Goal: Information Seeking & Learning: Check status

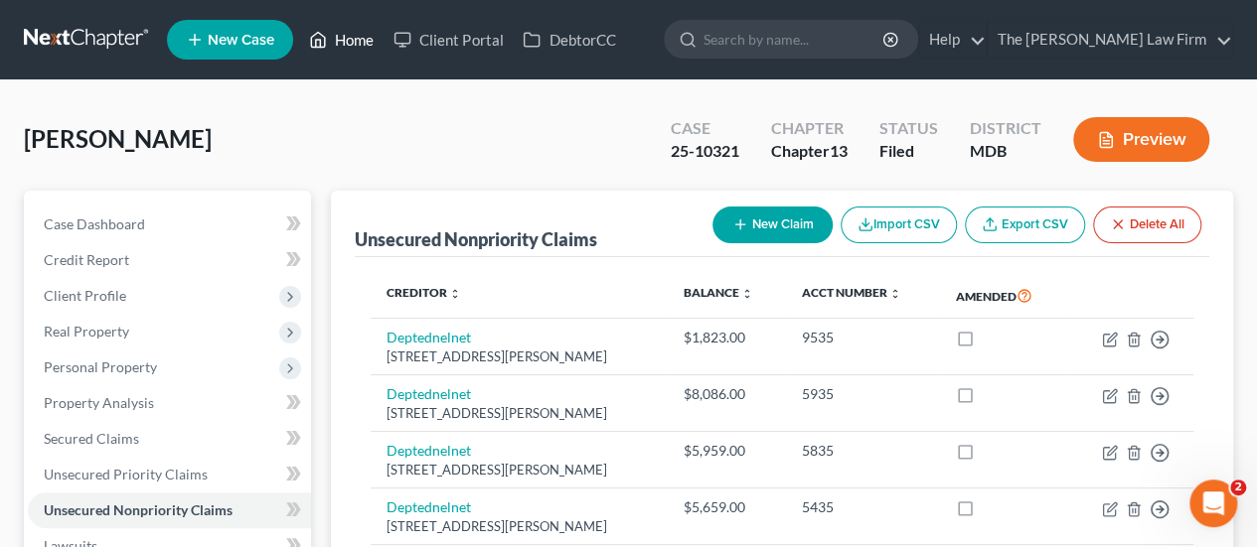
click at [360, 51] on link "Home" at bounding box center [341, 40] width 84 height 36
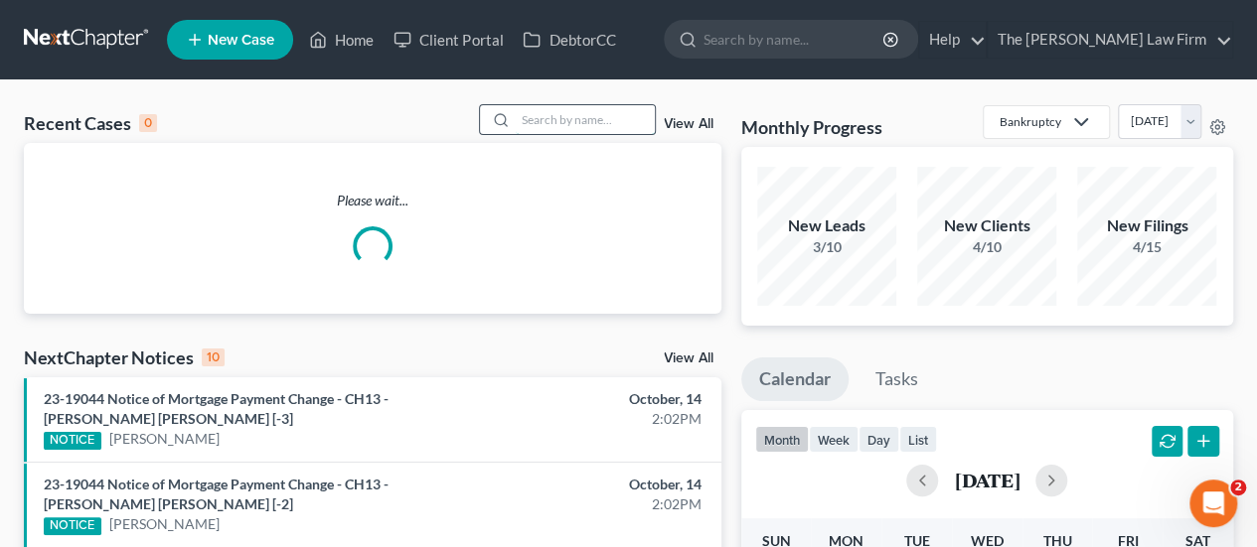
click at [554, 112] on input "search" at bounding box center [585, 119] width 139 height 29
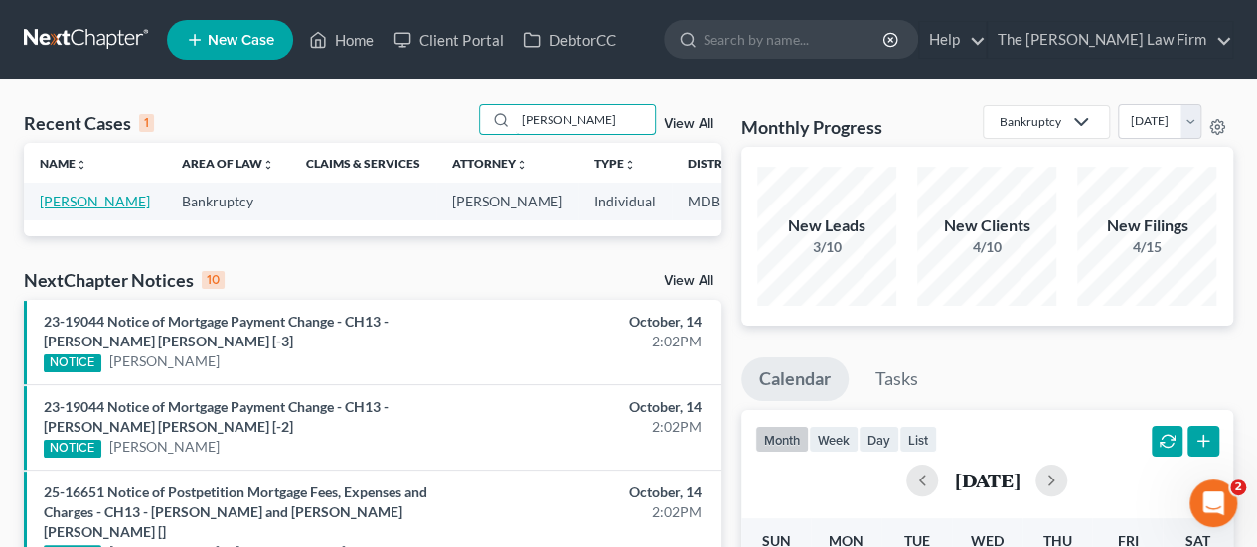
type input "[PERSON_NAME]"
click at [66, 203] on link "[PERSON_NAME]" at bounding box center [95, 201] width 110 height 17
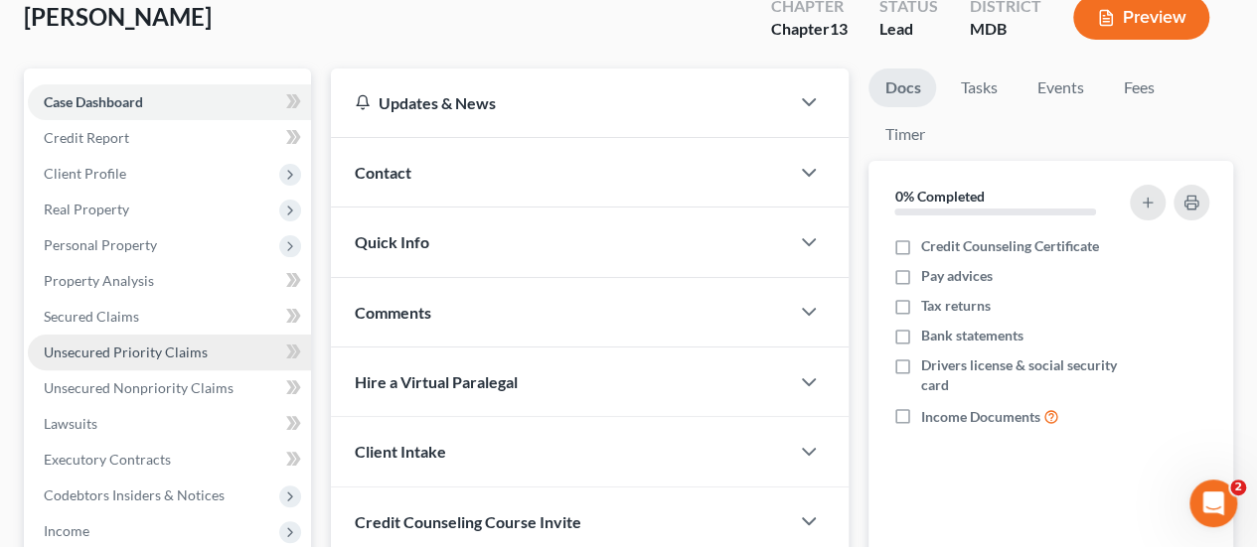
scroll to position [298, 0]
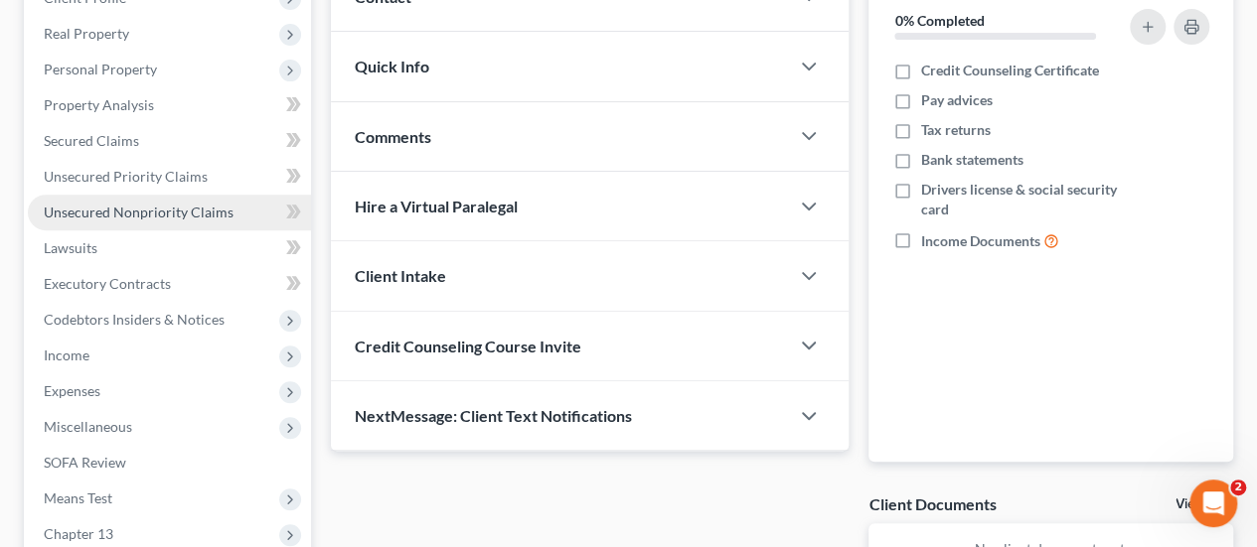
click at [129, 221] on link "Unsecured Nonpriority Claims" at bounding box center [169, 213] width 283 height 36
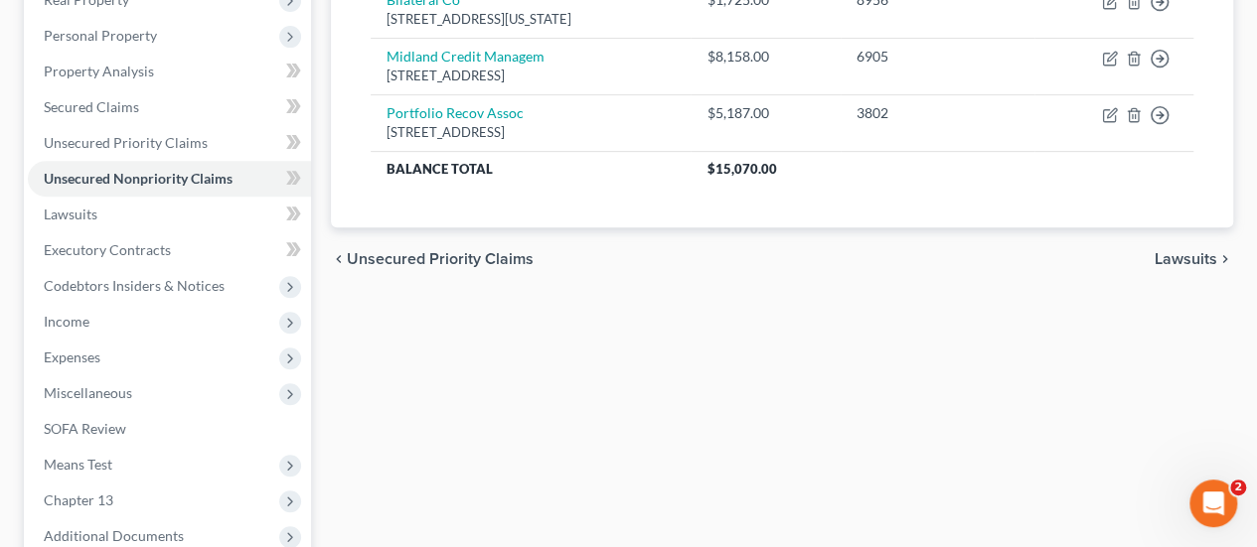
scroll to position [541, 0]
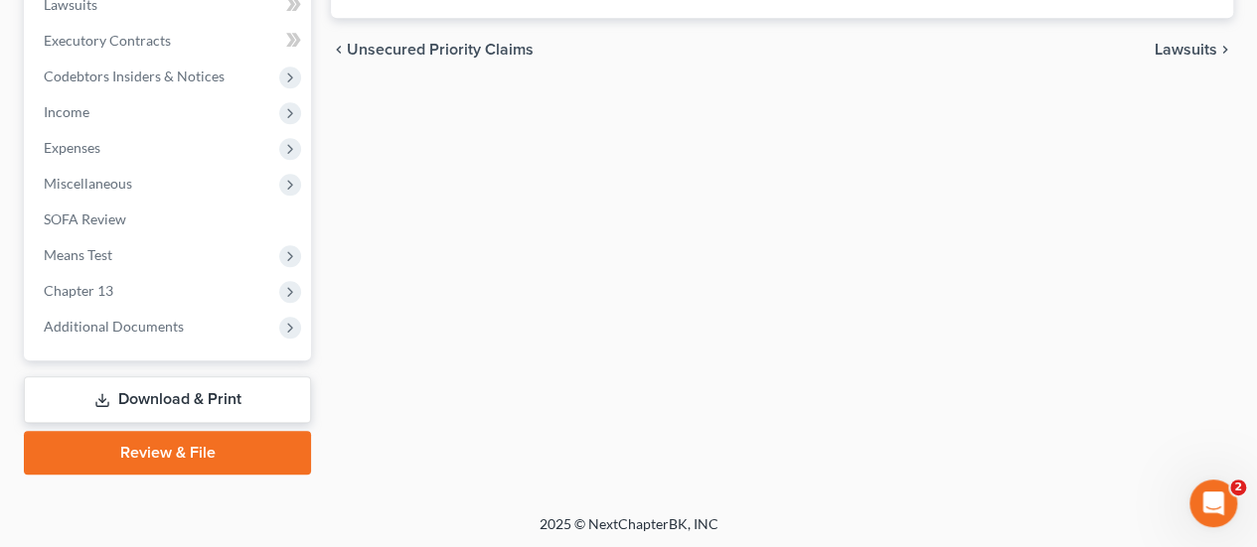
click at [219, 404] on link "Download & Print" at bounding box center [167, 399] width 287 height 47
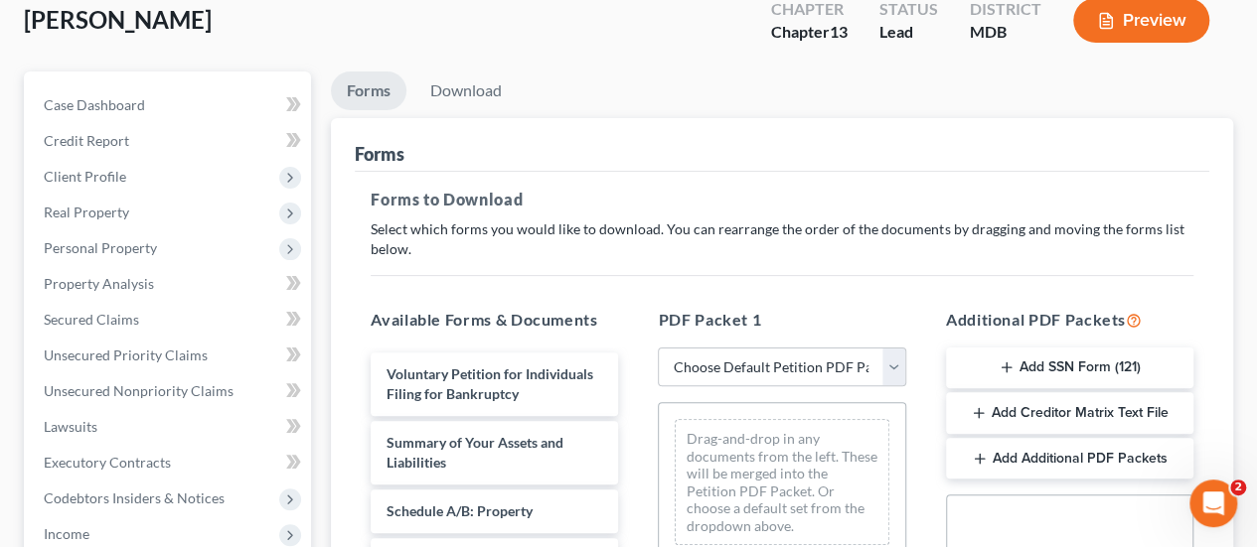
scroll to position [298, 0]
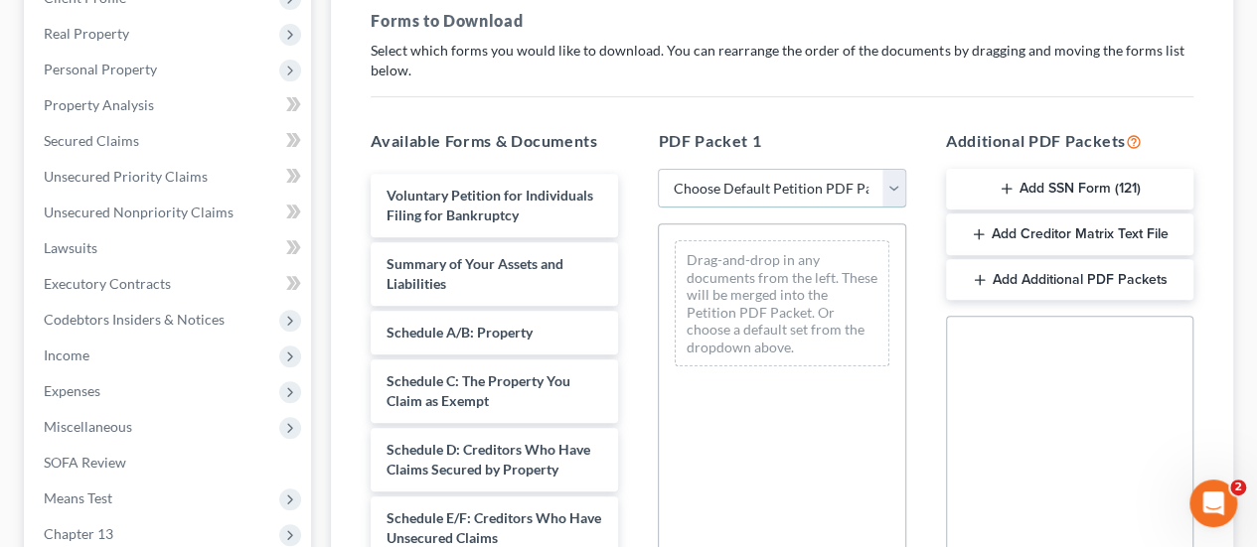
click at [864, 181] on select "Choose Default Petition PDF Packet Complete Bankruptcy Petition (all forms and …" at bounding box center [781, 189] width 247 height 40
select select "0"
click at [658, 169] on select "Choose Default Petition PDF Packet Complete Bankruptcy Petition (all forms and …" at bounding box center [781, 189] width 247 height 40
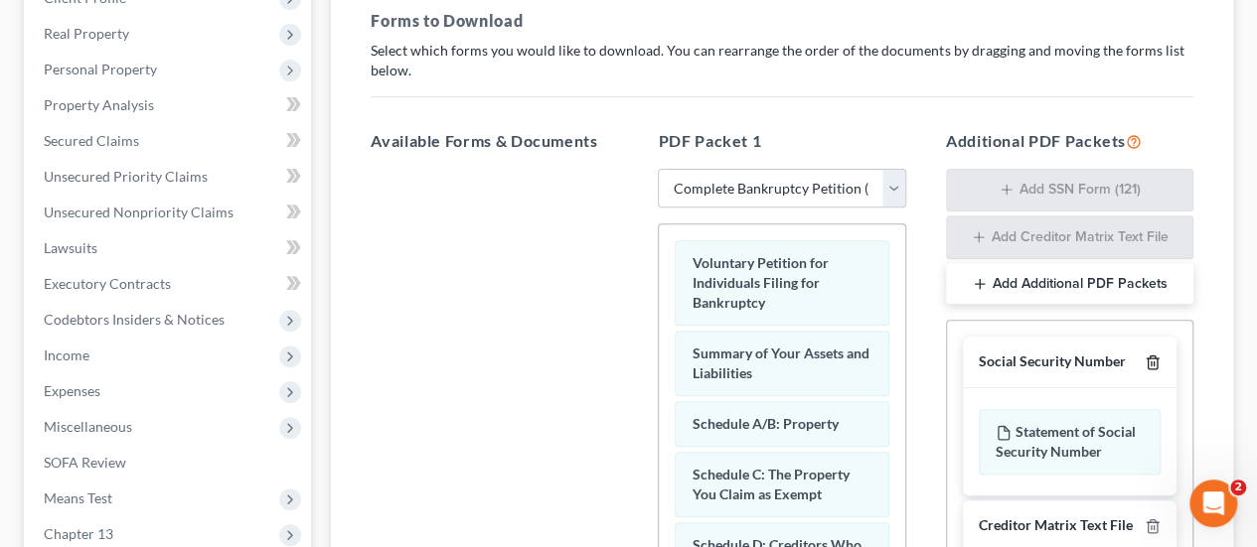
click at [1154, 359] on icon "button" at bounding box center [1152, 363] width 16 height 16
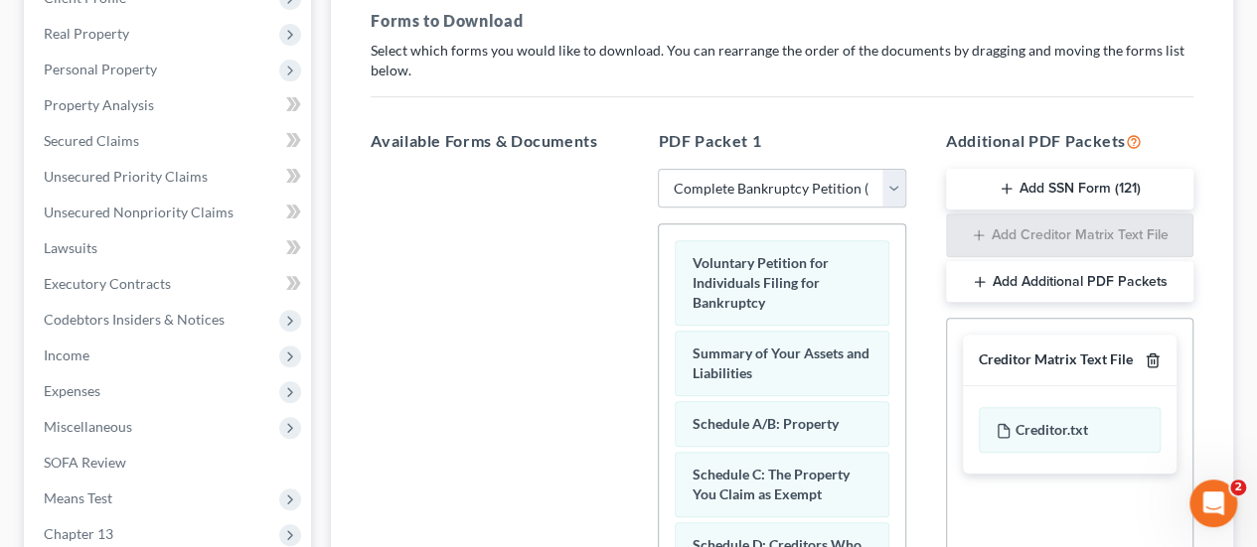
click at [1152, 358] on icon "button" at bounding box center [1152, 361] width 16 height 16
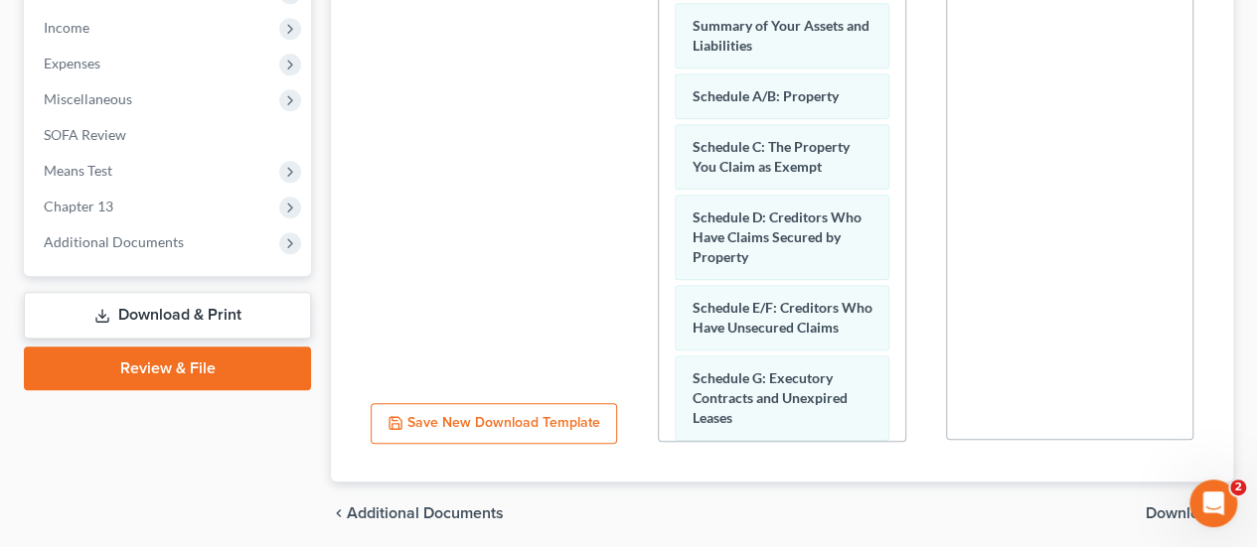
scroll to position [697, 0]
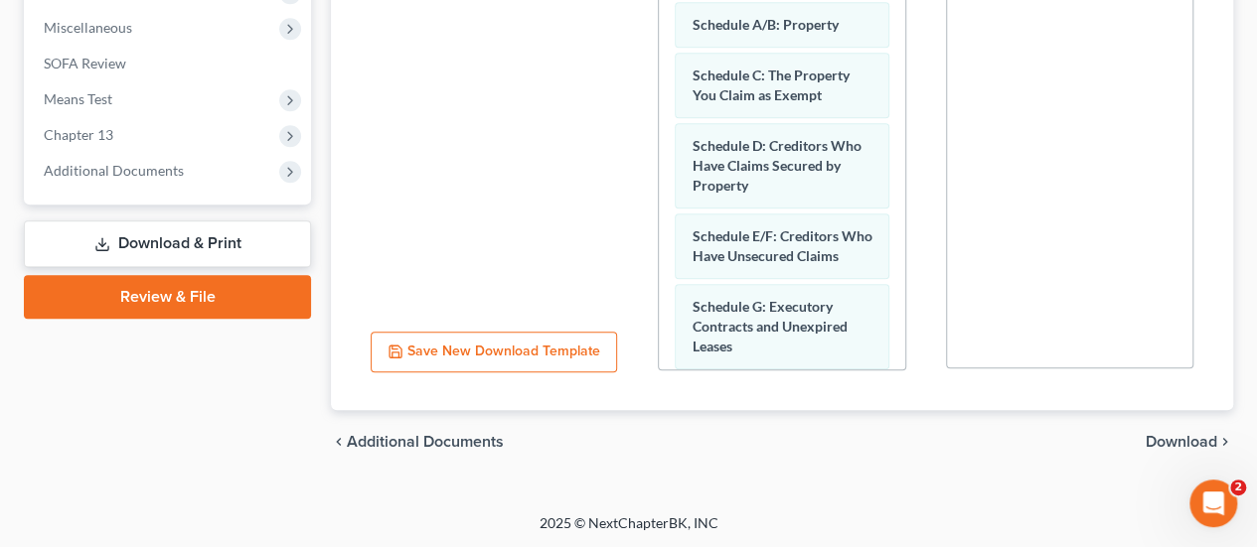
click at [1157, 442] on span "Download" at bounding box center [1181, 442] width 72 height 16
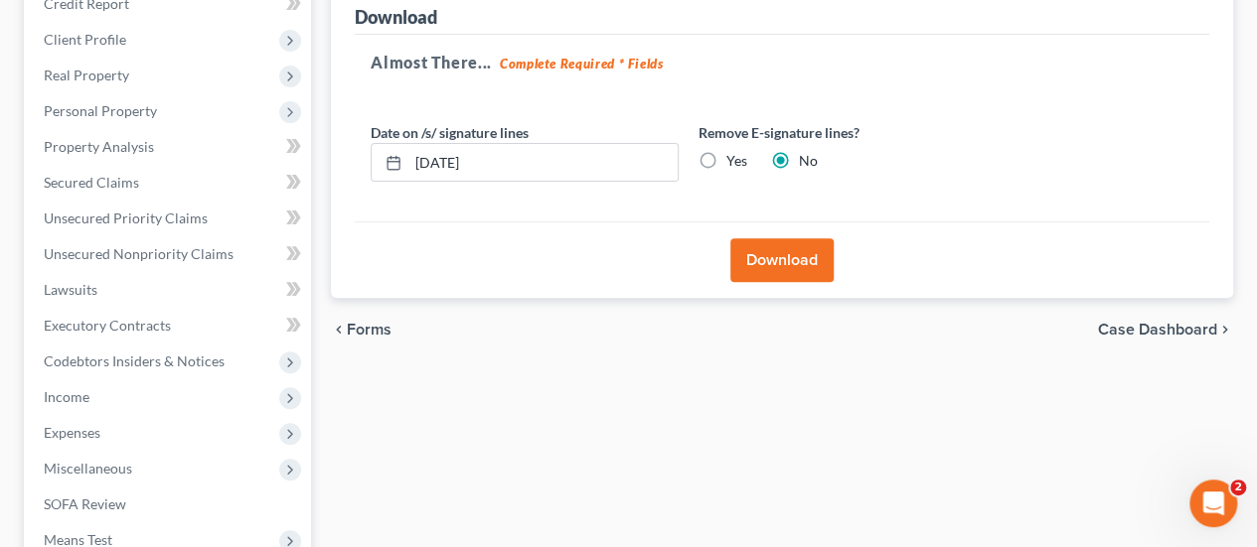
scroll to position [243, 0]
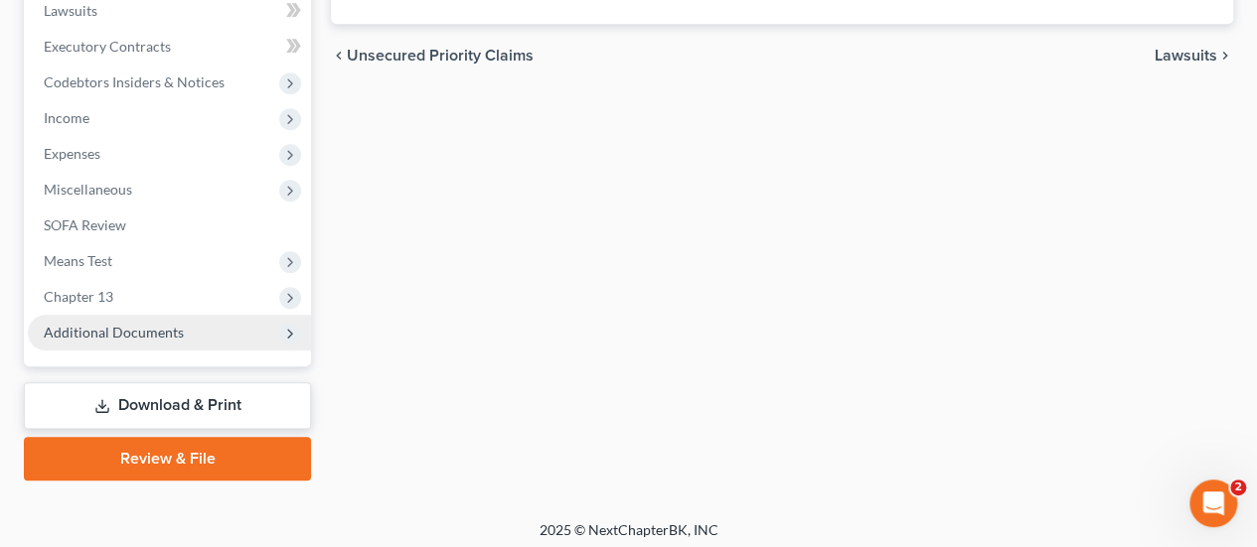
scroll to position [541, 0]
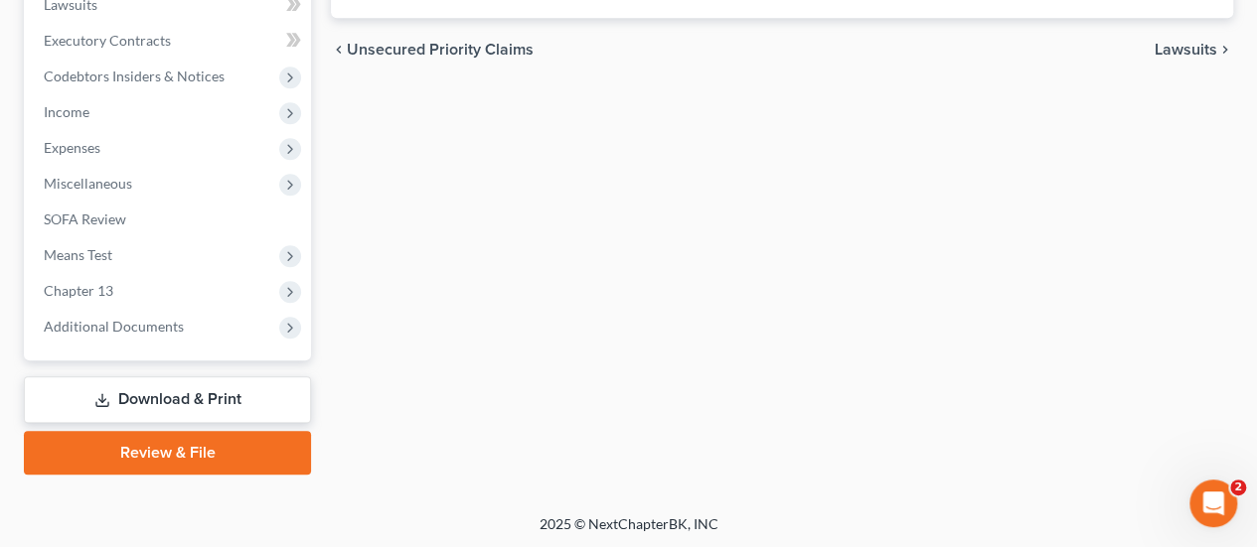
click at [415, 374] on div "Unsecured Nonpriority Claims New Claim Import CSV Export CSV Delete All Credito…" at bounding box center [782, 61] width 922 height 825
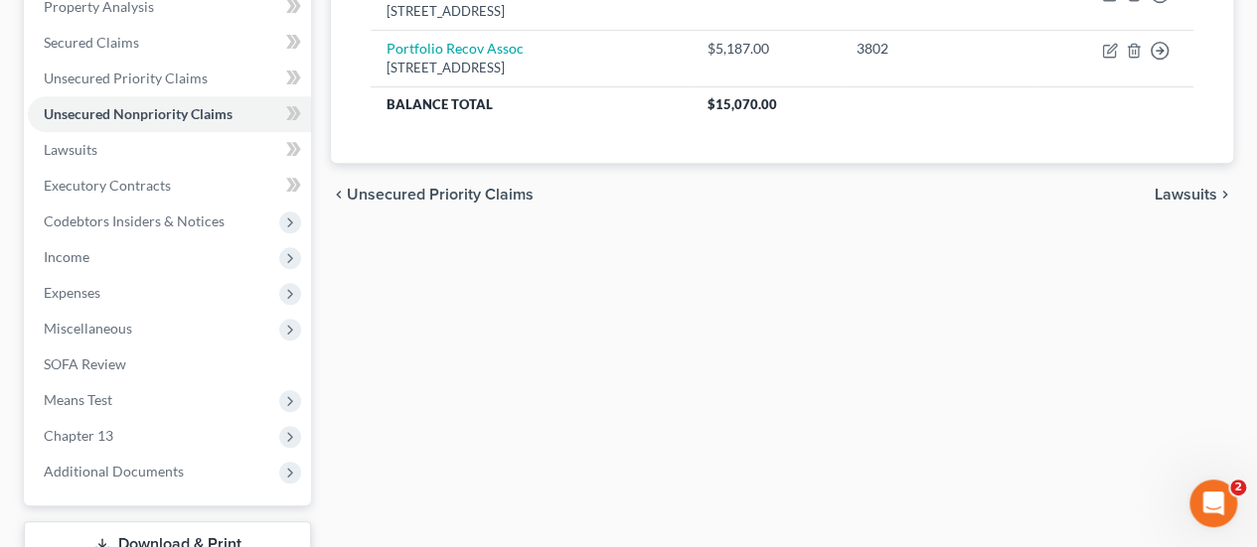
scroll to position [497, 0]
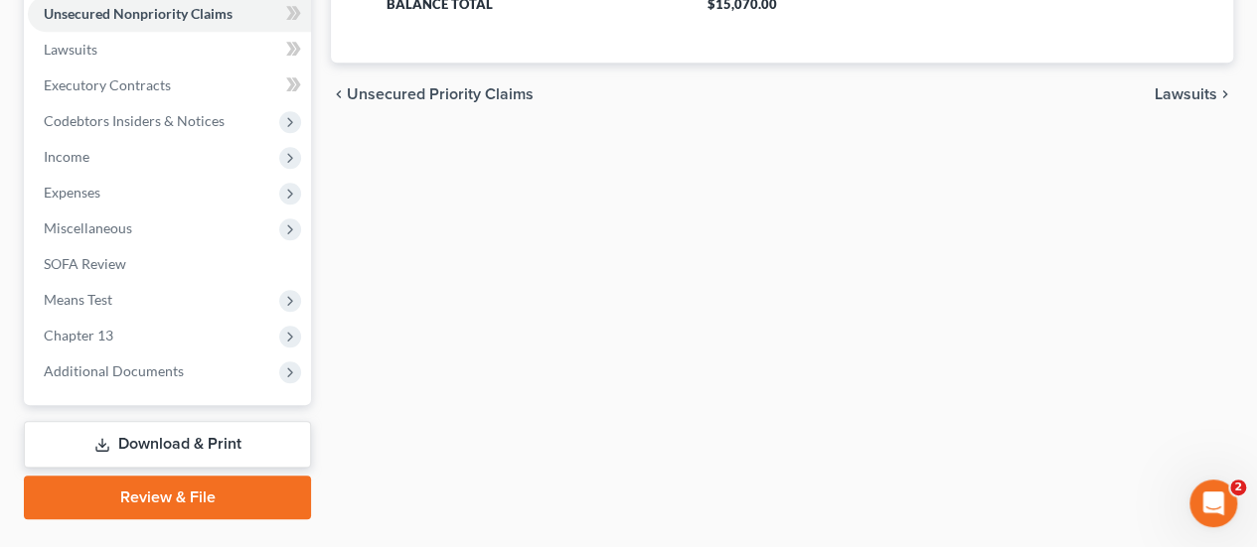
click at [199, 450] on link "Download & Print" at bounding box center [167, 444] width 287 height 47
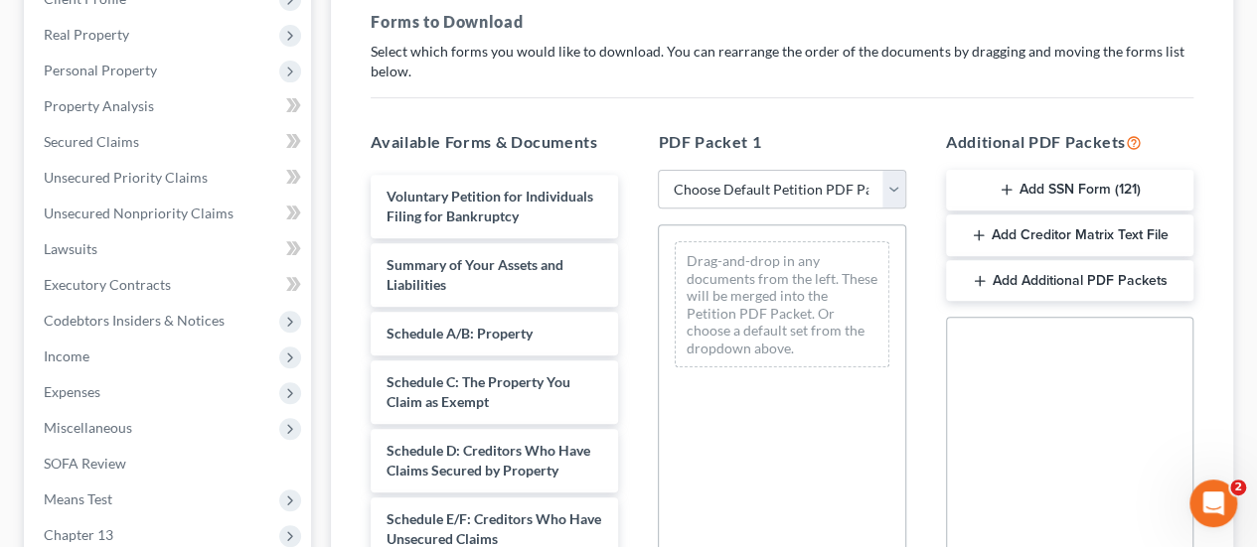
scroll to position [298, 0]
click at [790, 184] on select "Choose Default Petition PDF Packet Complete Bankruptcy Petition (all forms and …" at bounding box center [781, 189] width 247 height 40
select select "0"
click at [658, 169] on select "Choose Default Petition PDF Packet Complete Bankruptcy Petition (all forms and …" at bounding box center [781, 189] width 247 height 40
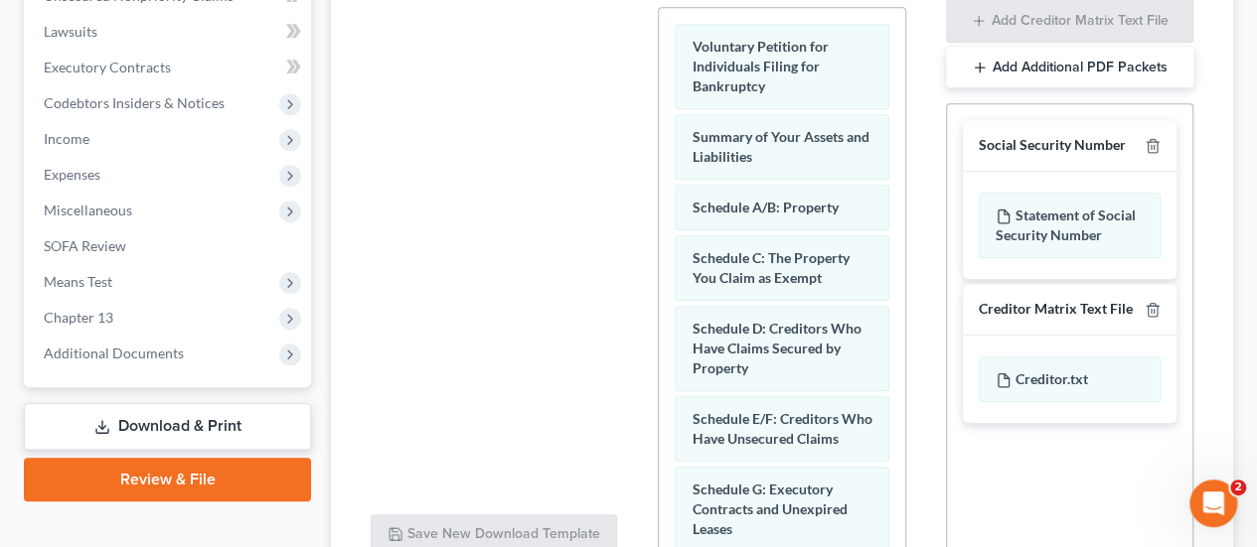
scroll to position [698, 0]
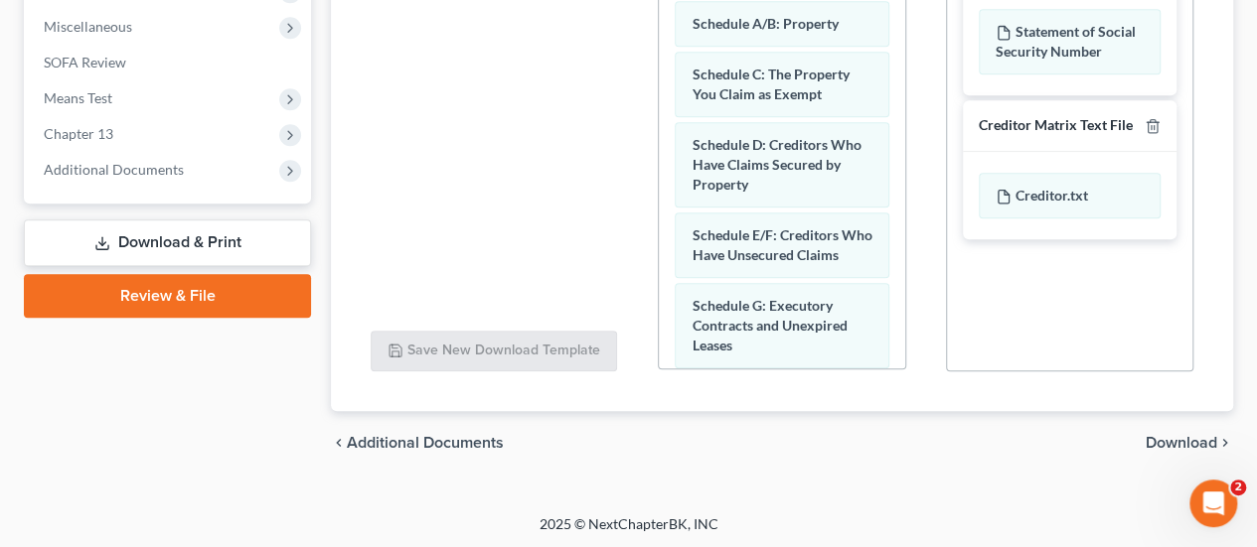
click at [1172, 438] on span "Download" at bounding box center [1181, 443] width 72 height 16
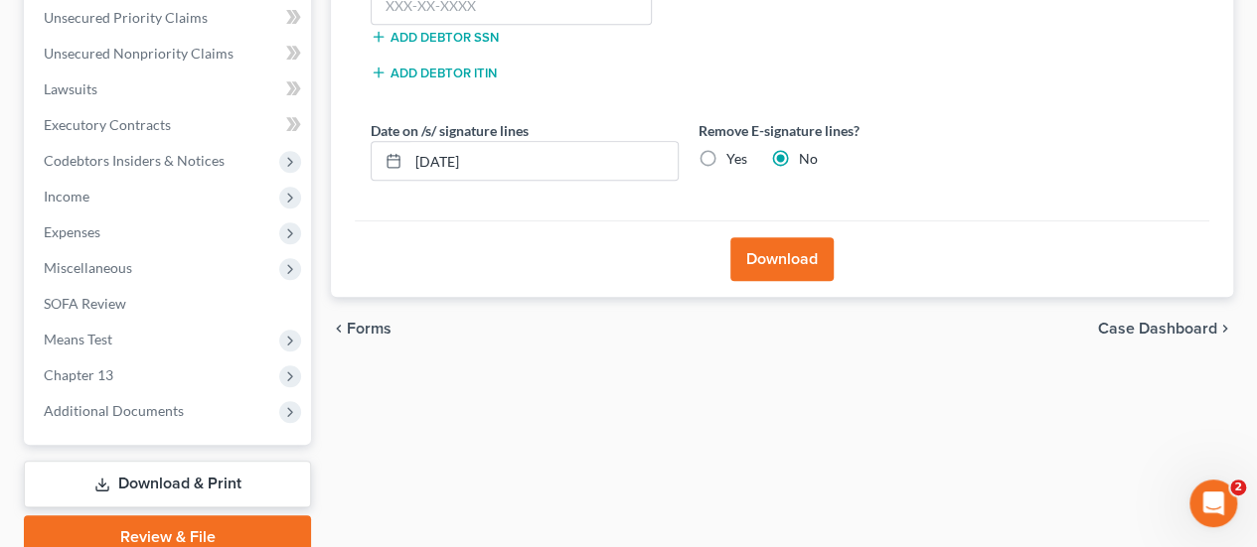
scroll to position [343, 0]
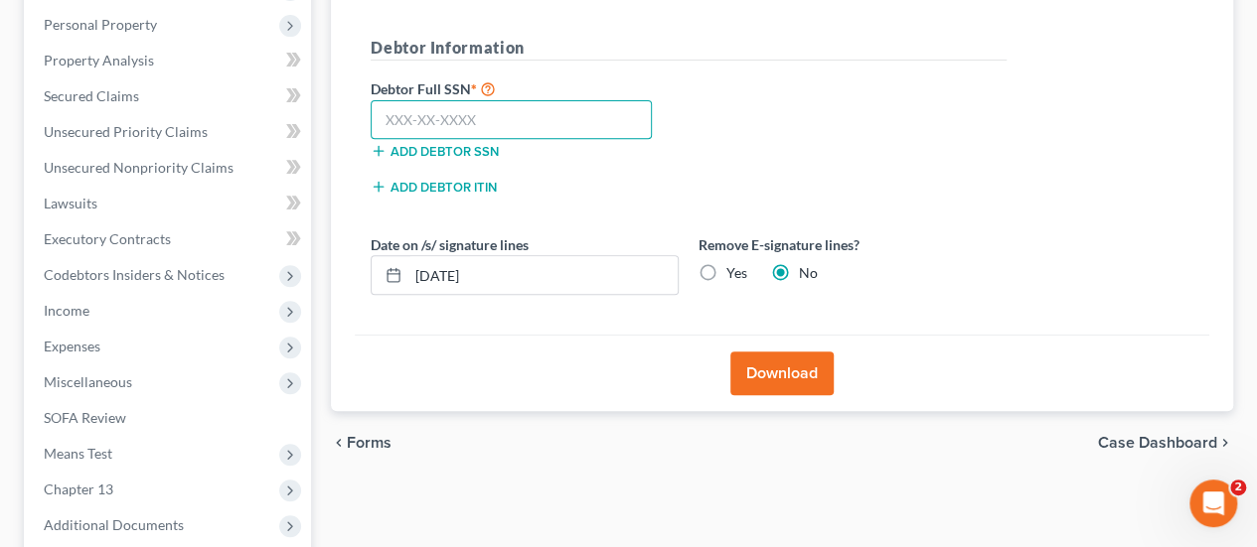
click at [470, 120] on input "text" at bounding box center [510, 120] width 281 height 40
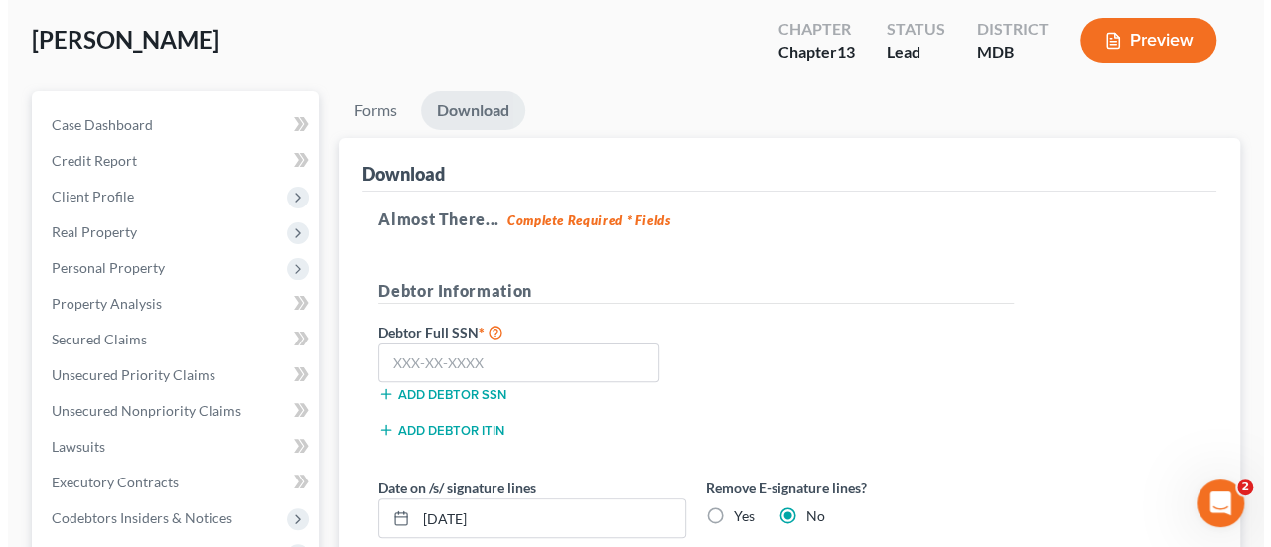
scroll to position [199, 0]
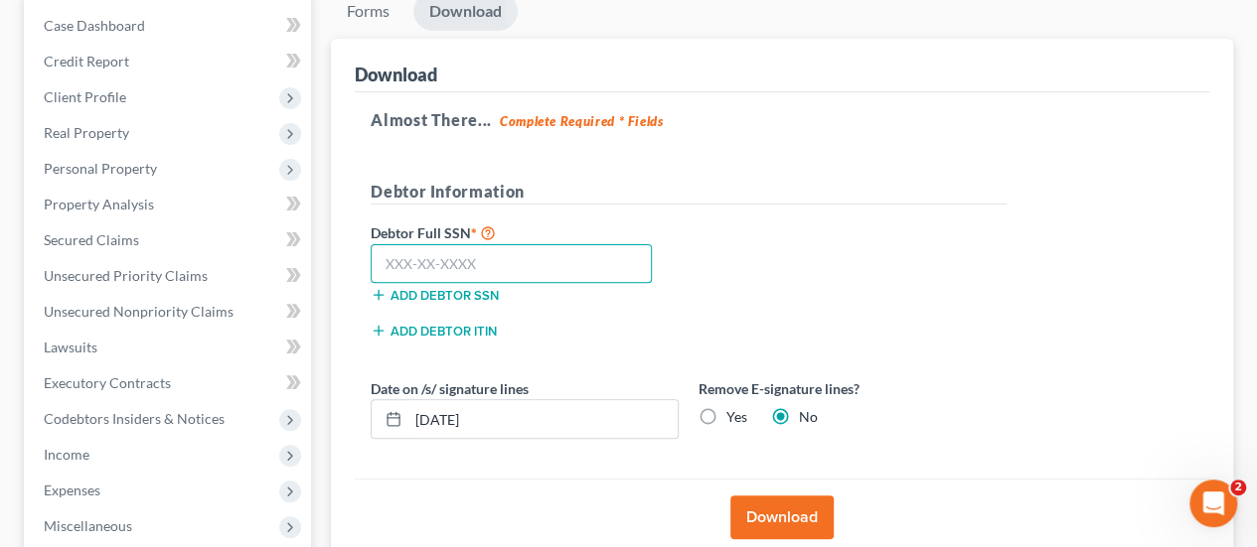
click at [427, 262] on input "text" at bounding box center [510, 264] width 281 height 40
click at [398, 267] on input "text" at bounding box center [510, 264] width 281 height 40
type input "218-45-1410"
click at [892, 170] on div "Almost There... Complete Required * Fields Debtor Information Debtor Full SSN *…" at bounding box center [782, 285] width 854 height 387
click at [766, 502] on button "Download" at bounding box center [781, 518] width 103 height 44
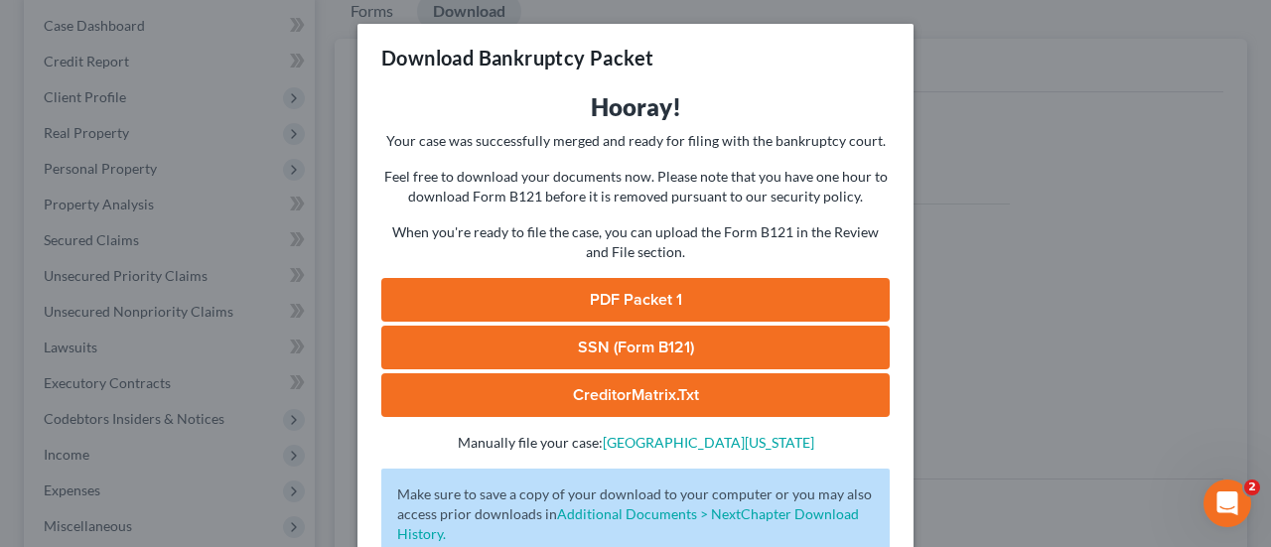
click at [667, 302] on link "PDF Packet 1" at bounding box center [635, 300] width 509 height 44
click at [618, 343] on link "SSN (Form B121)" at bounding box center [635, 348] width 509 height 44
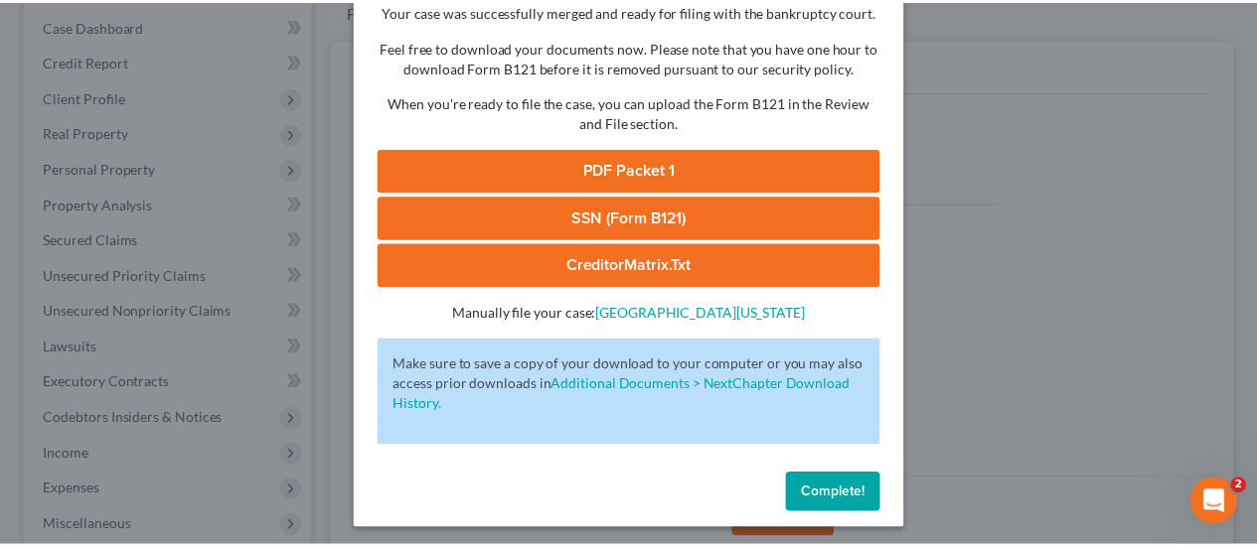
scroll to position [135, 0]
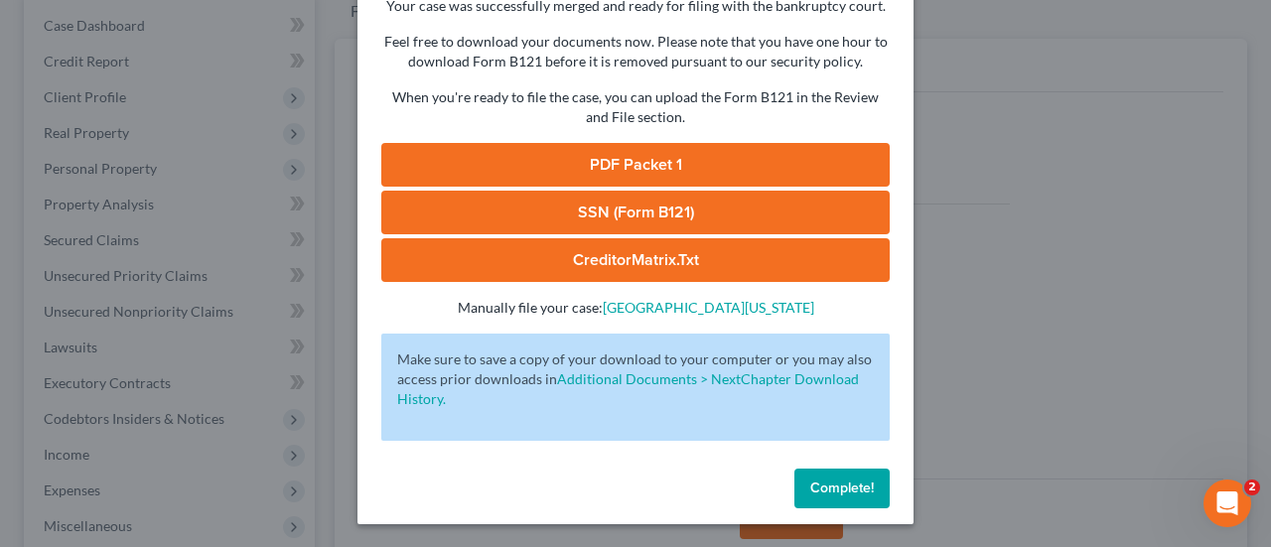
click at [839, 500] on button "Complete!" at bounding box center [842, 489] width 95 height 40
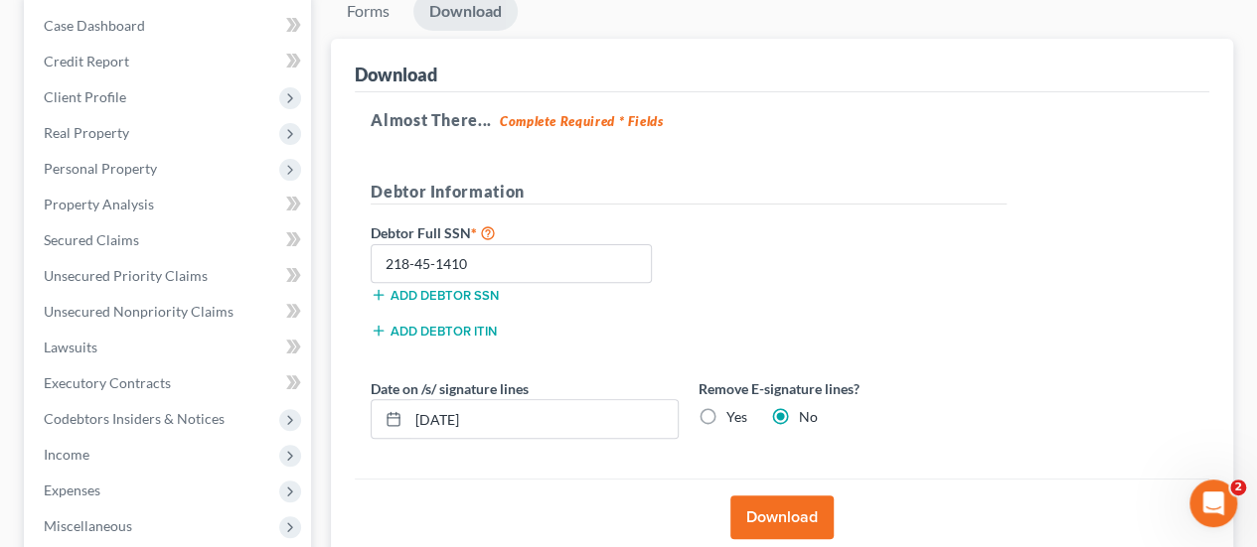
scroll to position [541, 0]
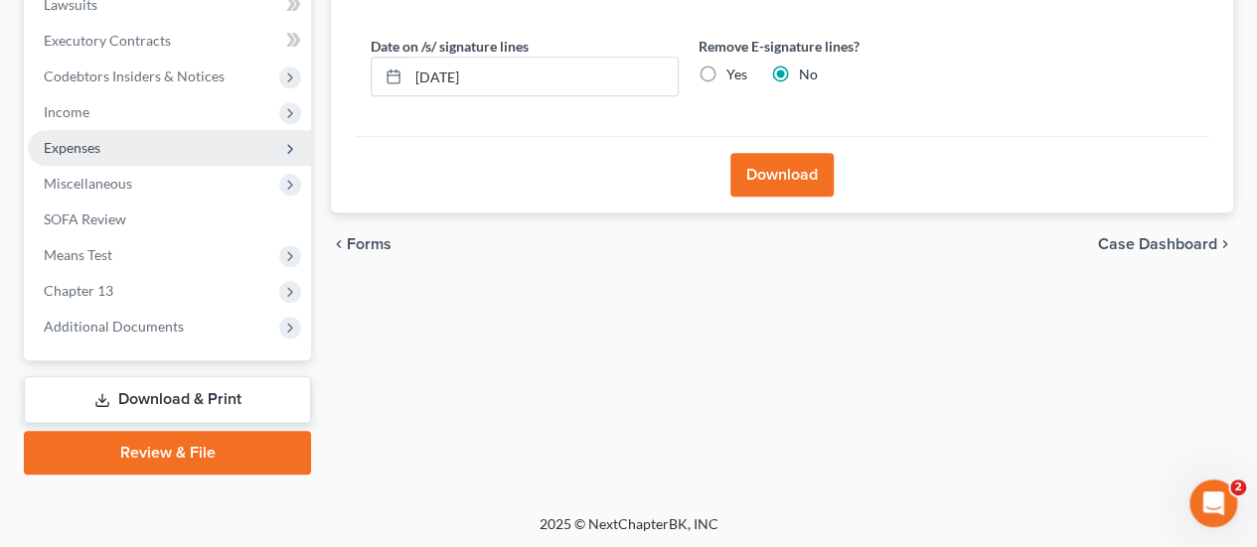
click at [93, 153] on span "Expenses" at bounding box center [72, 147] width 57 height 17
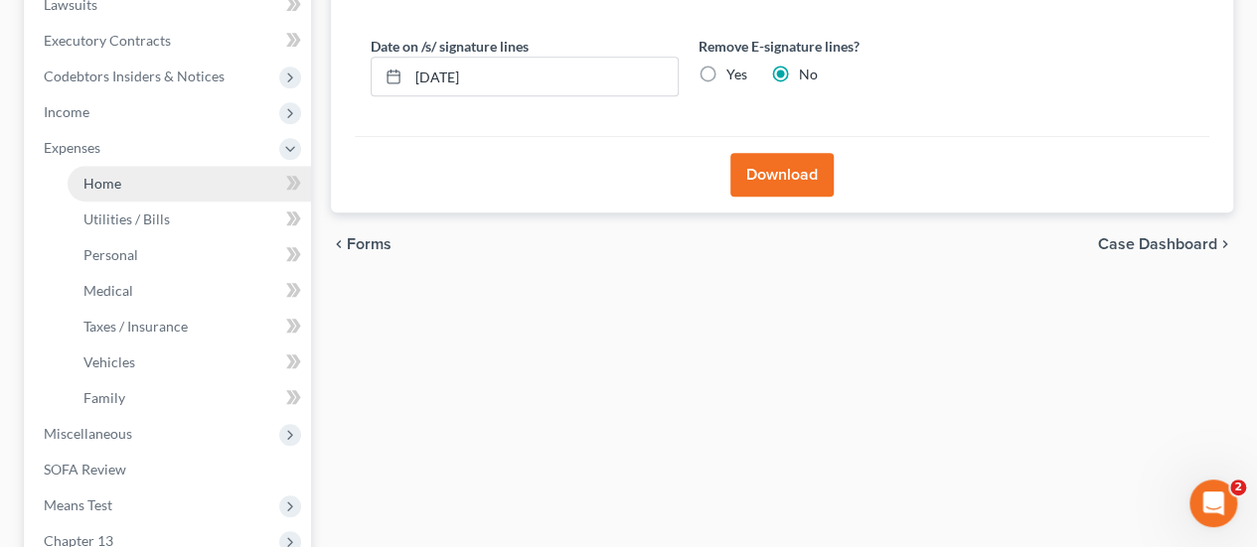
click at [106, 175] on span "Home" at bounding box center [102, 183] width 38 height 17
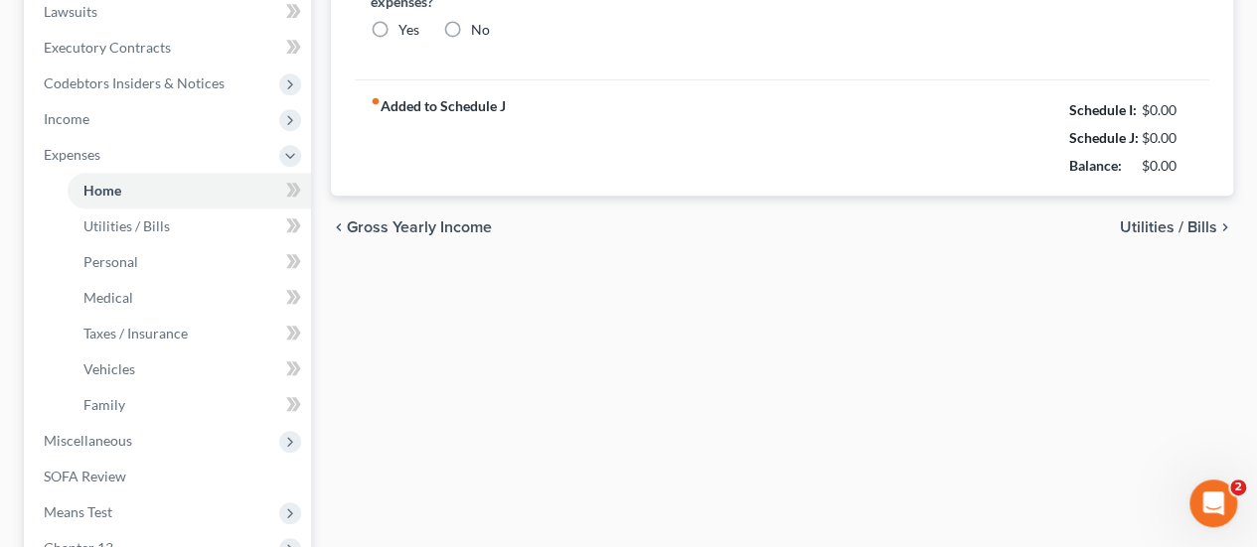
type input "1,500.00"
type input "561.00"
radio input "true"
type input "0.00"
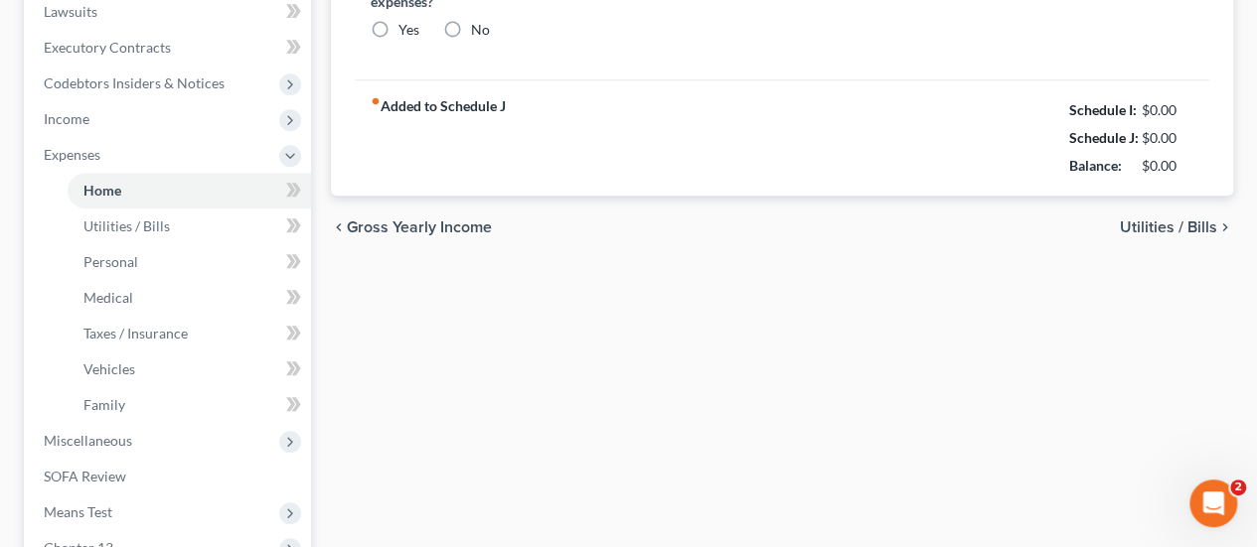
type input "100.00"
type input "0.00"
type input "250.00"
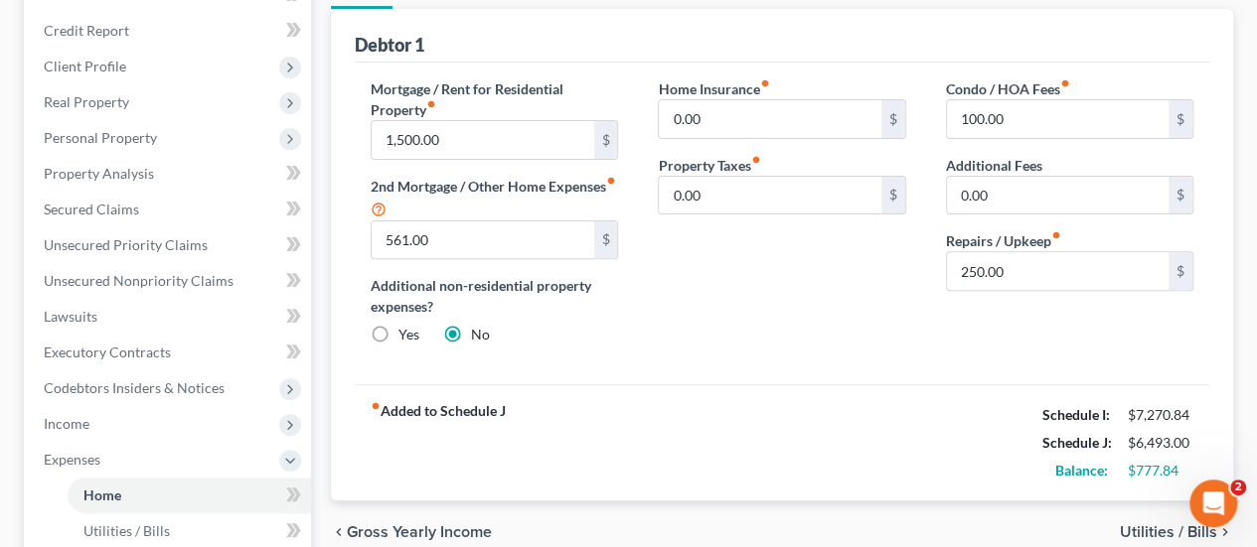
scroll to position [199, 0]
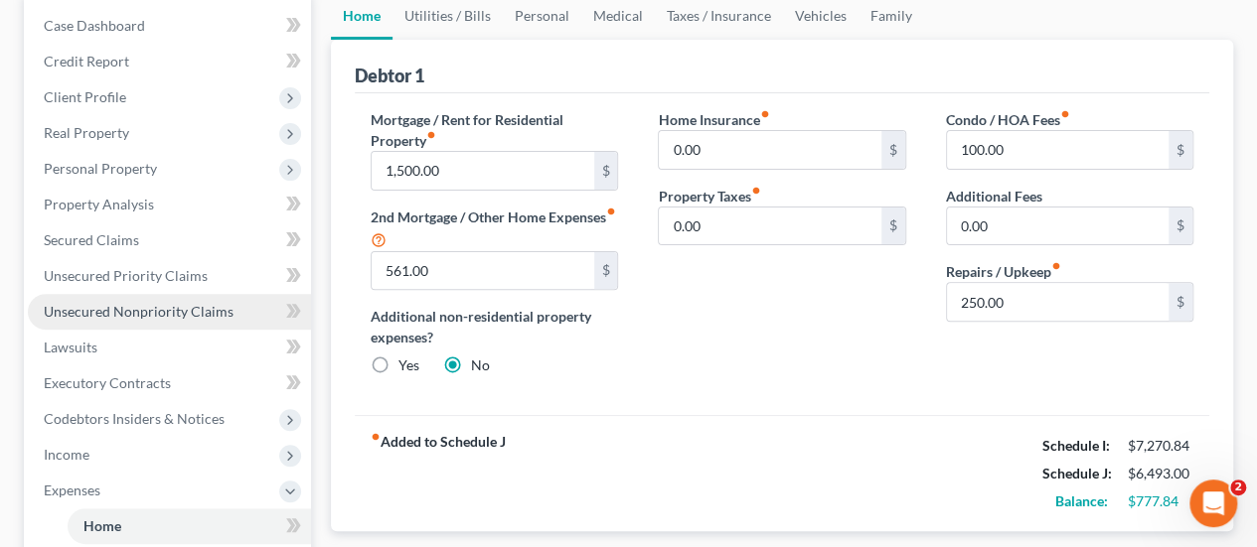
click at [185, 320] on link "Unsecured Nonpriority Claims" at bounding box center [169, 312] width 283 height 36
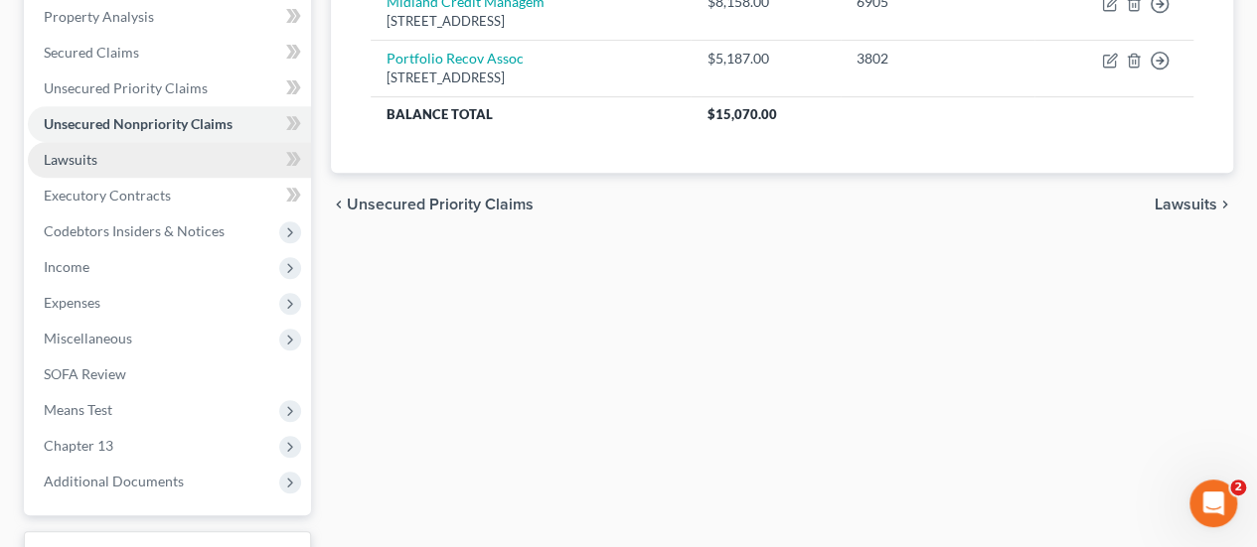
scroll to position [541, 0]
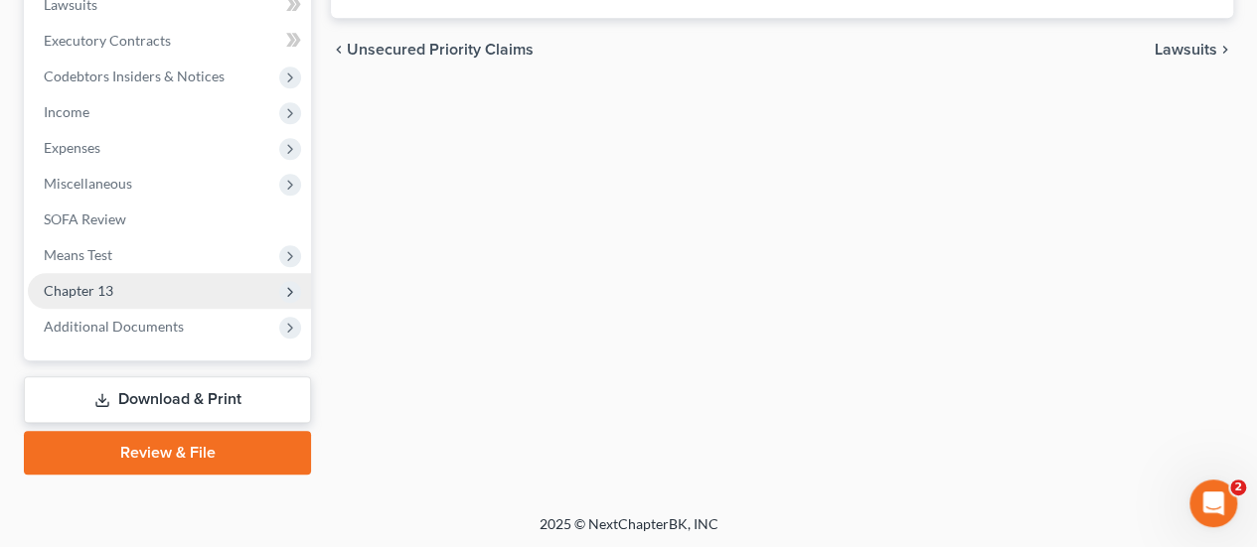
click at [99, 292] on span "Chapter 13" at bounding box center [79, 290] width 70 height 17
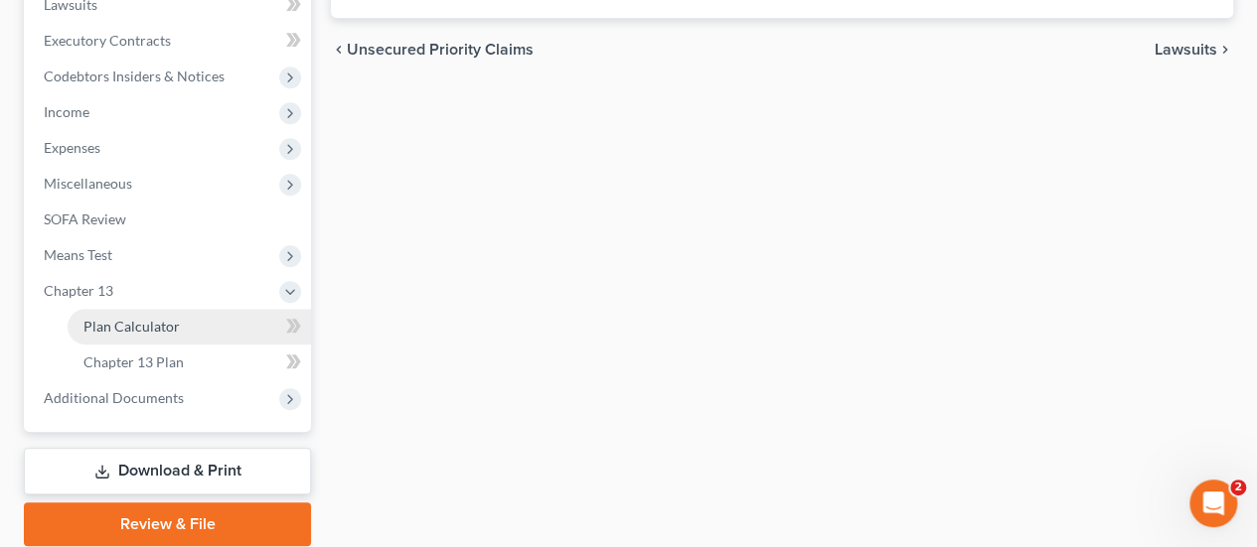
click at [141, 327] on span "Plan Calculator" at bounding box center [131, 326] width 96 height 17
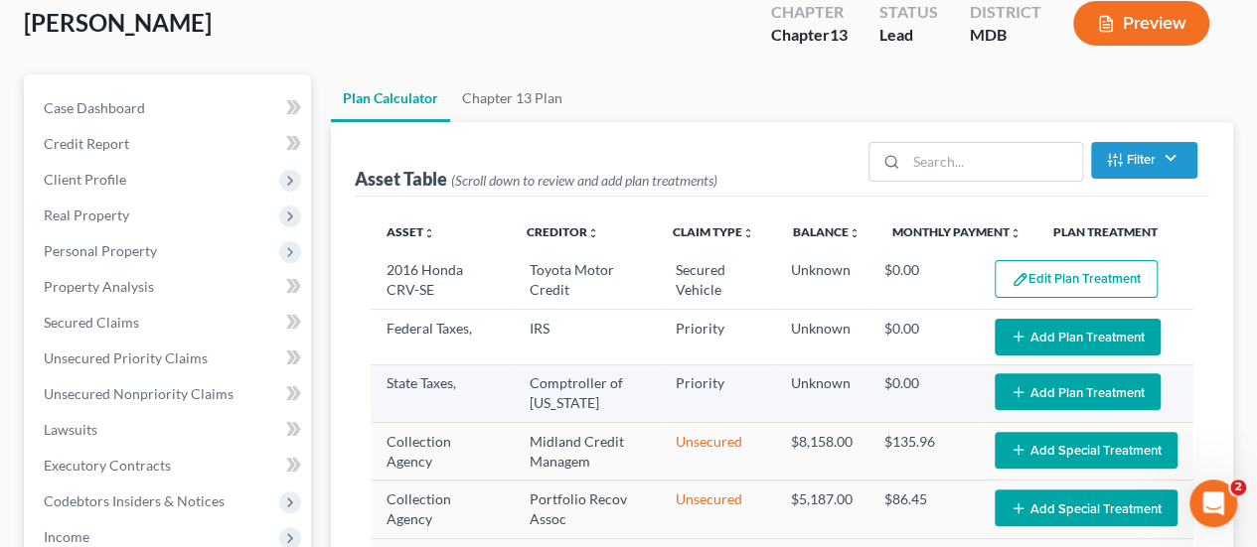
select select "59"
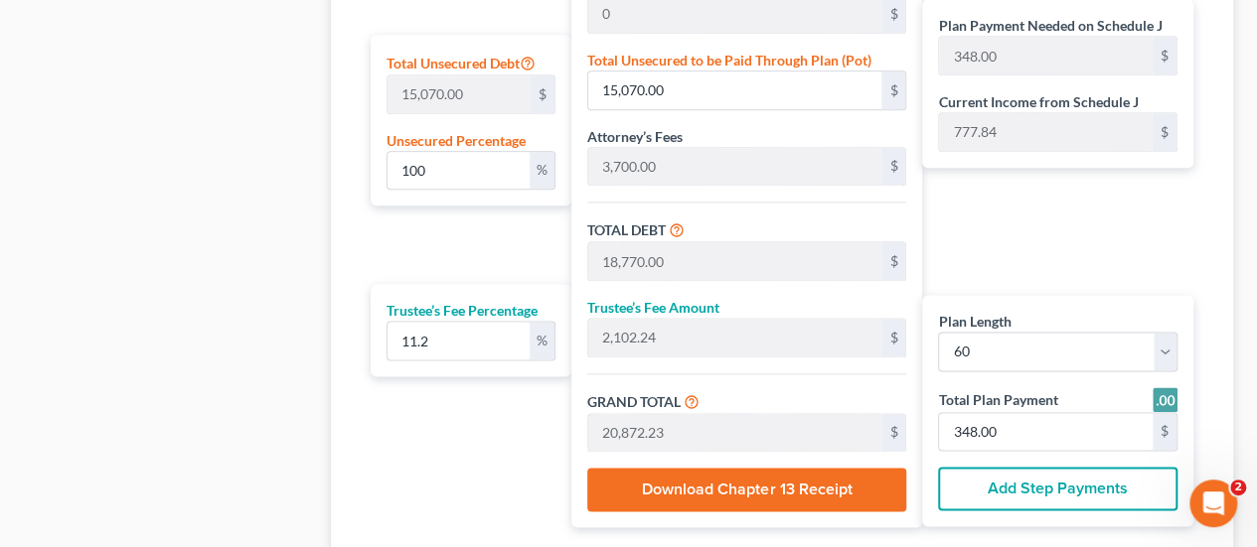
scroll to position [1260, 0]
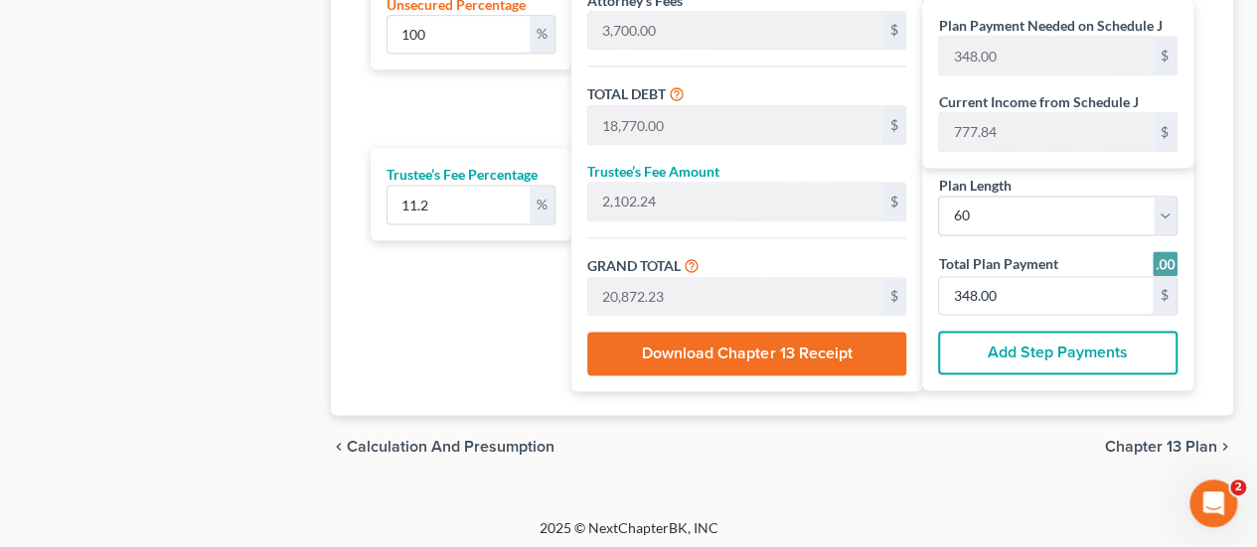
click at [1160, 440] on span "Chapter 13 Plan" at bounding box center [1161, 447] width 112 height 16
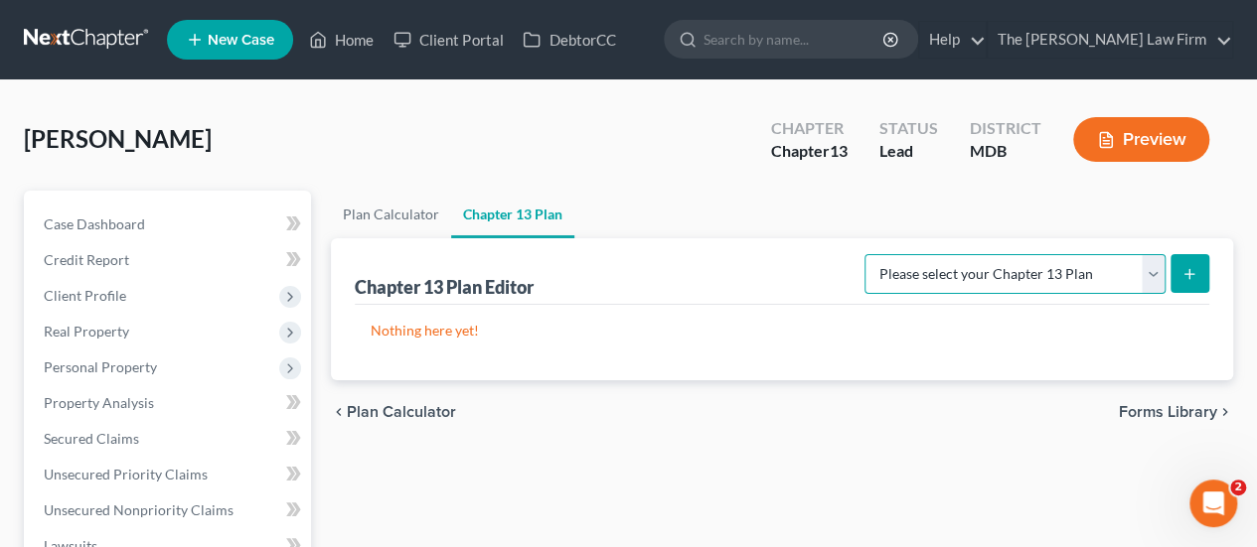
click at [969, 283] on select "Please select your Chapter 13 Plan District of [US_STATE][GEOGRAPHIC_DATA] of […" at bounding box center [1014, 274] width 301 height 40
select select "2"
click at [872, 254] on select "Please select your Chapter 13 Plan District of [US_STATE][GEOGRAPHIC_DATA] of […" at bounding box center [1014, 274] width 301 height 40
click at [1182, 277] on icon "submit" at bounding box center [1189, 274] width 16 height 16
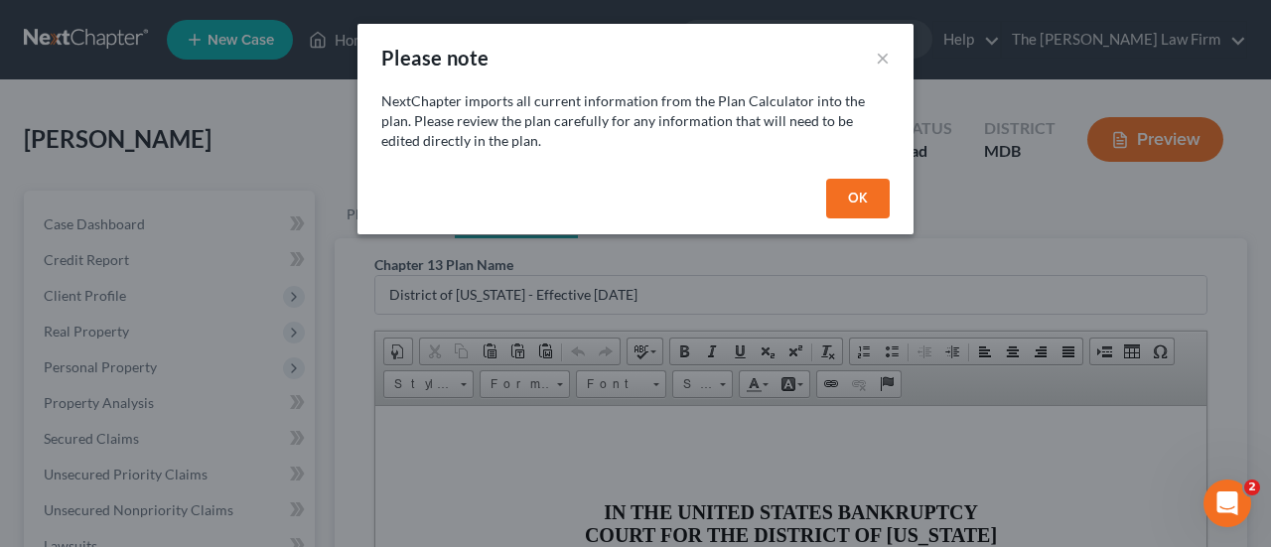
click at [832, 196] on button "OK" at bounding box center [858, 199] width 64 height 40
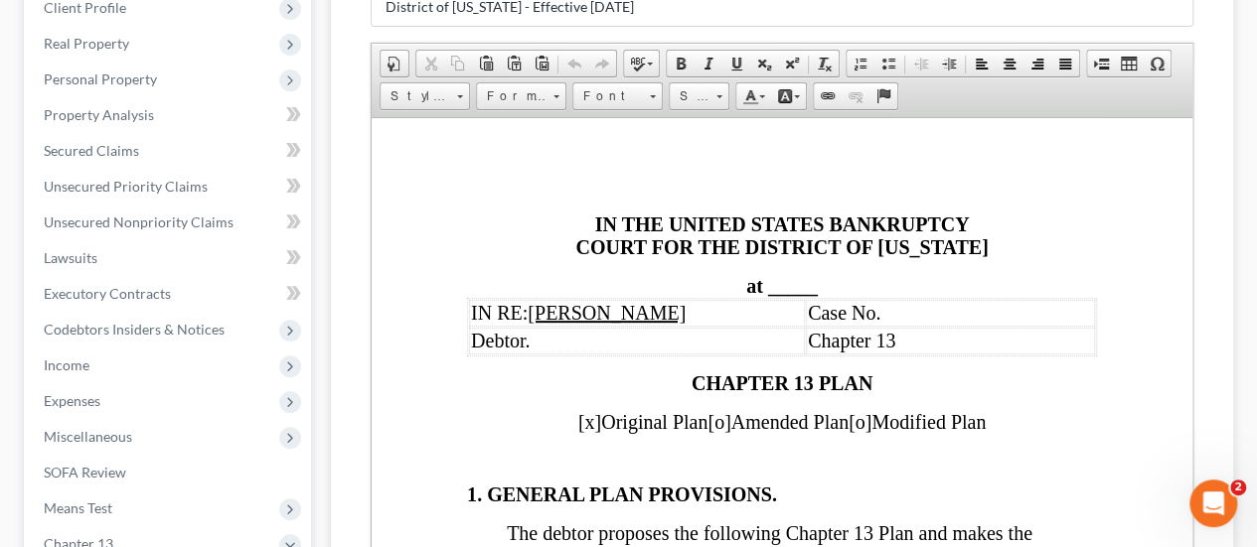
scroll to position [397, 0]
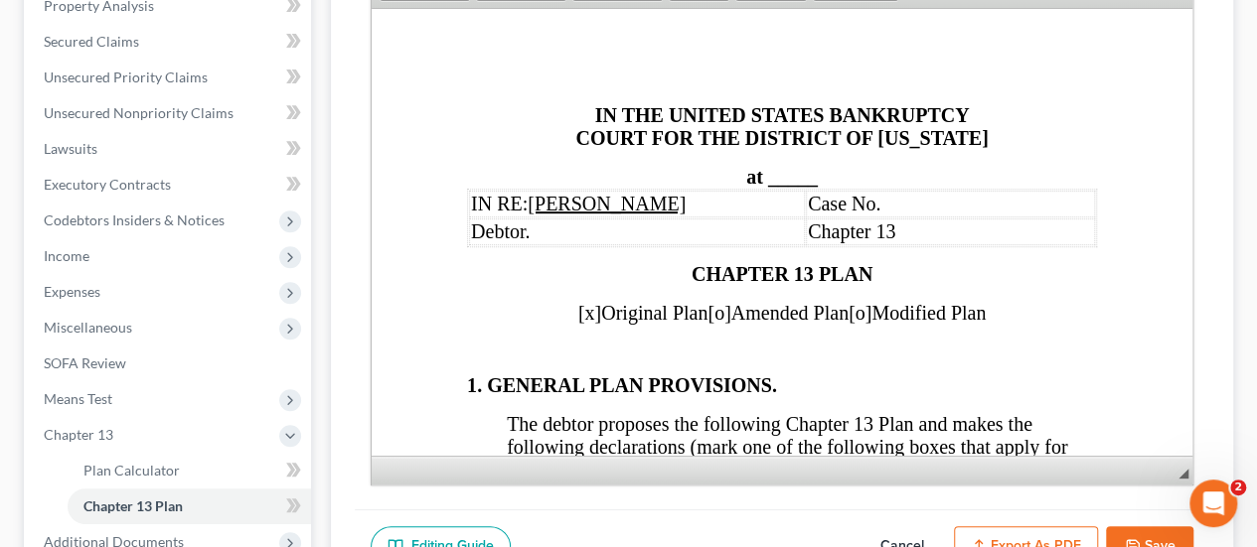
click at [791, 174] on span "_____" at bounding box center [793, 176] width 50 height 22
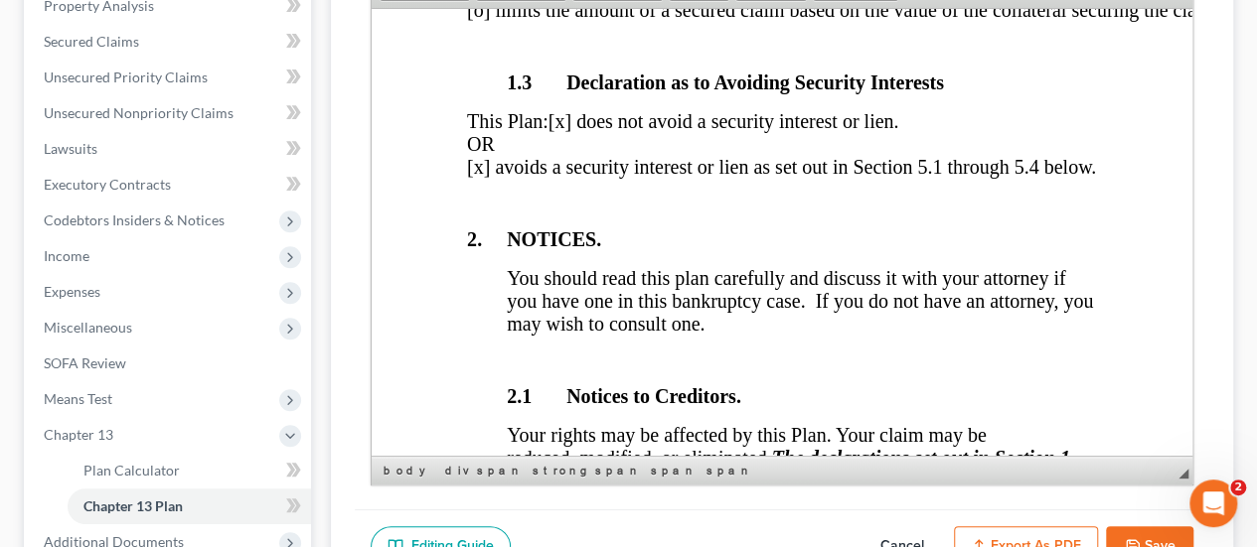
scroll to position [894, 0]
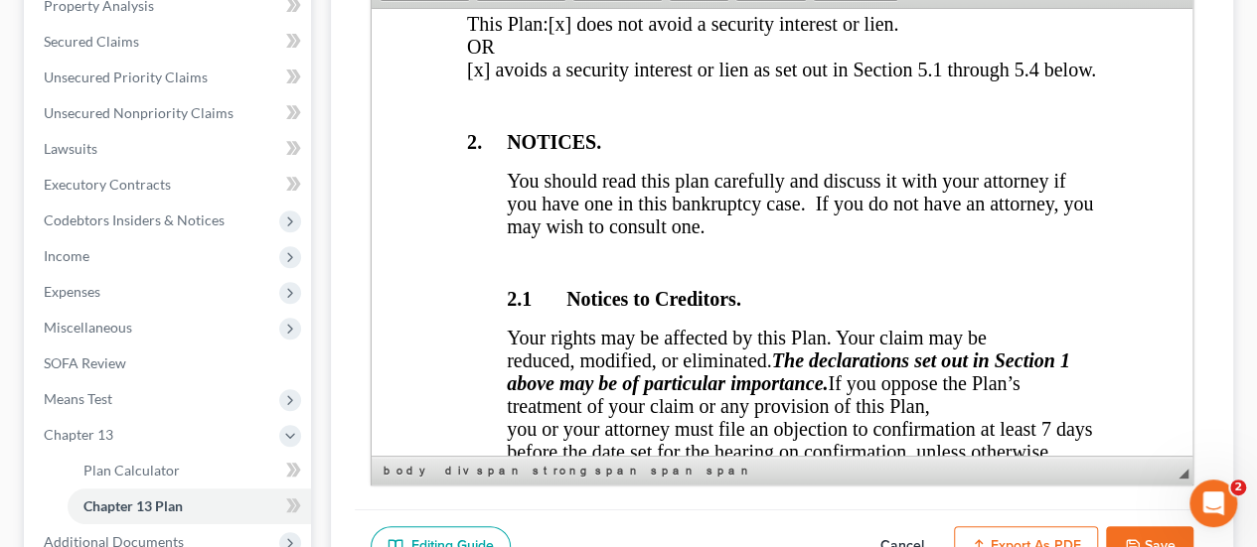
click at [475, 79] on span "[x] avoids a security interest or lien as set out in Section 5.1 through 5.4 be…" at bounding box center [781, 69] width 629 height 22
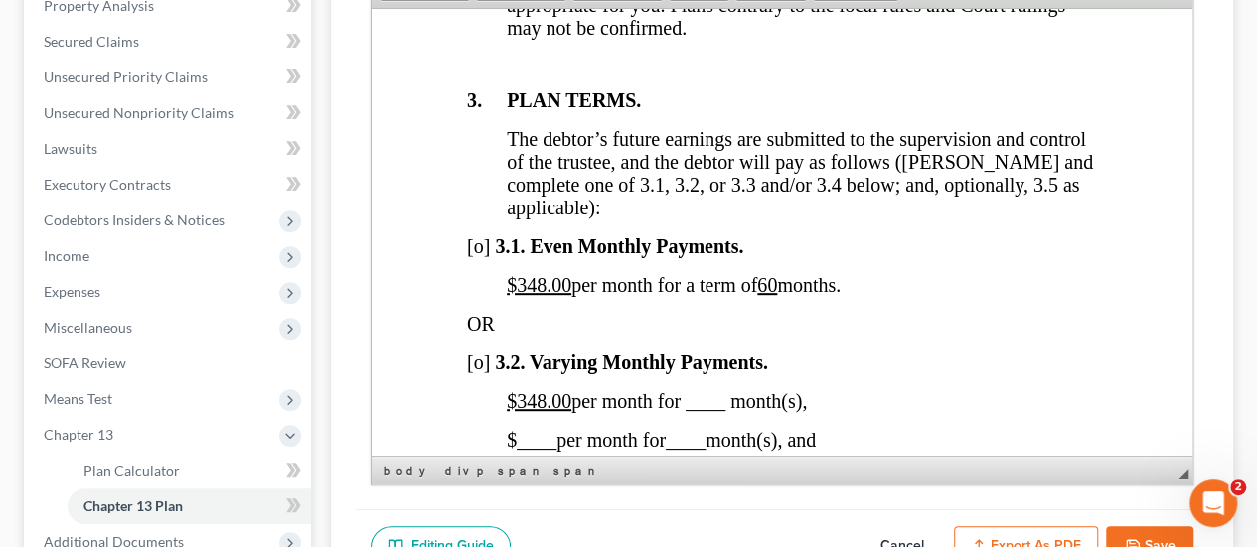
scroll to position [1689, 0]
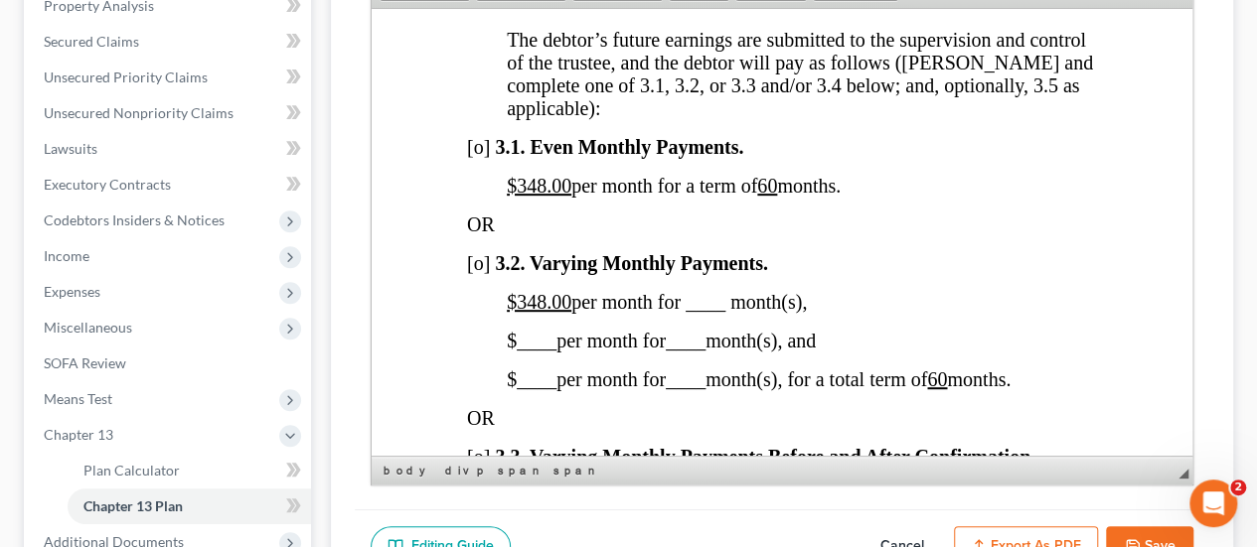
click at [478, 157] on span "[o]" at bounding box center [478, 146] width 23 height 22
drag, startPoint x: 567, startPoint y: 328, endPoint x: 519, endPoint y: 337, distance: 48.5
click at [519, 313] on p "$348.00 per month for ____ month(s)," at bounding box center [802, 301] width 590 height 23
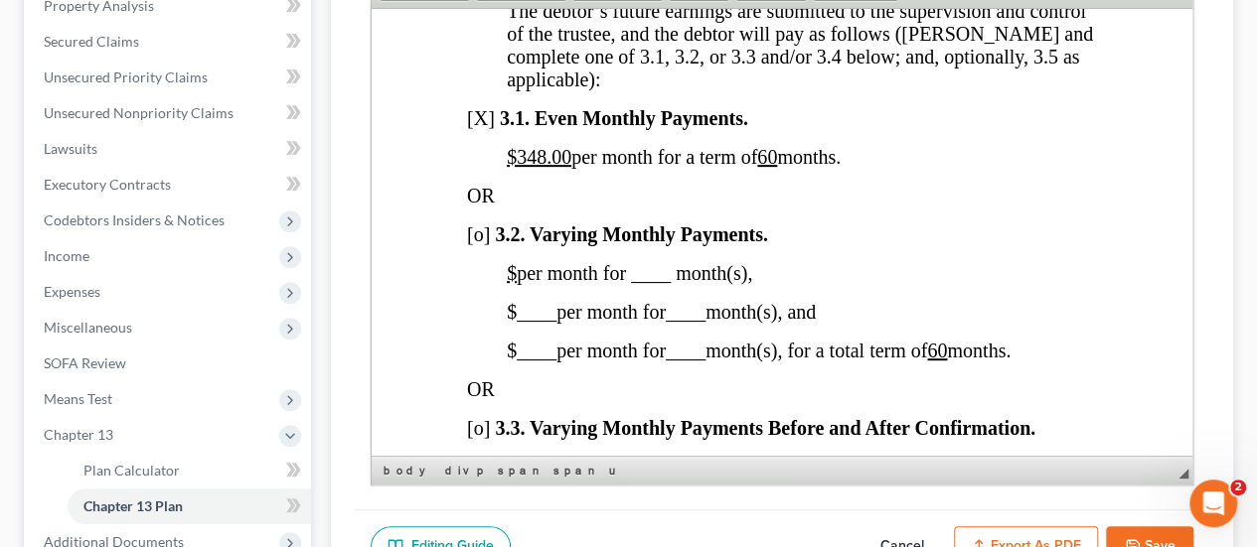
scroll to position [1987, 0]
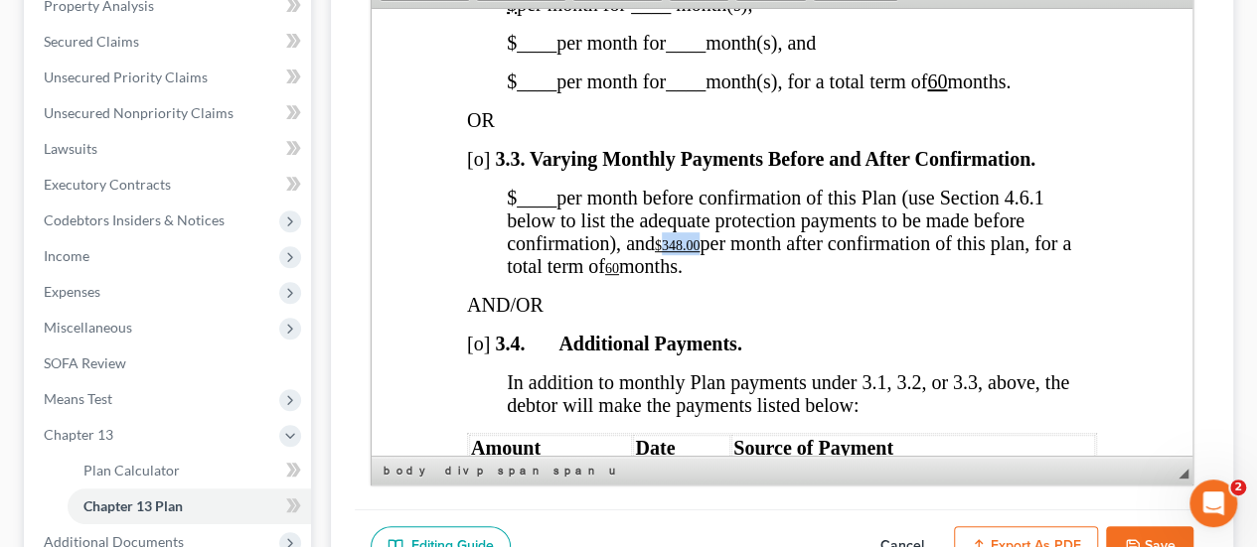
drag, startPoint x: 701, startPoint y: 294, endPoint x: 666, endPoint y: 297, distance: 35.9
click at [666, 252] on u "$348.00" at bounding box center [678, 244] width 46 height 15
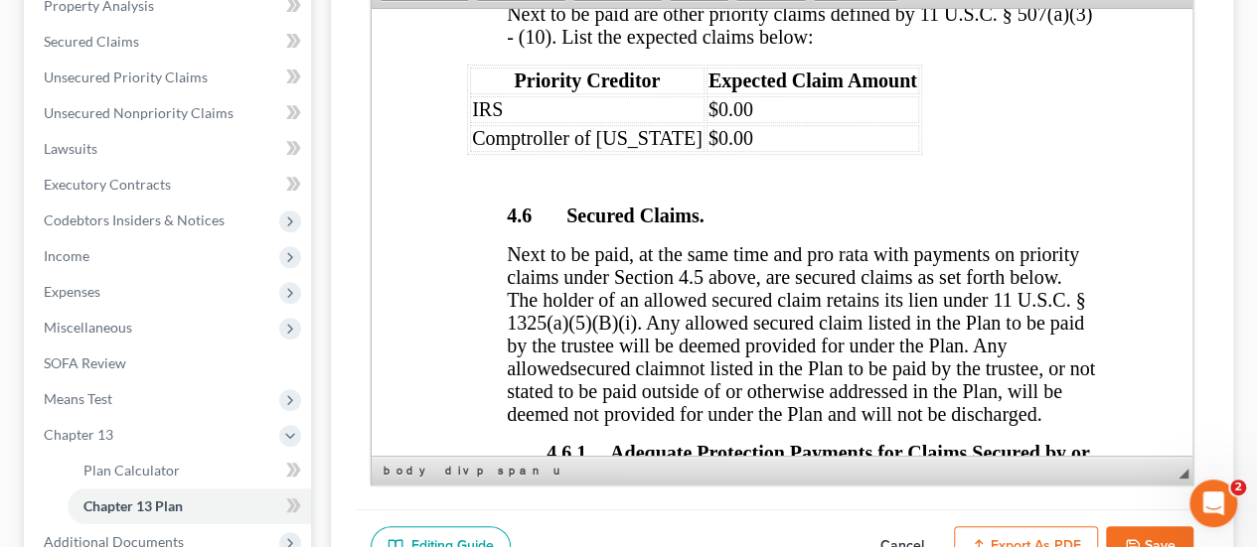
scroll to position [3775, 0]
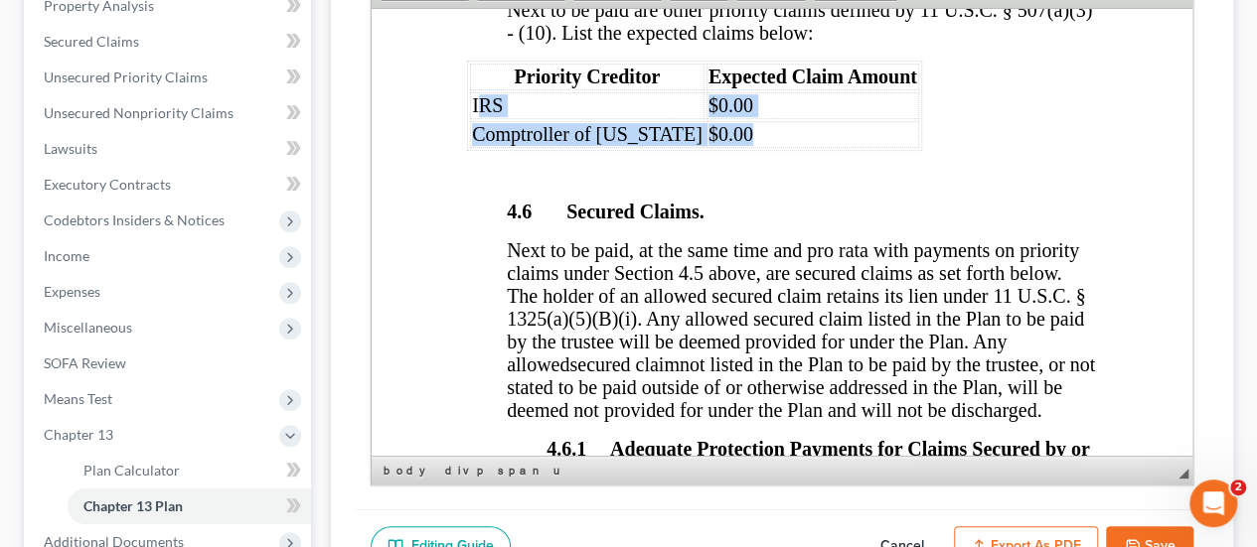
drag, startPoint x: 741, startPoint y: 164, endPoint x: 481, endPoint y: 129, distance: 262.6
click at [481, 129] on tbody "IRS $0.00 Comptroller of [US_STATE] $0.00" at bounding box center [694, 119] width 449 height 56
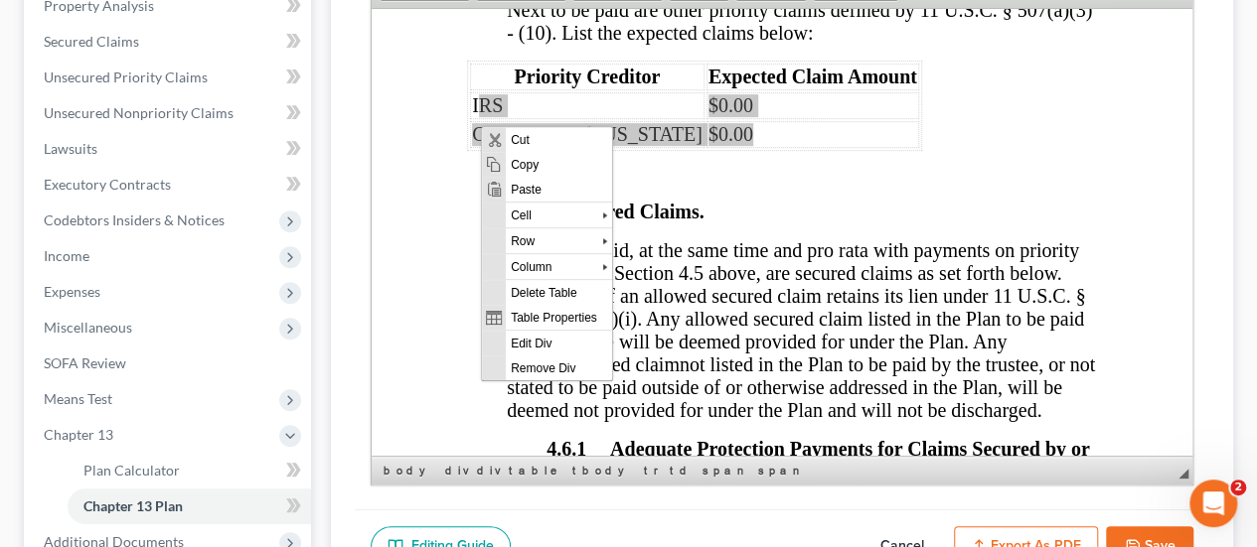
scroll to position [0, 0]
click at [548, 239] on span "Row" at bounding box center [553, 240] width 96 height 25
click at [655, 290] on span "Delete Rows" at bounding box center [692, 290] width 115 height 25
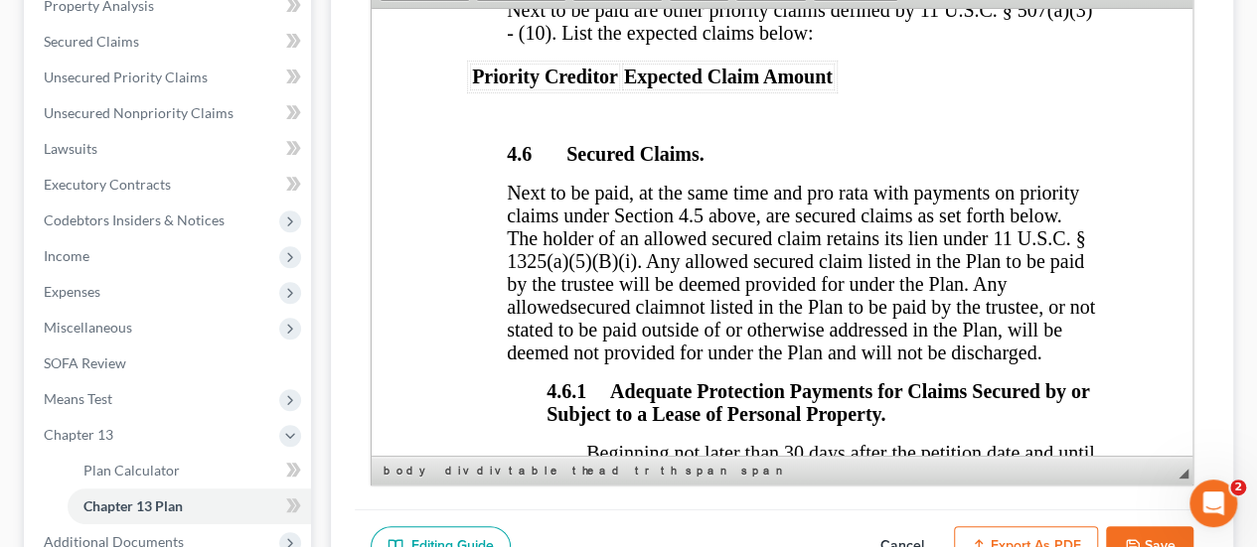
click at [852, 275] on span "Next to be paid, at the same time and pro rata with payments on priority claims…" at bounding box center [796, 249] width 578 height 136
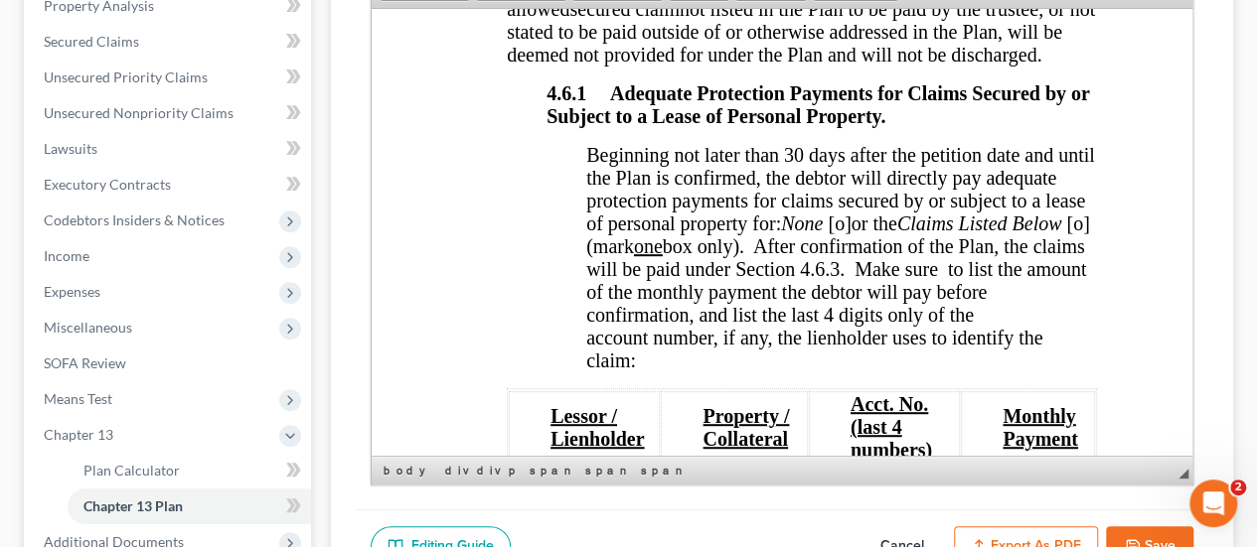
scroll to position [4172, 0]
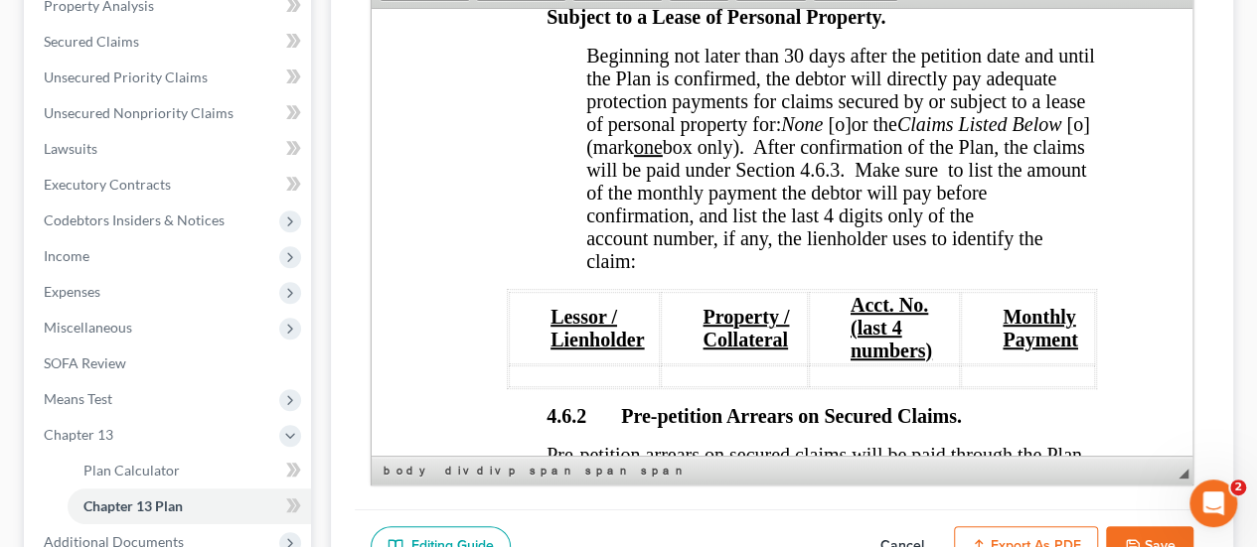
click at [850, 134] on span "[o]" at bounding box center [838, 123] width 23 height 22
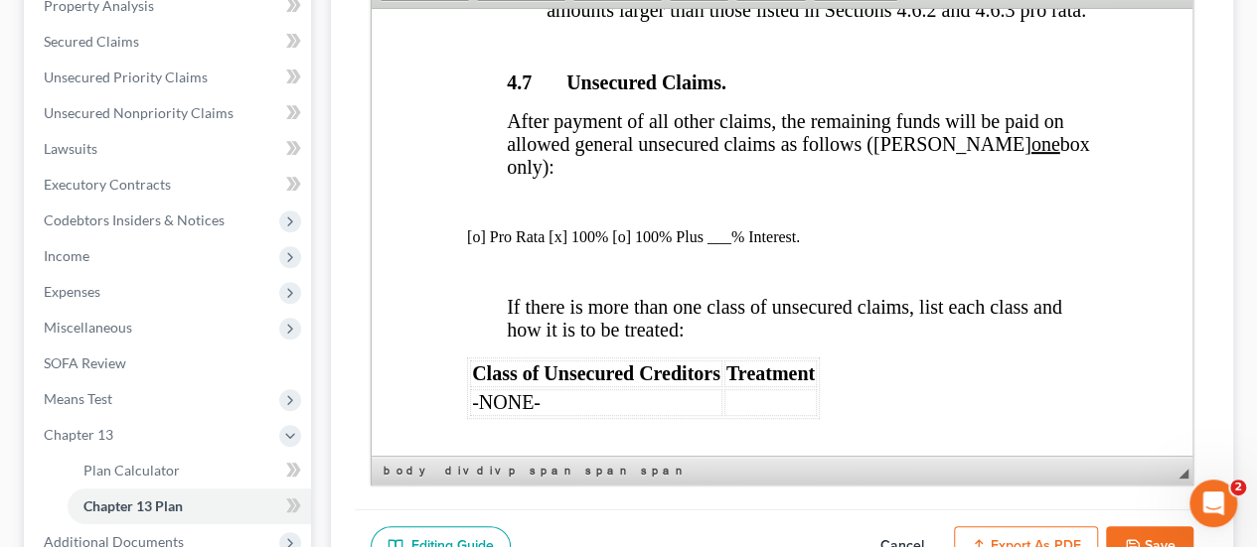
scroll to position [6357, 0]
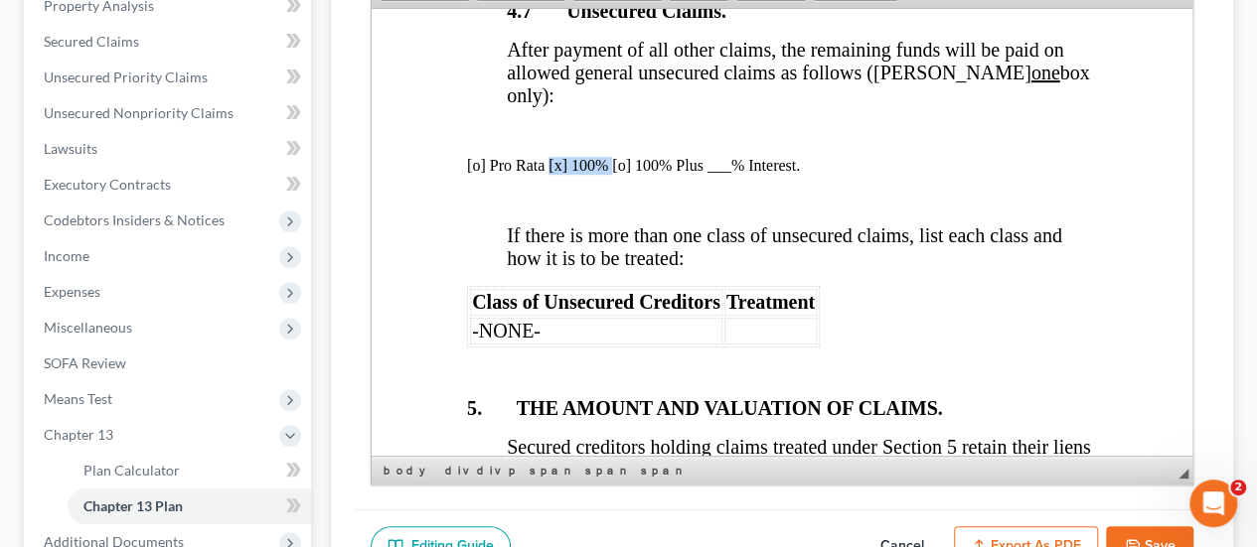
drag, startPoint x: 611, startPoint y: 175, endPoint x: 547, endPoint y: 174, distance: 63.6
click at [547, 174] on p "[o] Pro Rata [x] 100% [o] 100% Plus ___% Interest." at bounding box center [782, 165] width 630 height 18
click at [648, 237] on span "If there is more than one class of unsecured claims, list each class and how it…" at bounding box center [784, 245] width 555 height 45
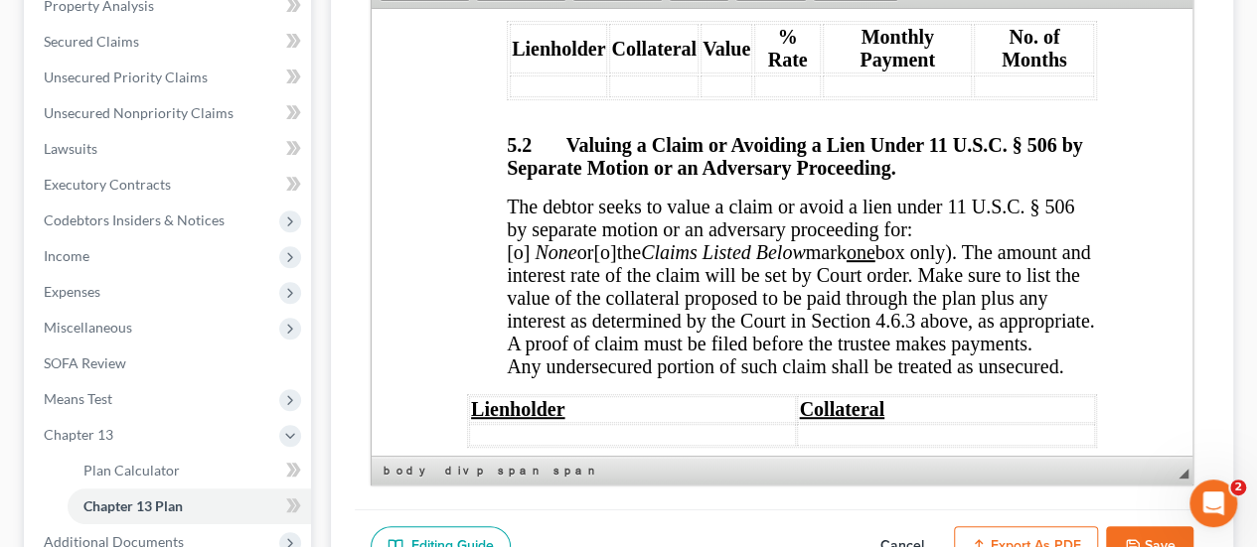
scroll to position [7450, 0]
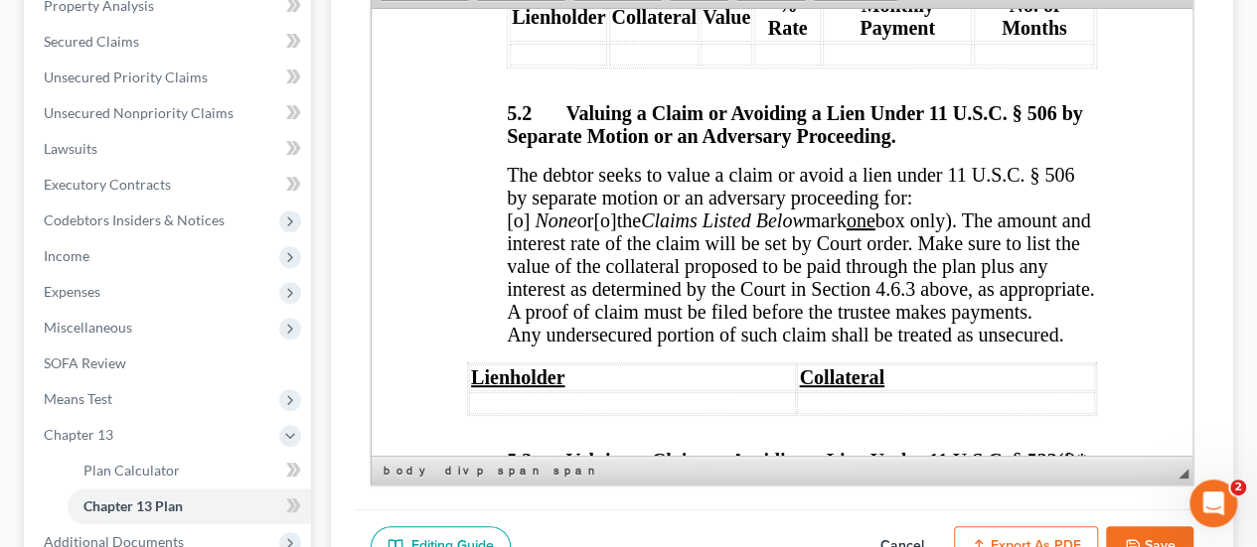
click at [529, 230] on span "[o]" at bounding box center [518, 220] width 23 height 22
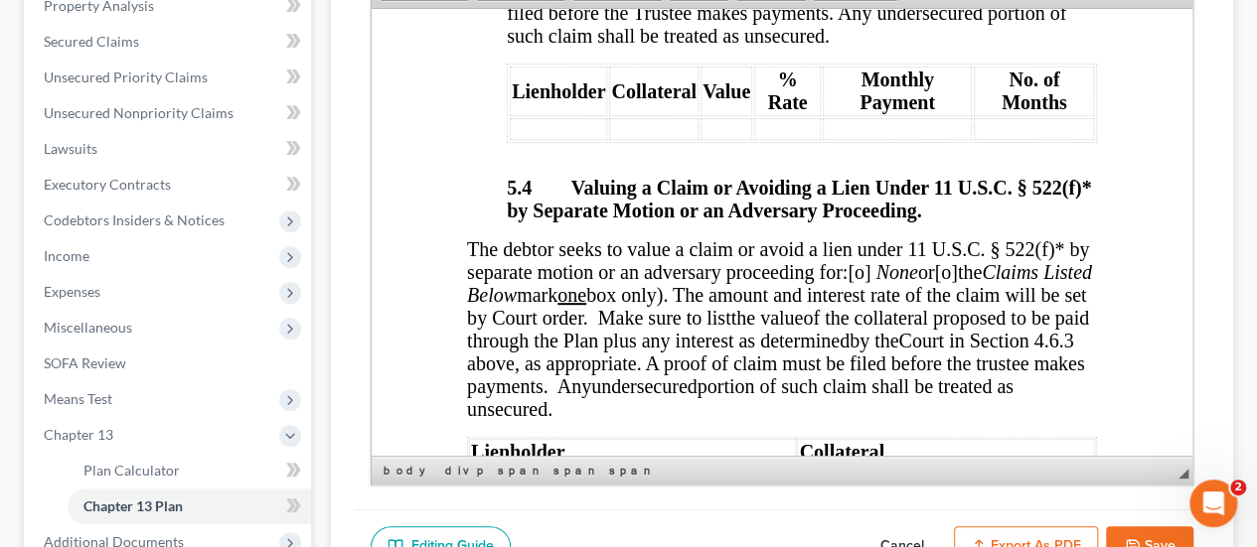
scroll to position [8244, 0]
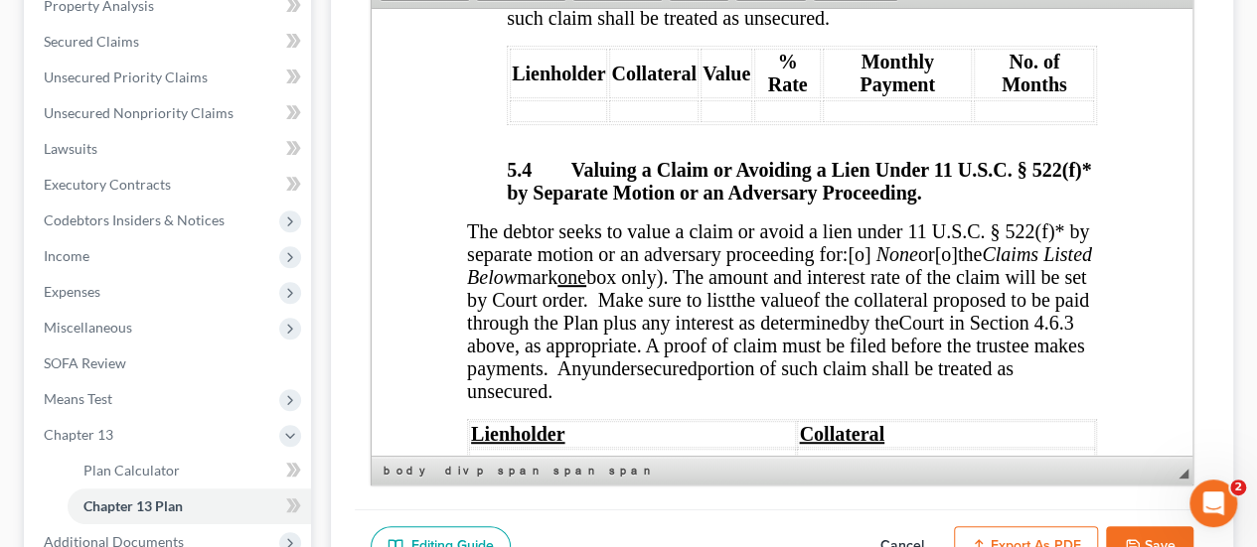
click at [847, 264] on span "[o]" at bounding box center [858, 253] width 23 height 22
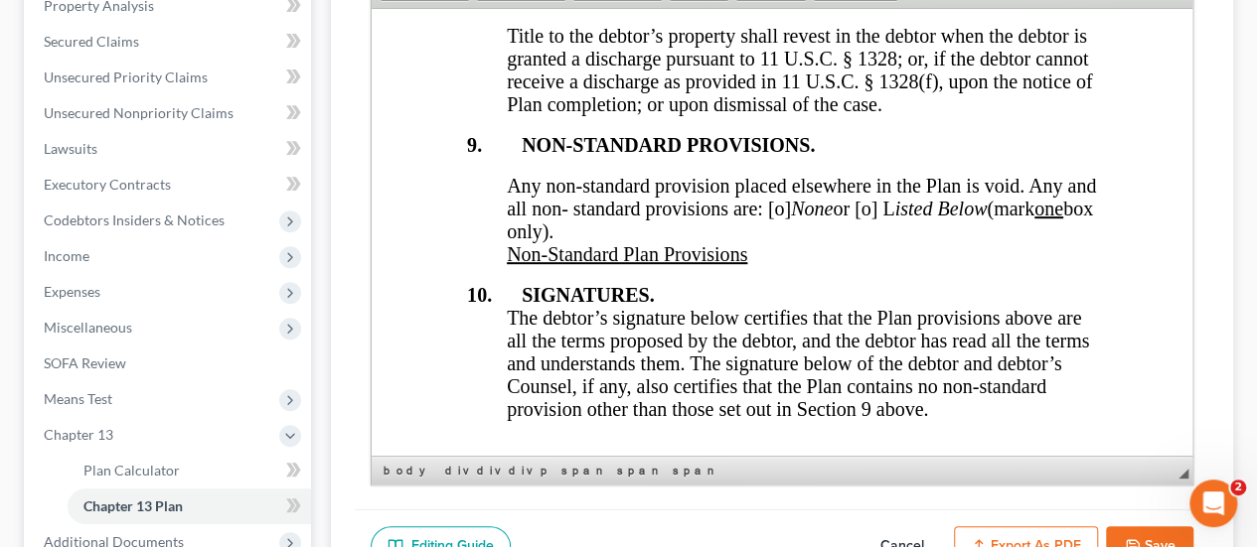
scroll to position [10032, 0]
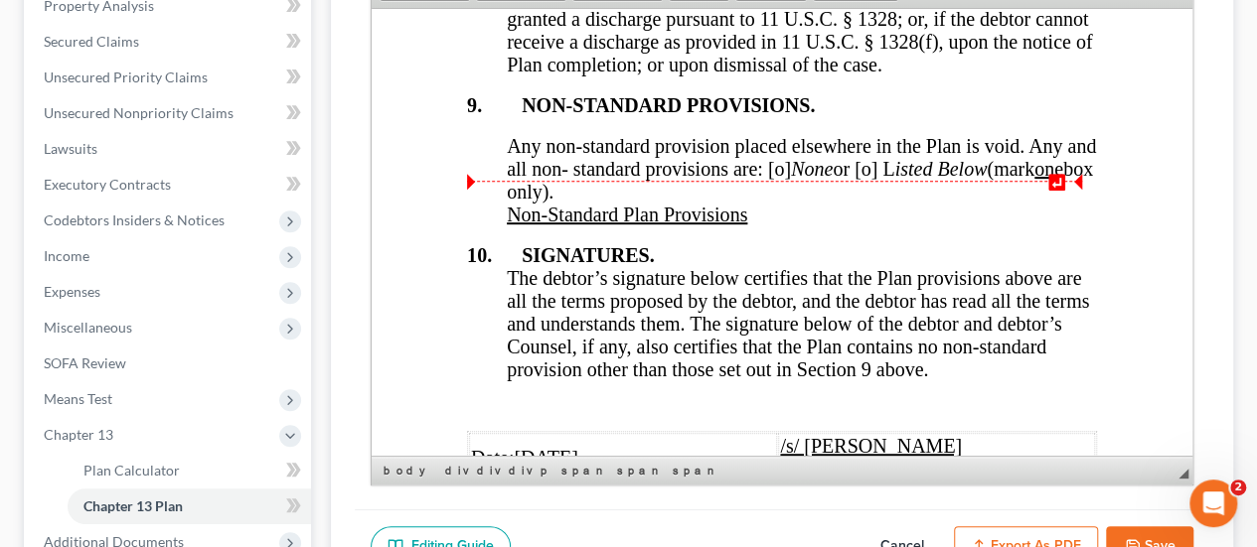
click at [808, 202] on span "Any non-standard provision placed elsewhere in the Plan is void. Any and all no…" at bounding box center [801, 168] width 589 height 68
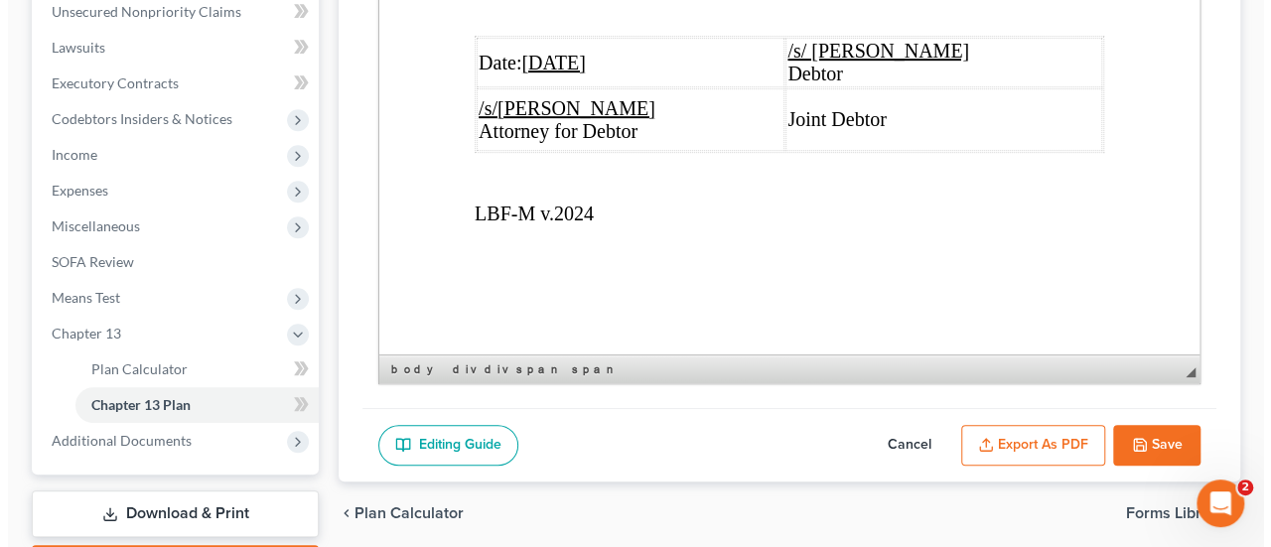
scroll to position [596, 0]
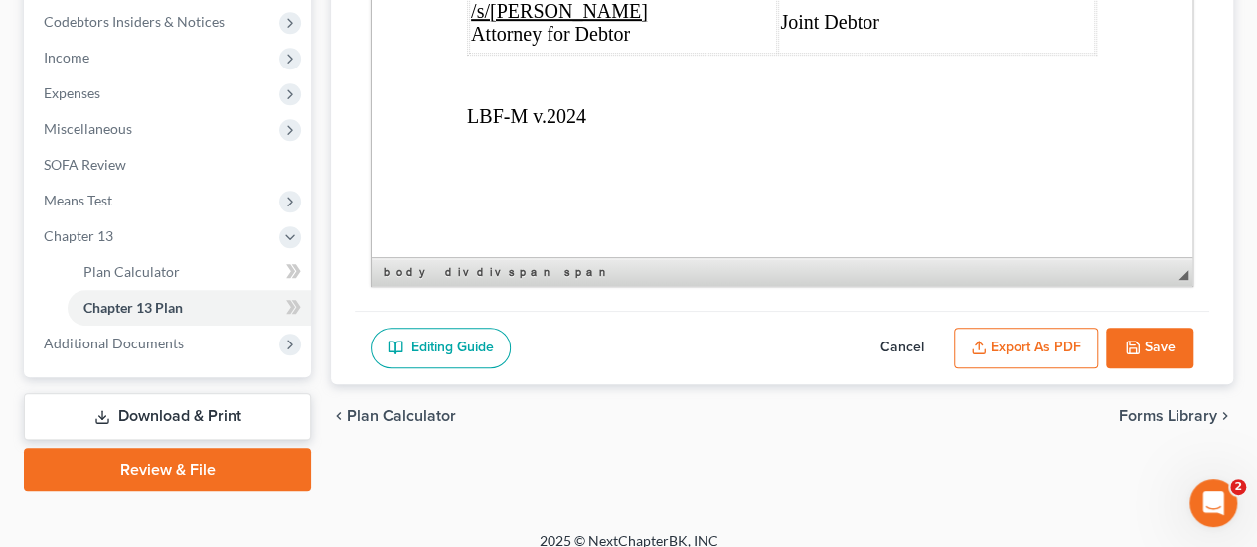
click at [1025, 351] on button "Export as PDF" at bounding box center [1026, 349] width 144 height 42
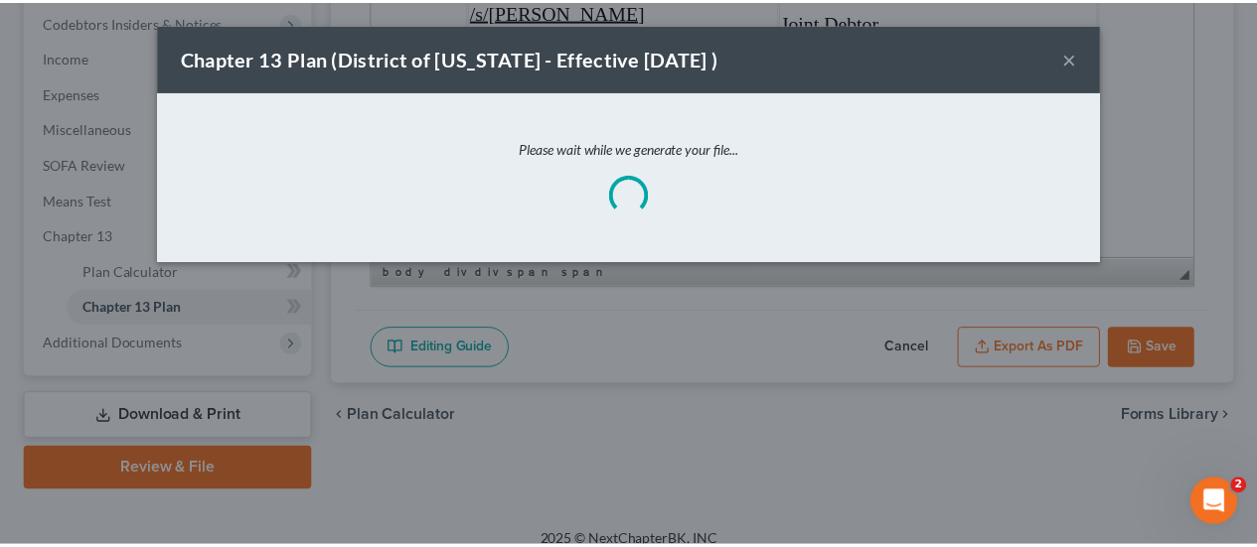
scroll to position [10222, 0]
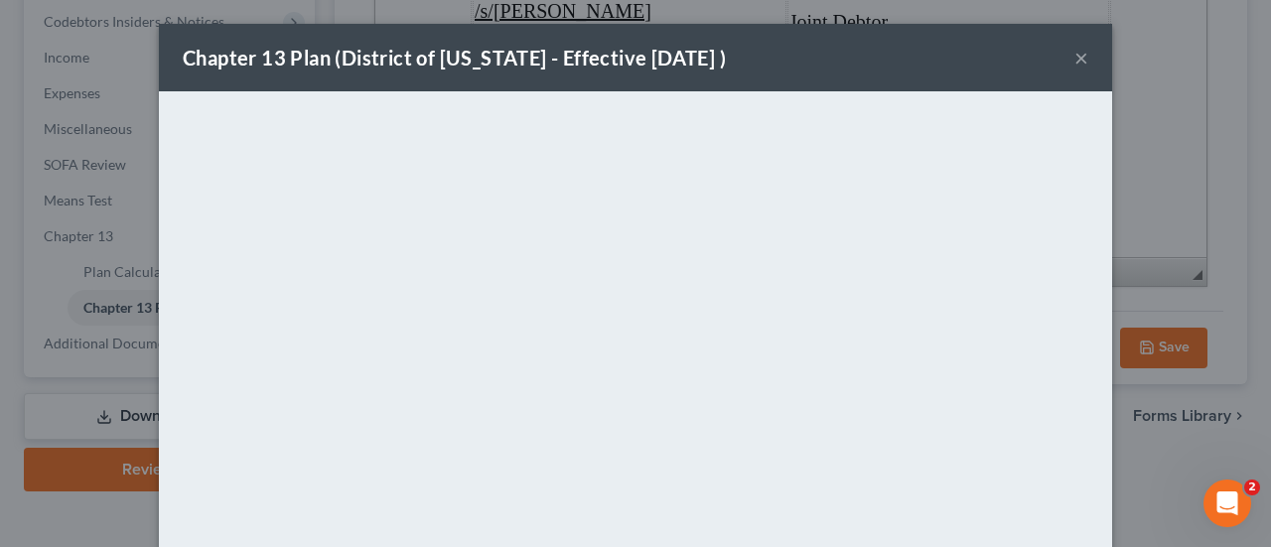
click at [1075, 63] on button "×" at bounding box center [1082, 58] width 14 height 24
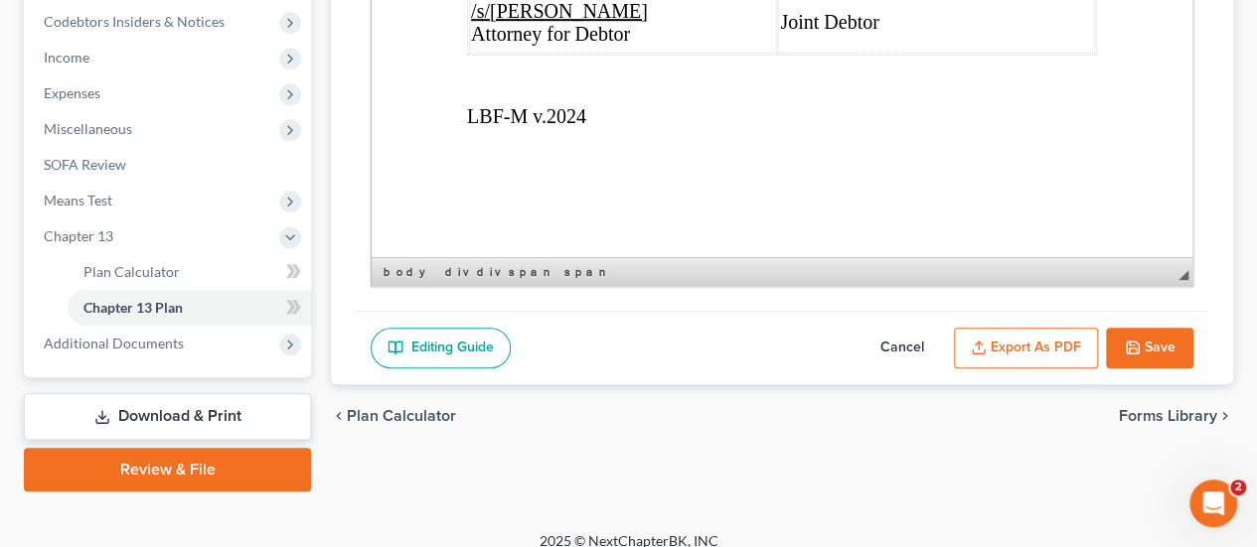
scroll to position [0, 0]
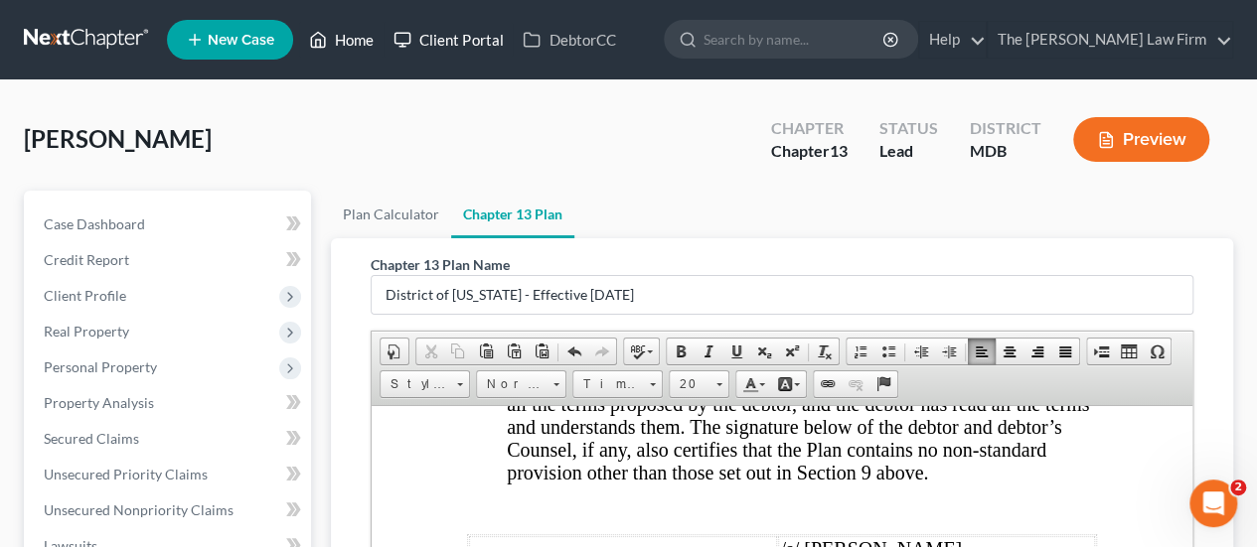
drag, startPoint x: 353, startPoint y: 33, endPoint x: 413, endPoint y: 57, distance: 65.1
click at [354, 33] on link "Home" at bounding box center [341, 40] width 84 height 36
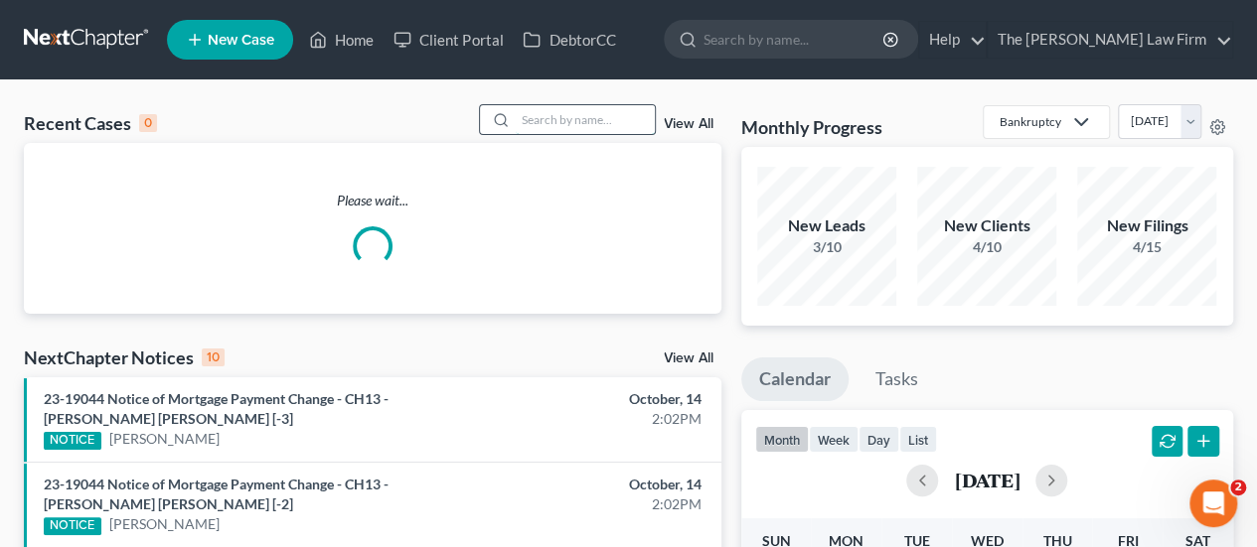
click at [569, 119] on input "search" at bounding box center [585, 119] width 139 height 29
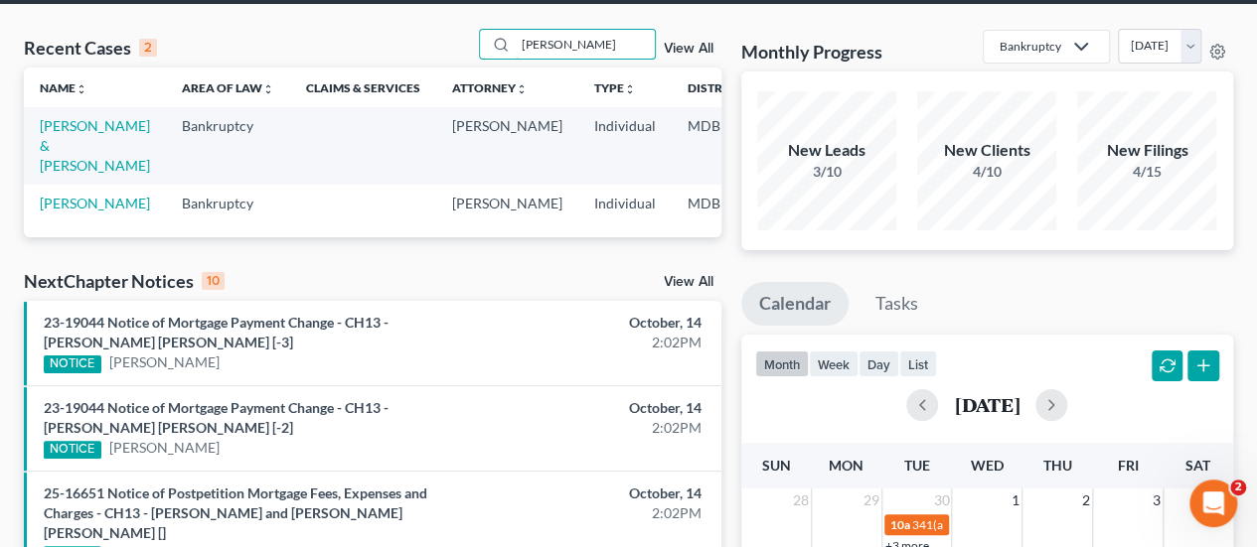
scroll to position [99, 0]
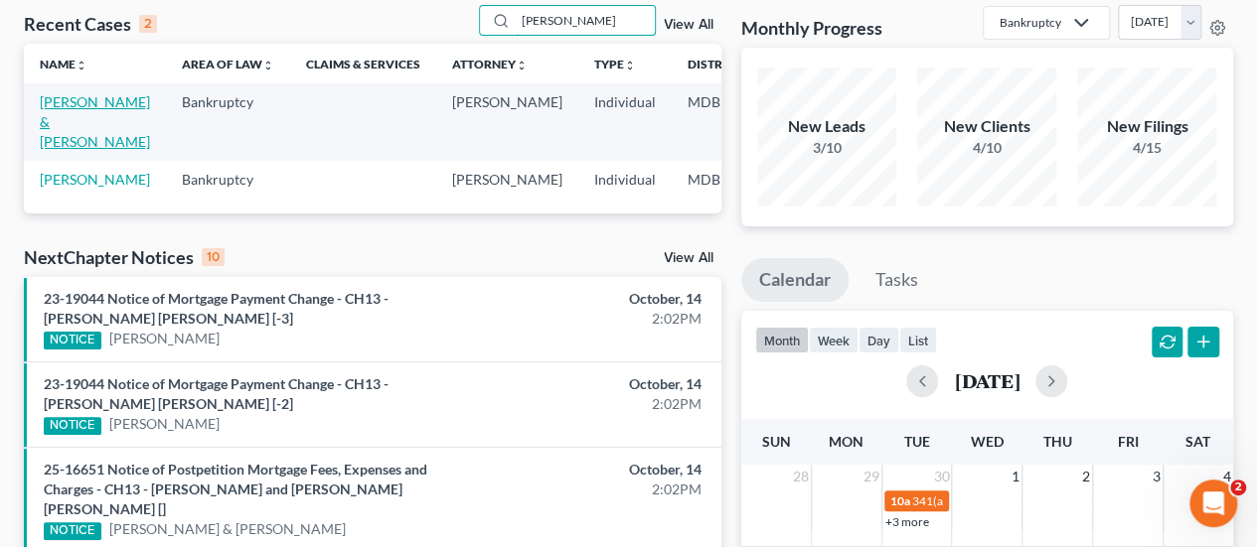
type input "[PERSON_NAME]"
click at [51, 138] on link "[PERSON_NAME] & [PERSON_NAME]" at bounding box center [95, 121] width 110 height 57
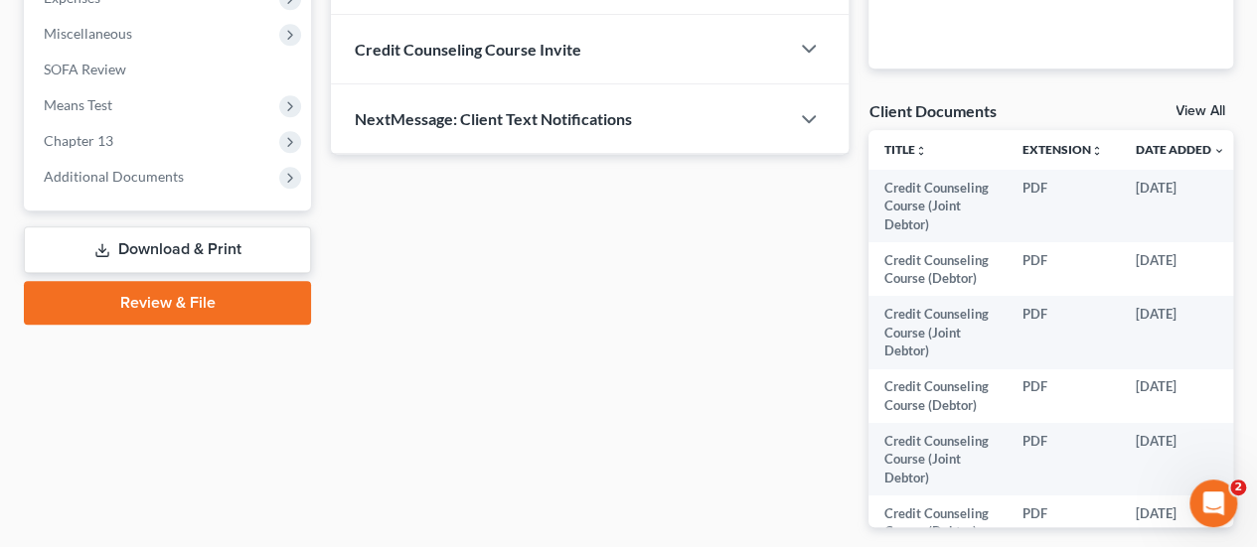
scroll to position [695, 0]
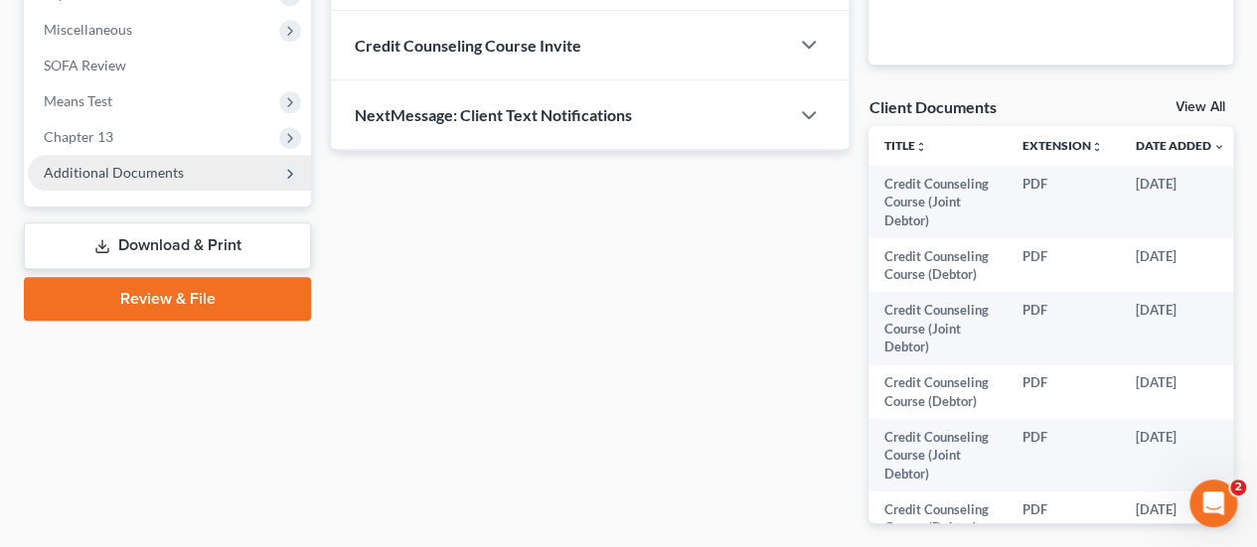
click at [110, 180] on span "Additional Documents" at bounding box center [114, 172] width 140 height 17
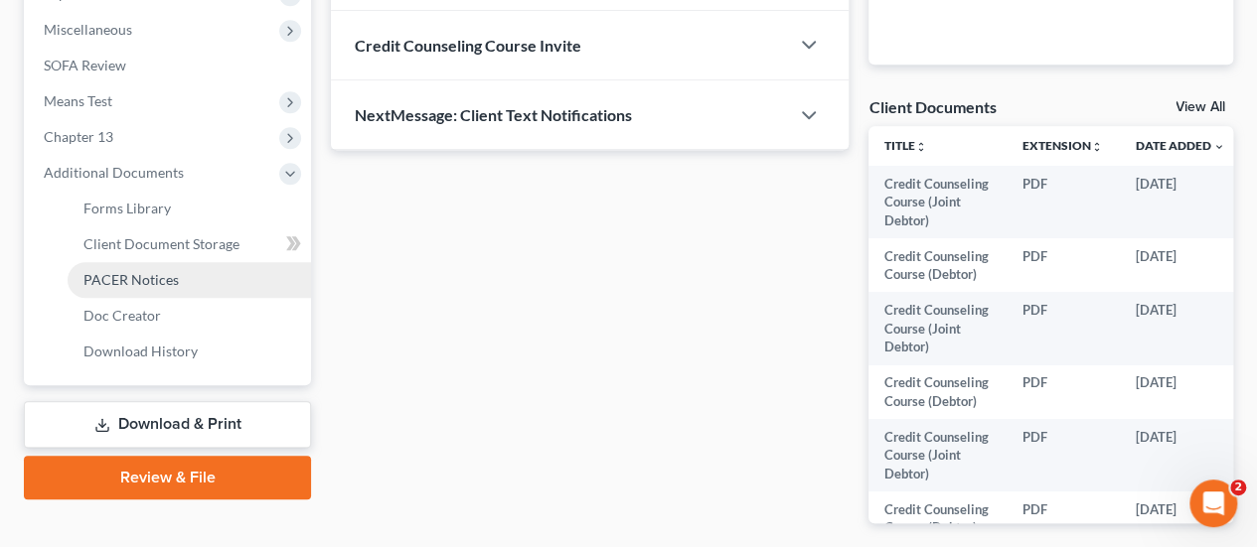
click at [143, 284] on span "PACER Notices" at bounding box center [130, 279] width 95 height 17
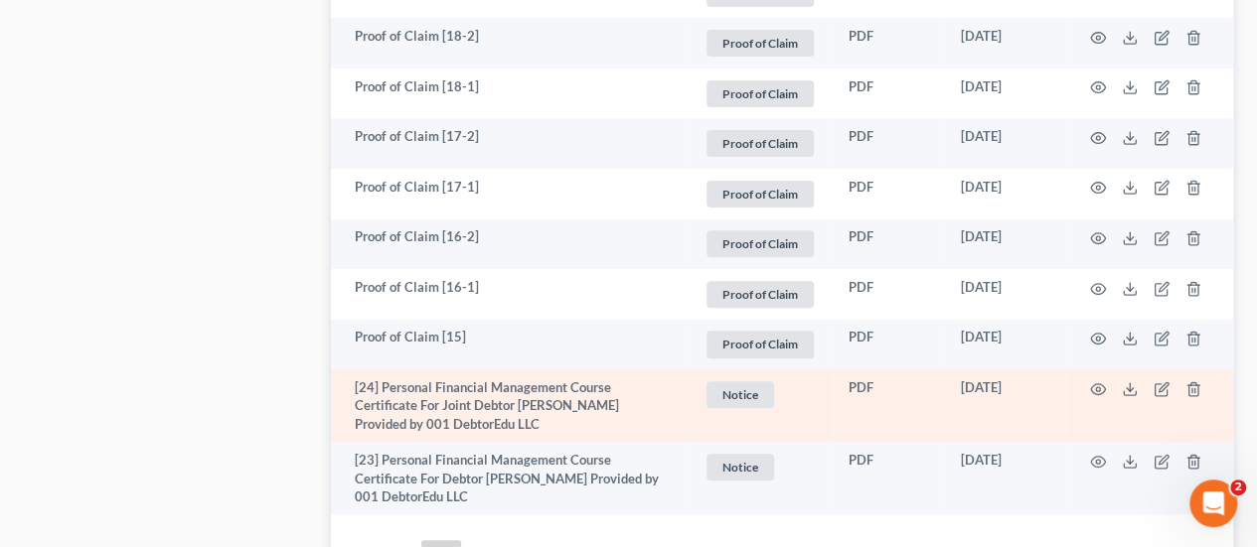
scroll to position [4172, 0]
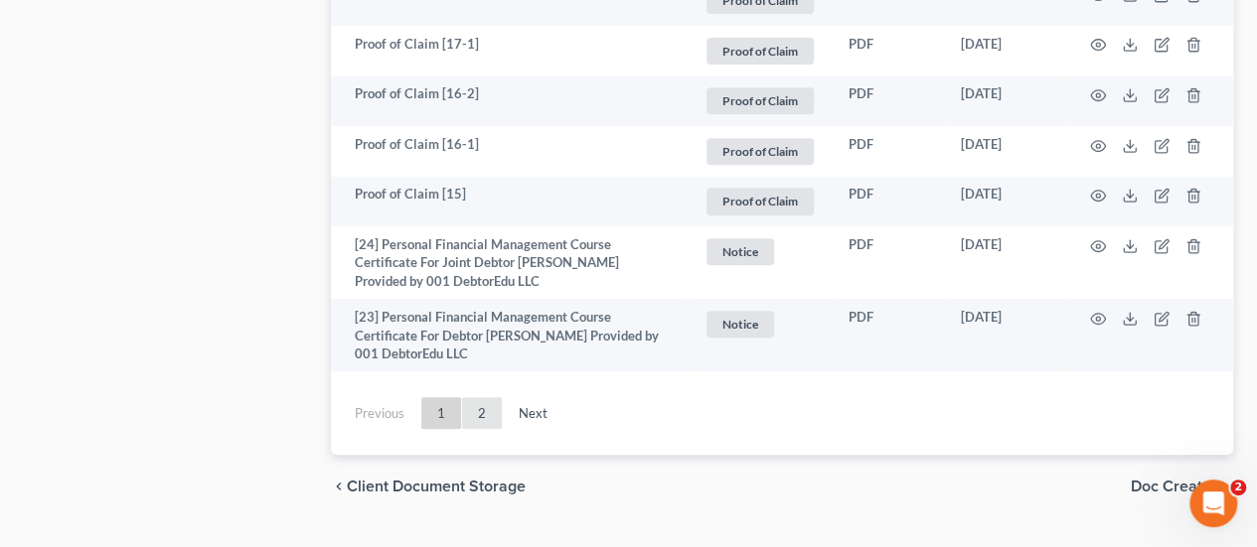
click at [484, 397] on link "2" at bounding box center [482, 413] width 40 height 32
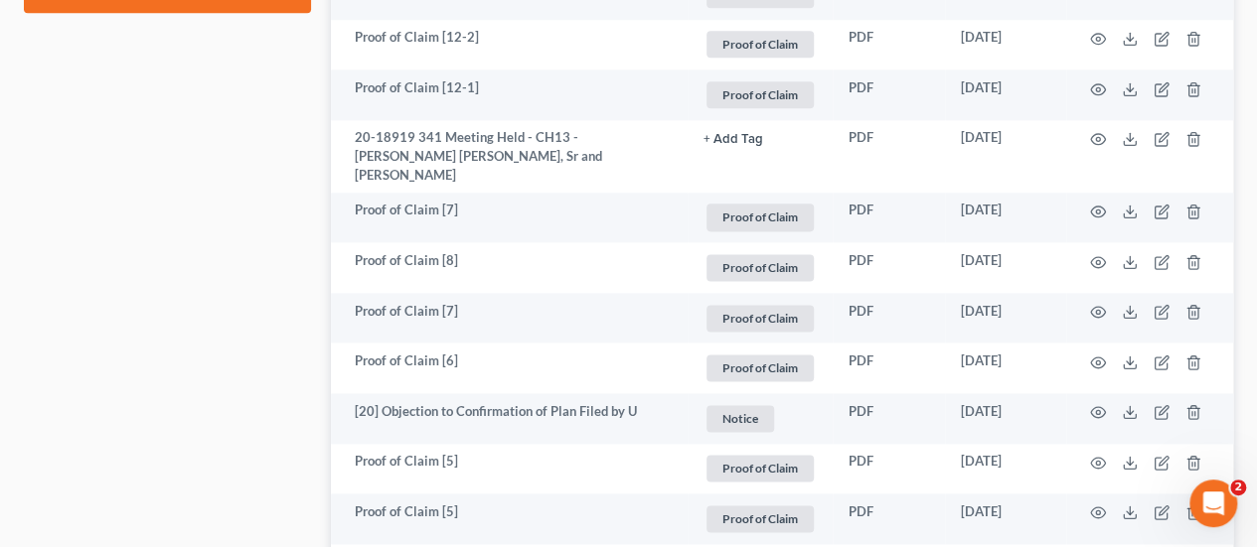
scroll to position [1145, 0]
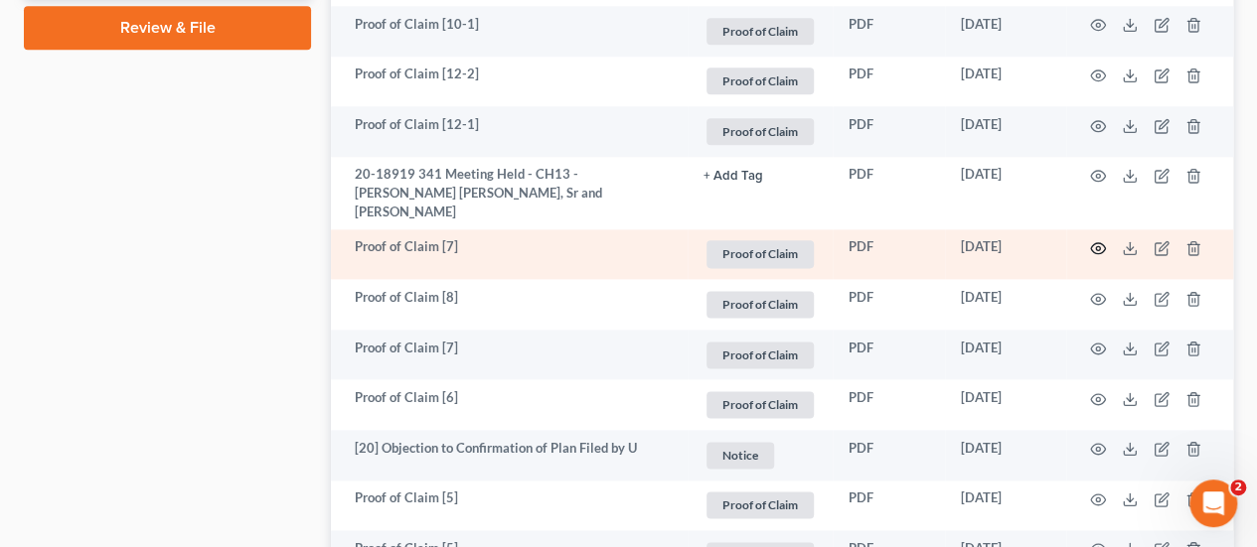
click at [1097, 246] on circle "button" at bounding box center [1098, 248] width 4 height 4
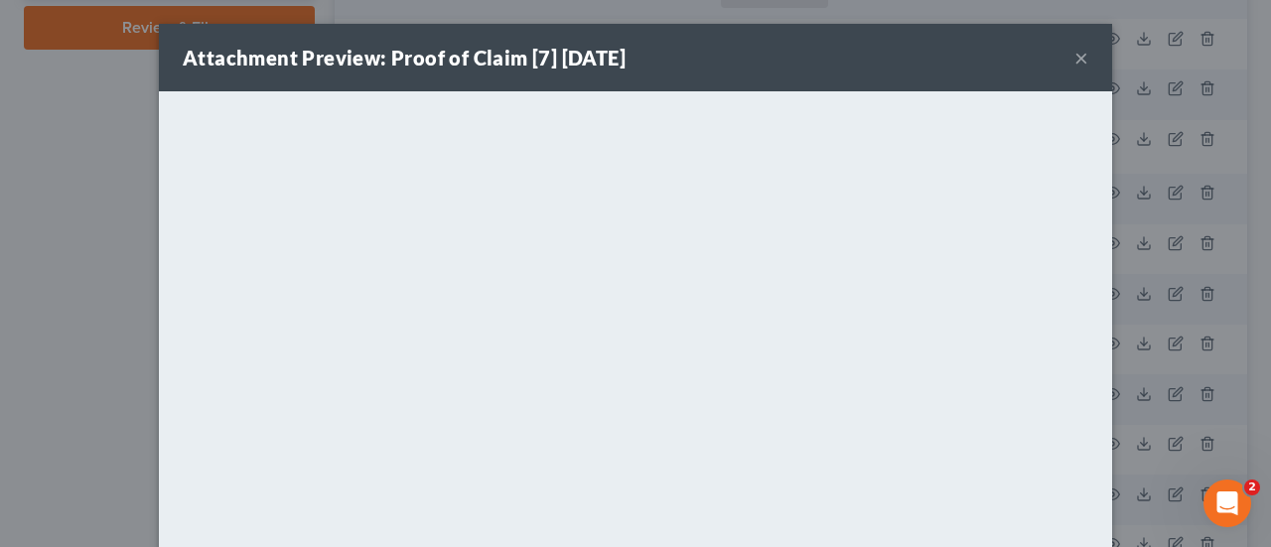
click at [1075, 59] on button "×" at bounding box center [1082, 58] width 14 height 24
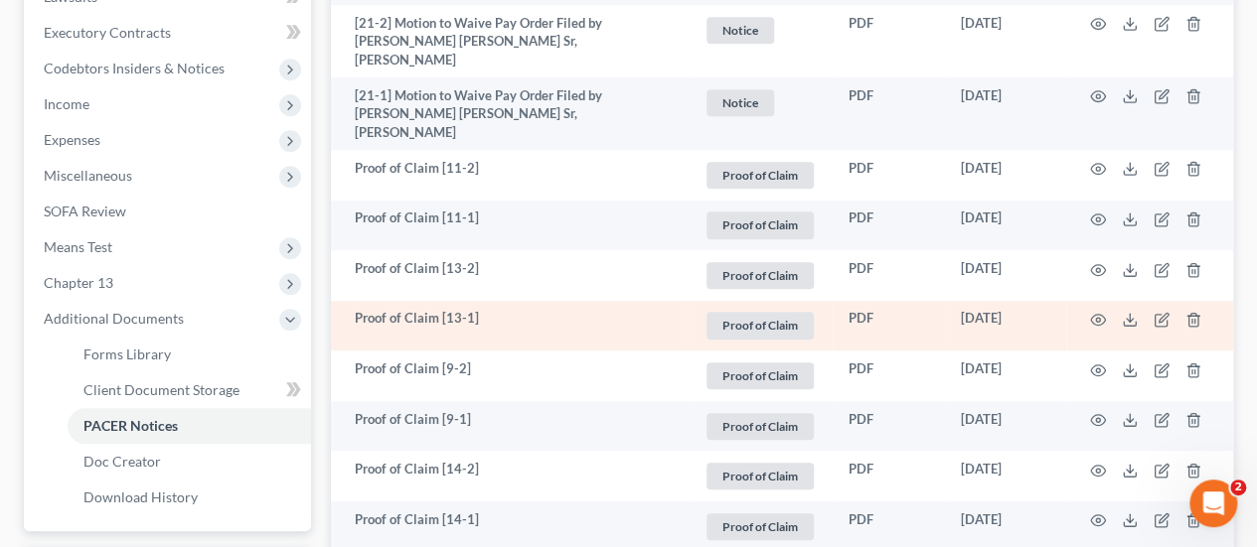
scroll to position [0, 0]
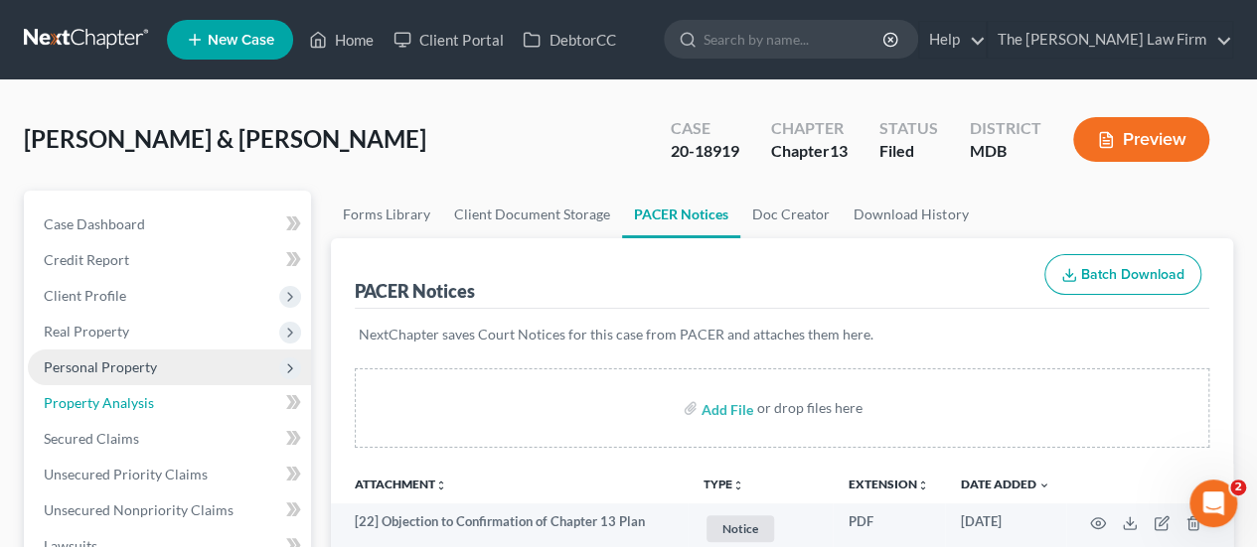
drag, startPoint x: 132, startPoint y: 411, endPoint x: 292, endPoint y: 370, distance: 165.0
click at [132, 411] on link "Property Analysis" at bounding box center [169, 403] width 283 height 36
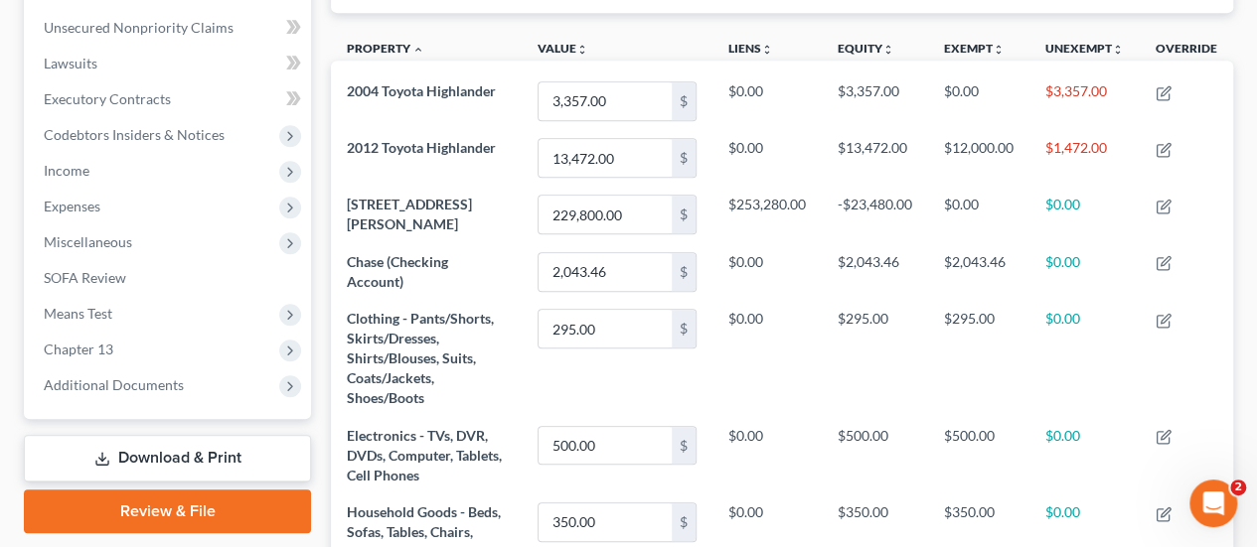
scroll to position [497, 0]
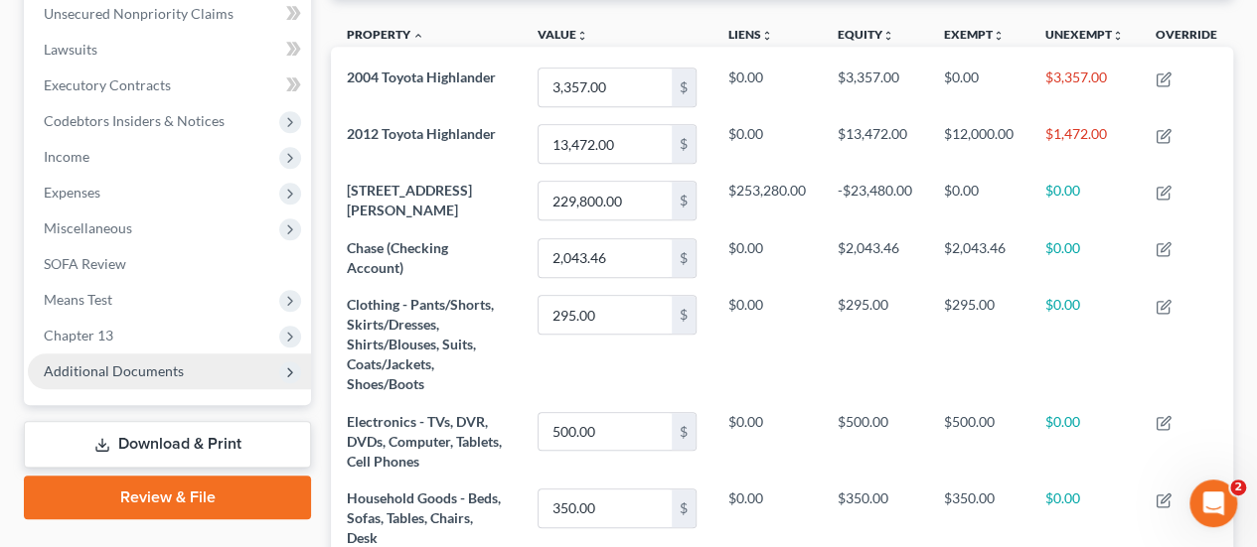
click at [129, 376] on span "Additional Documents" at bounding box center [114, 371] width 140 height 17
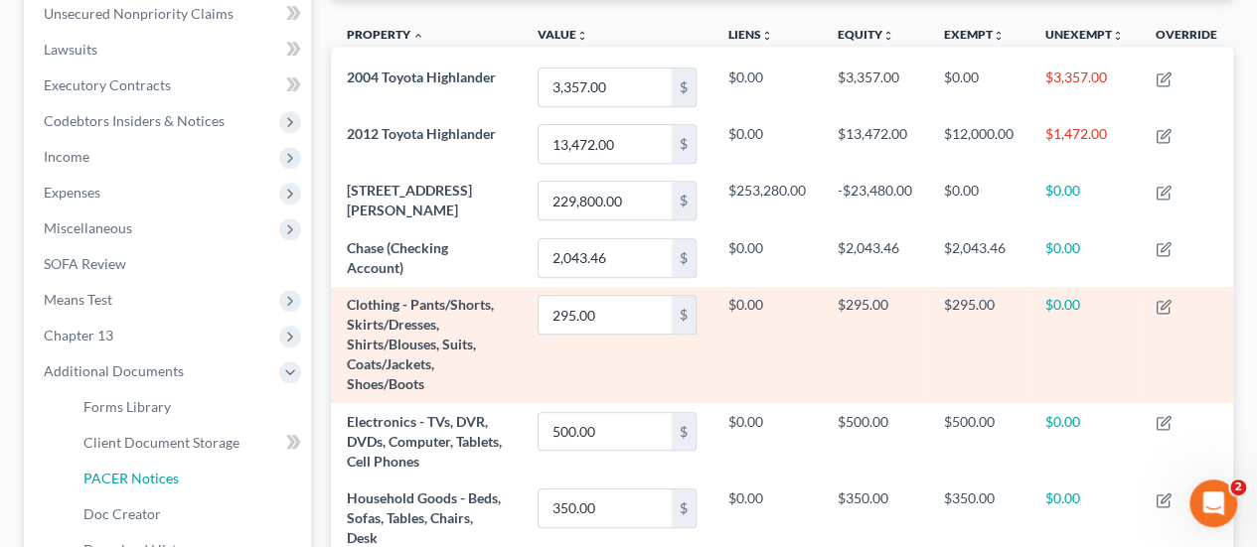
drag, startPoint x: 133, startPoint y: 470, endPoint x: 636, endPoint y: 367, distance: 513.1
click at [133, 470] on span "PACER Notices" at bounding box center [130, 478] width 95 height 17
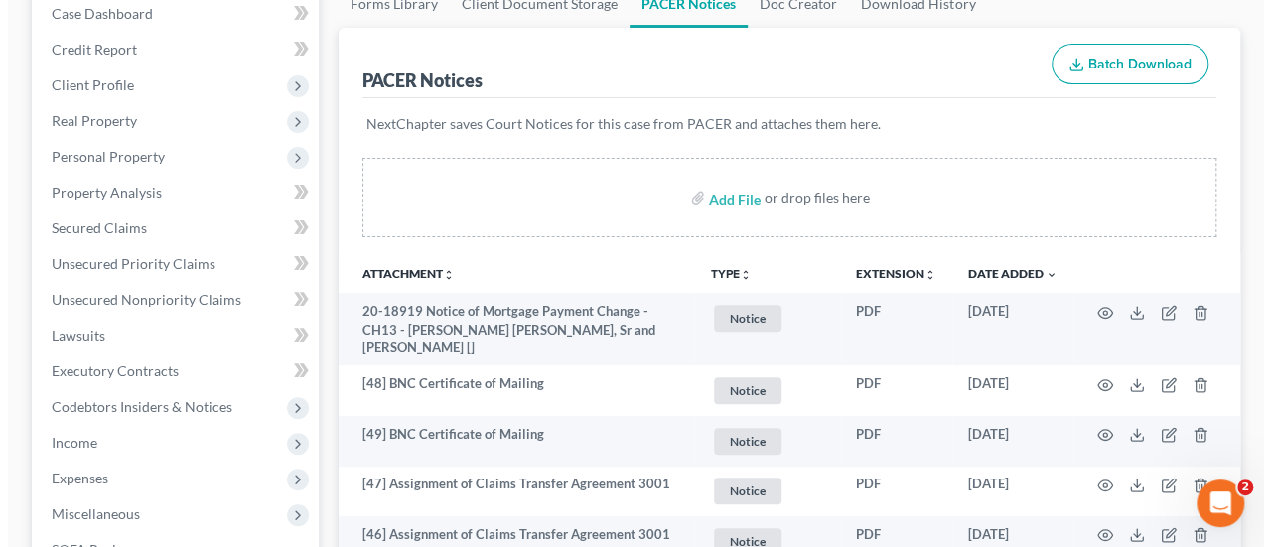
scroll to position [298, 0]
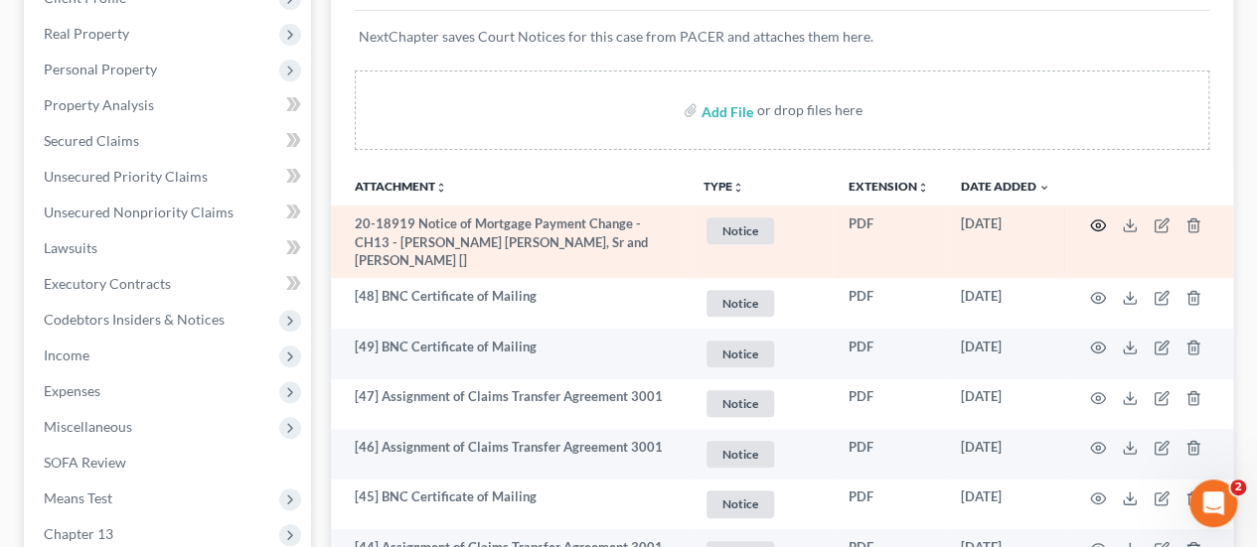
click at [1097, 223] on icon "button" at bounding box center [1098, 226] width 16 height 16
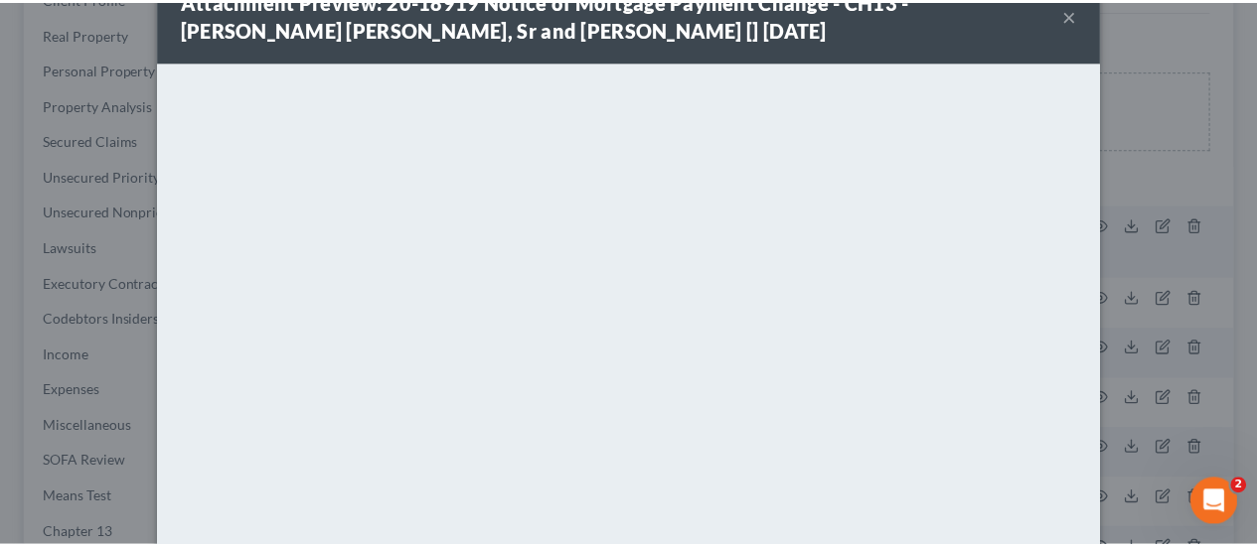
scroll to position [0, 0]
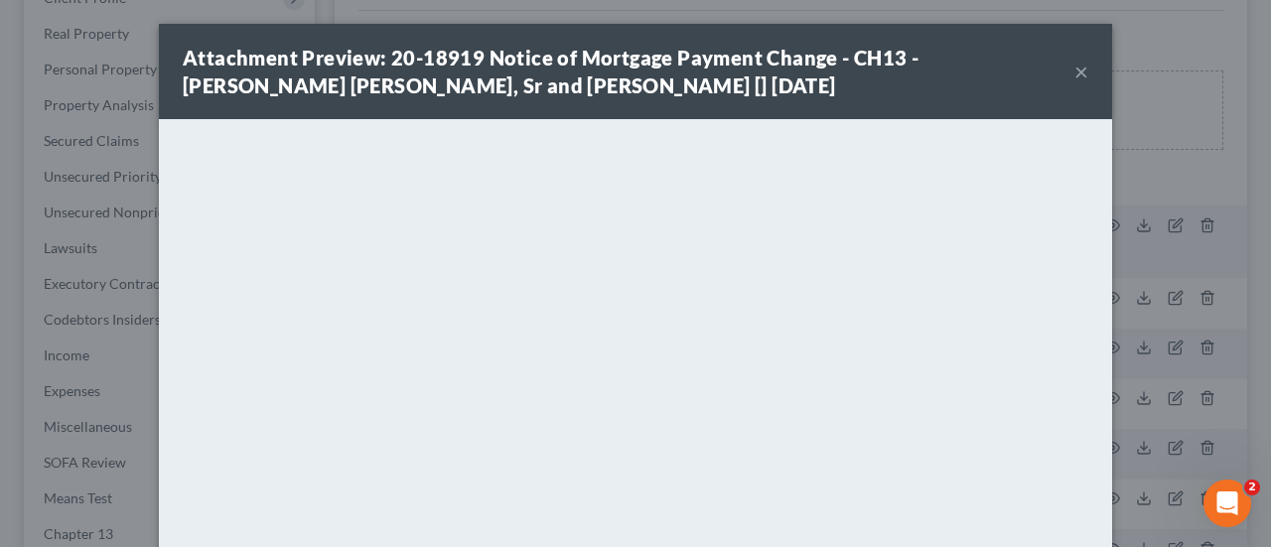
drag, startPoint x: 1076, startPoint y: 83, endPoint x: 973, endPoint y: 121, distance: 109.1
click at [1076, 83] on button "×" at bounding box center [1082, 72] width 14 height 24
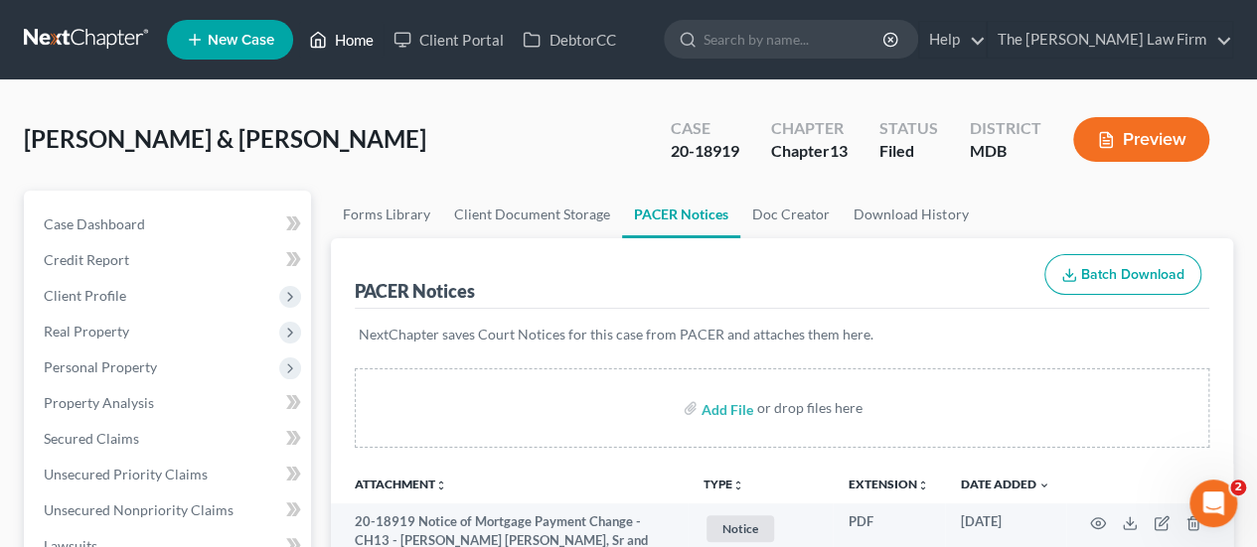
drag, startPoint x: 354, startPoint y: 39, endPoint x: 575, endPoint y: 97, distance: 229.1
click at [354, 39] on link "Home" at bounding box center [341, 40] width 84 height 36
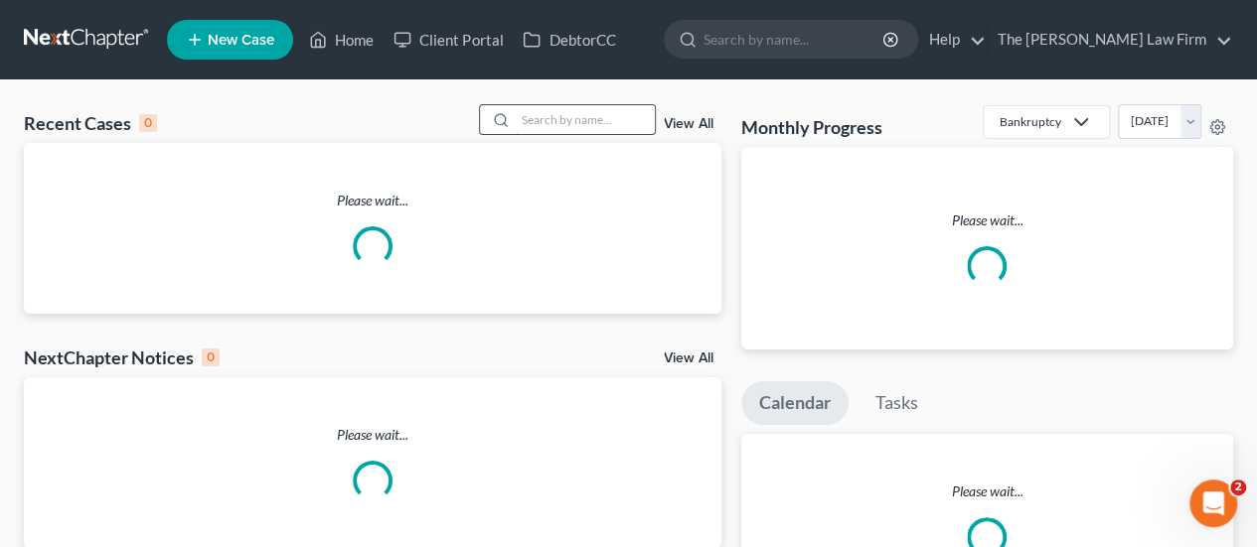
click at [596, 115] on input "search" at bounding box center [585, 119] width 139 height 29
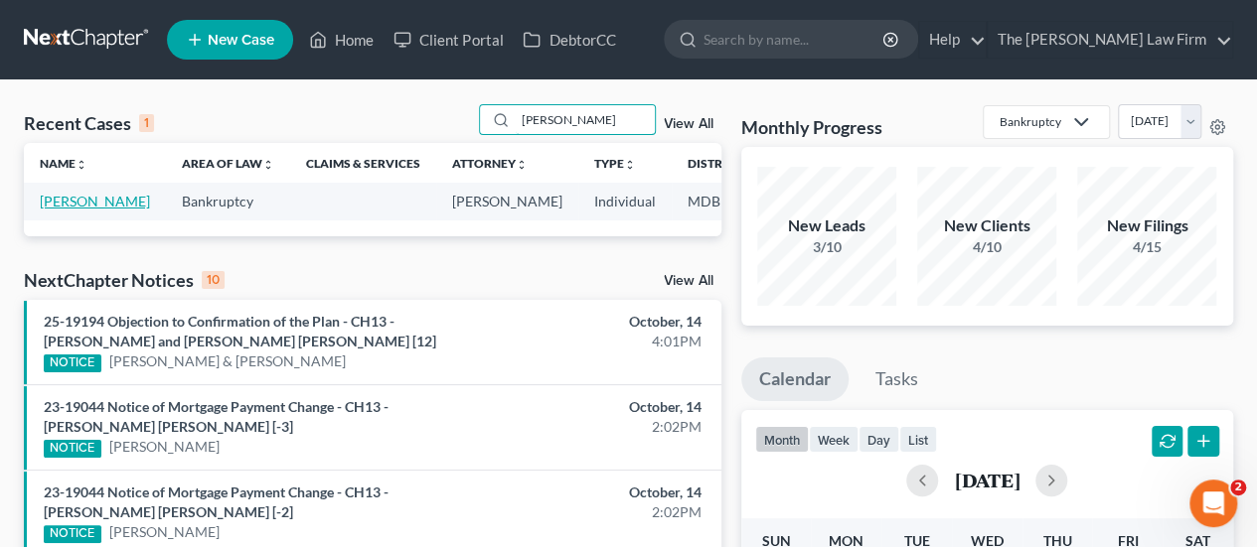
type input "[PERSON_NAME]"
click at [68, 199] on link "[PERSON_NAME]" at bounding box center [95, 201] width 110 height 17
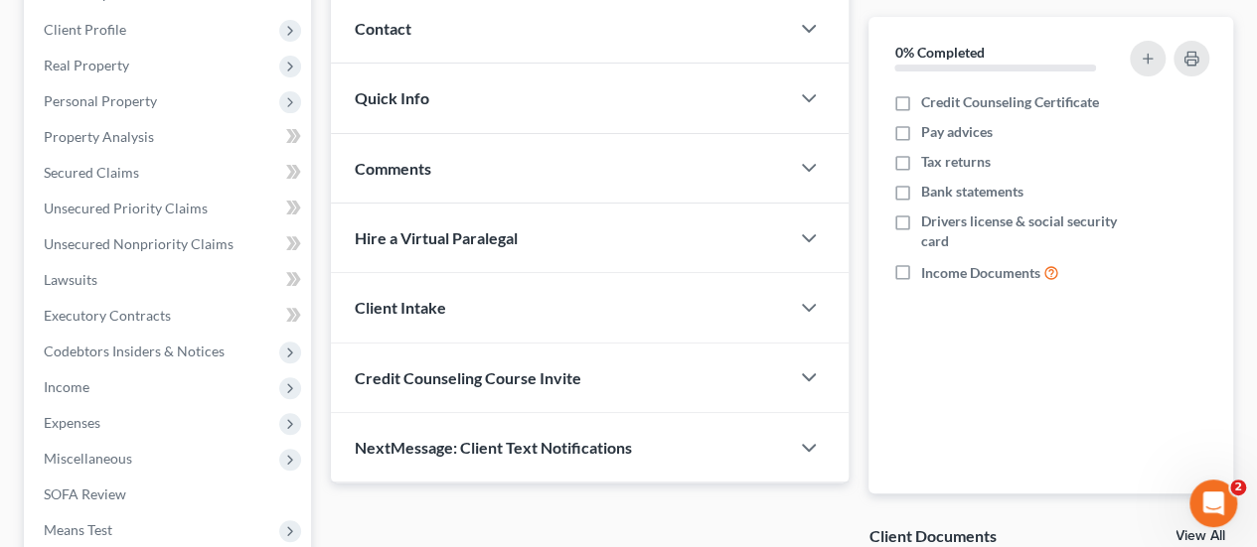
scroll to position [695, 0]
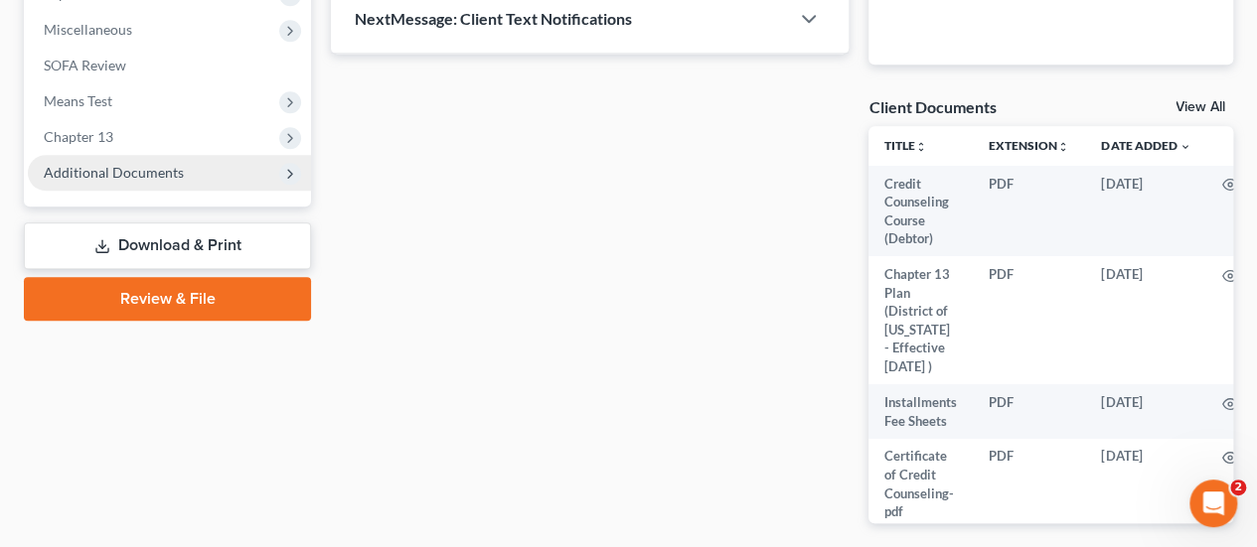
click at [143, 184] on span "Additional Documents" at bounding box center [169, 173] width 283 height 36
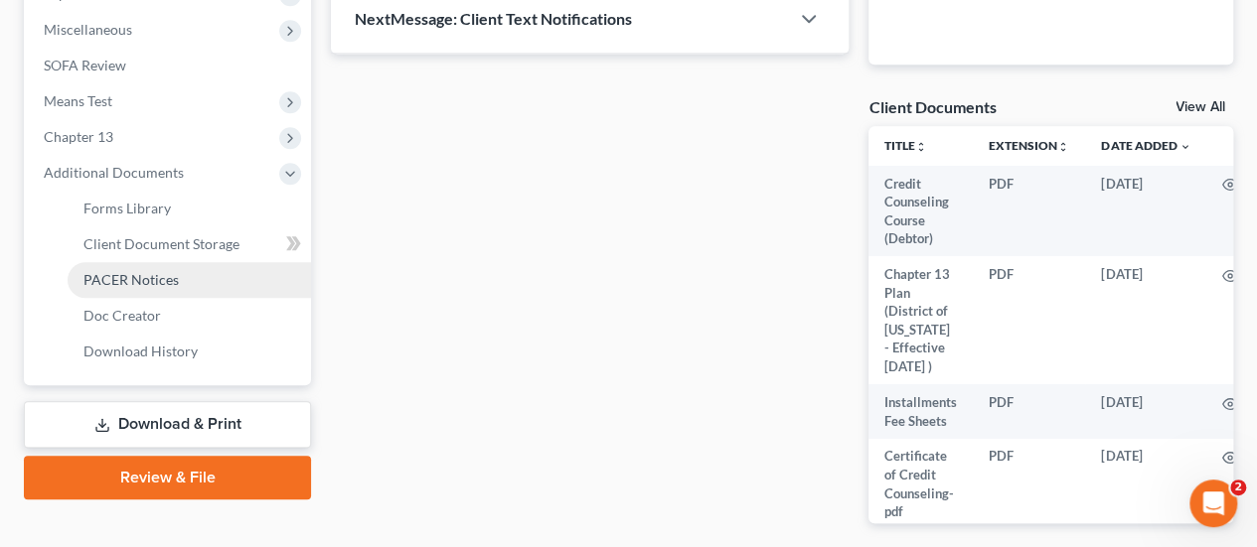
click at [153, 269] on link "PACER Notices" at bounding box center [189, 280] width 243 height 36
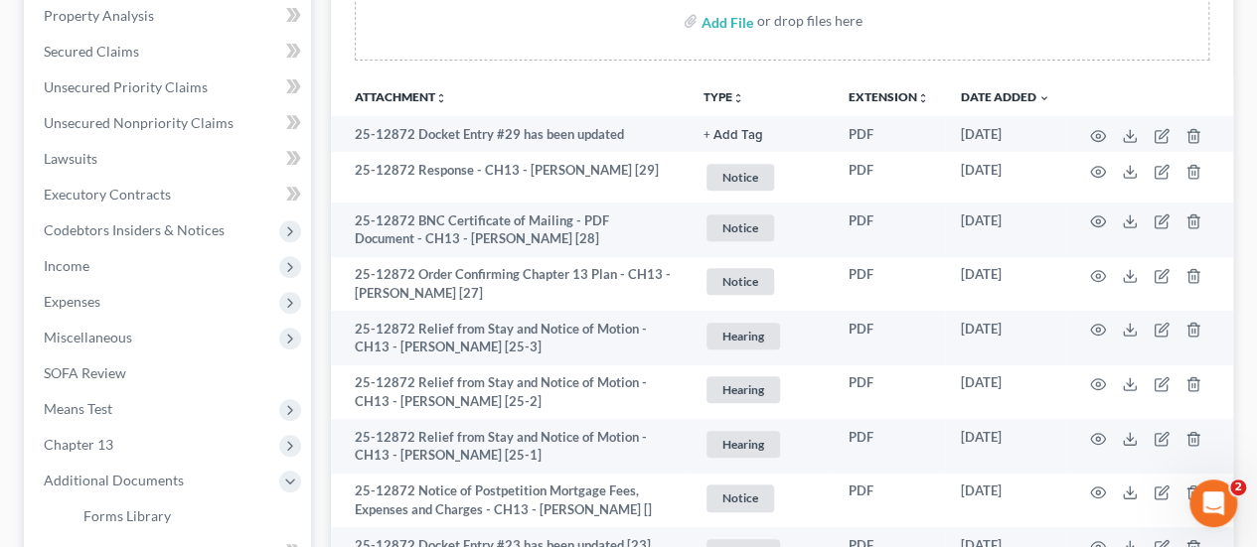
scroll to position [397, 0]
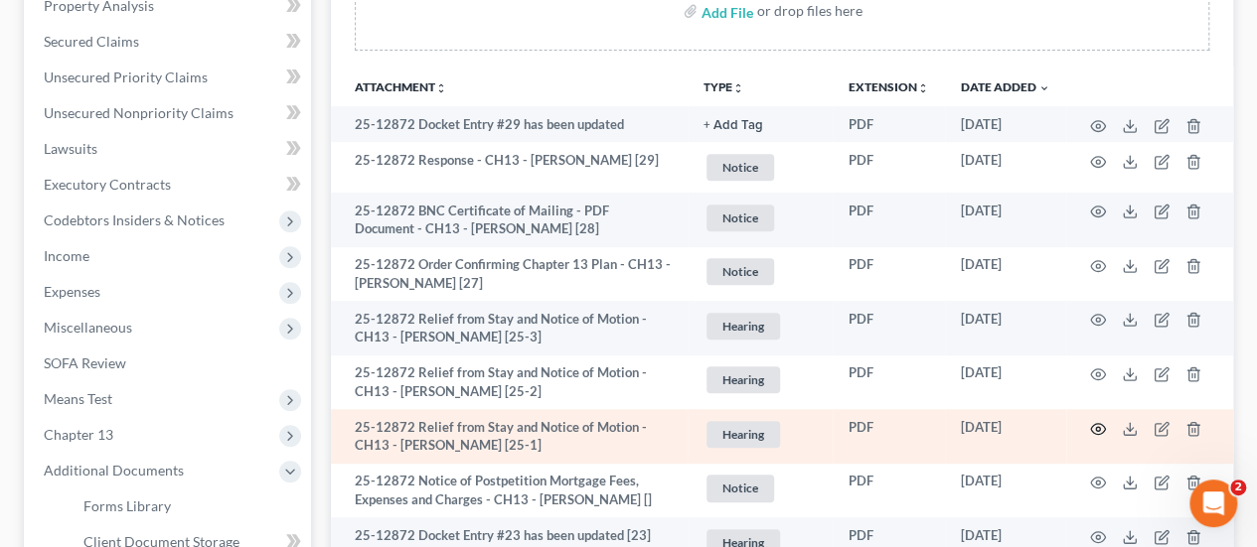
click at [1099, 424] on icon "button" at bounding box center [1098, 429] width 16 height 16
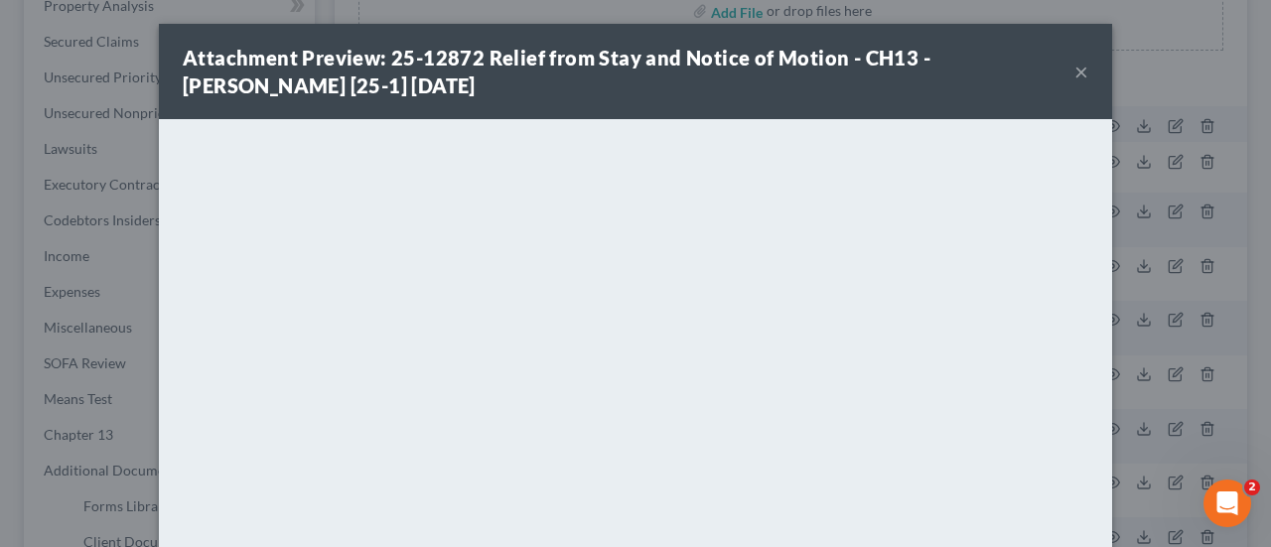
click at [1075, 73] on button "×" at bounding box center [1082, 72] width 14 height 24
